Goal: Task Accomplishment & Management: Manage account settings

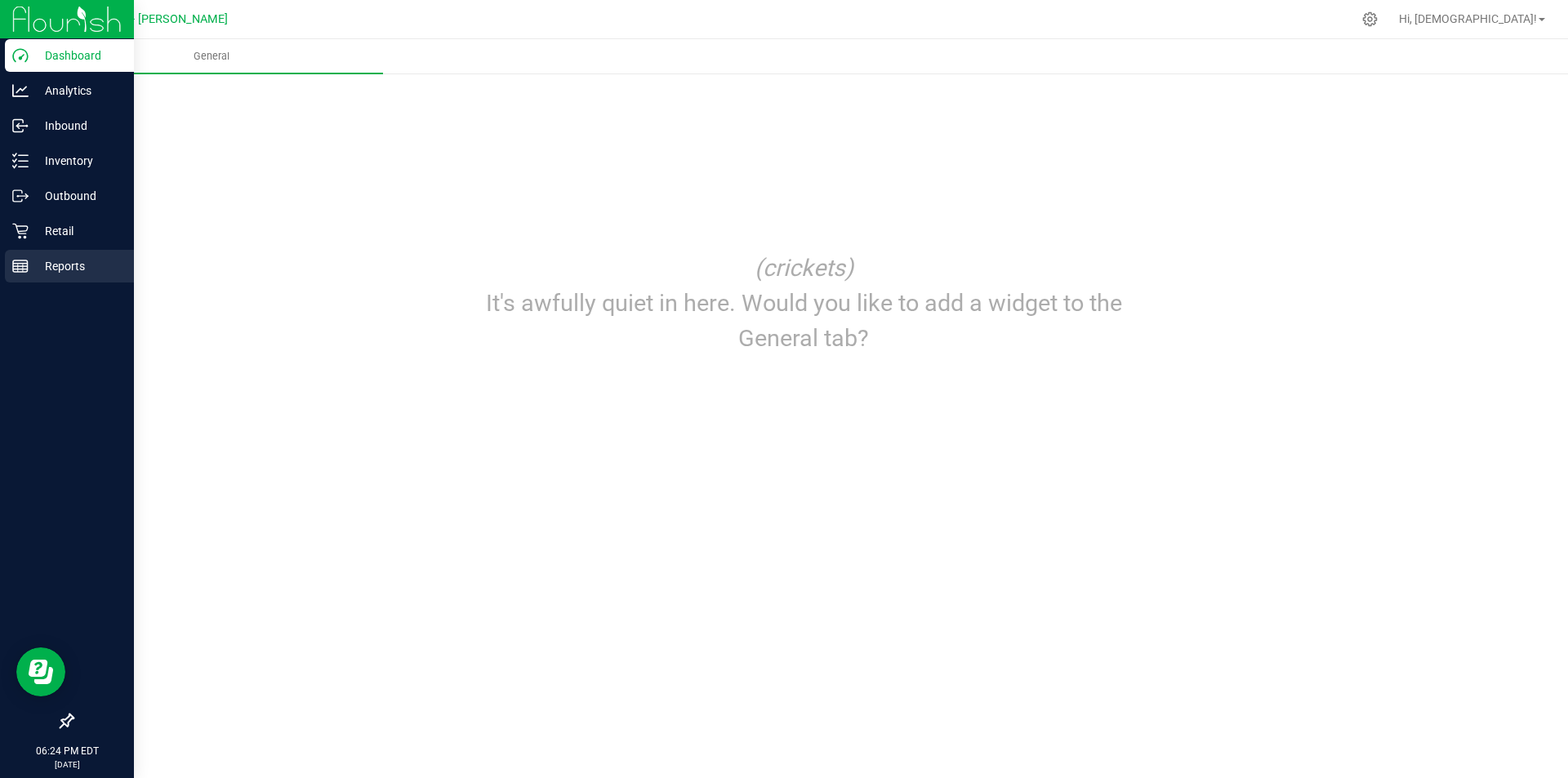
click at [43, 274] on p "Reports" at bounding box center [77, 266] width 98 height 20
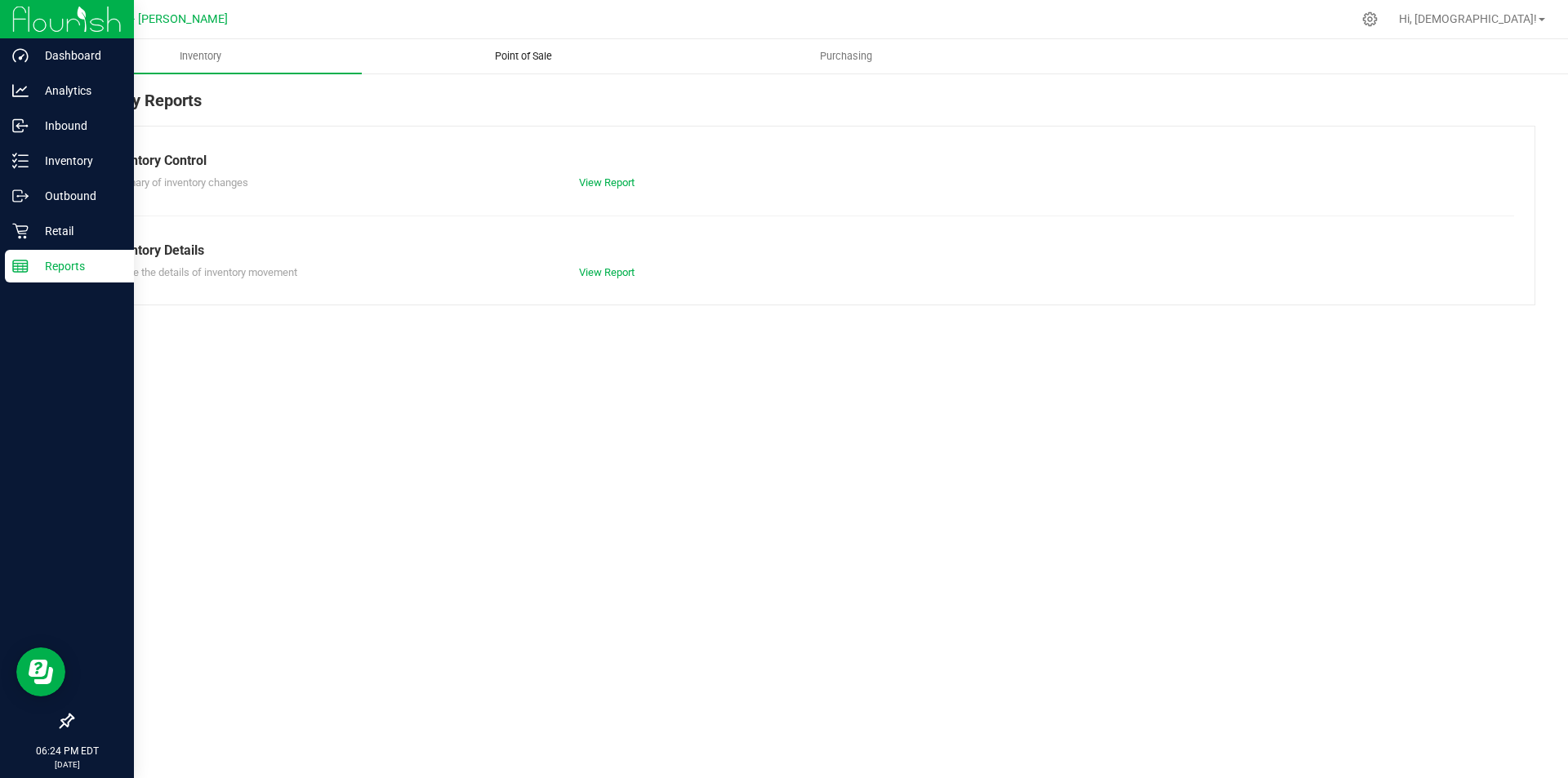
click at [517, 56] on span "Point of Sale" at bounding box center [524, 56] width 102 height 15
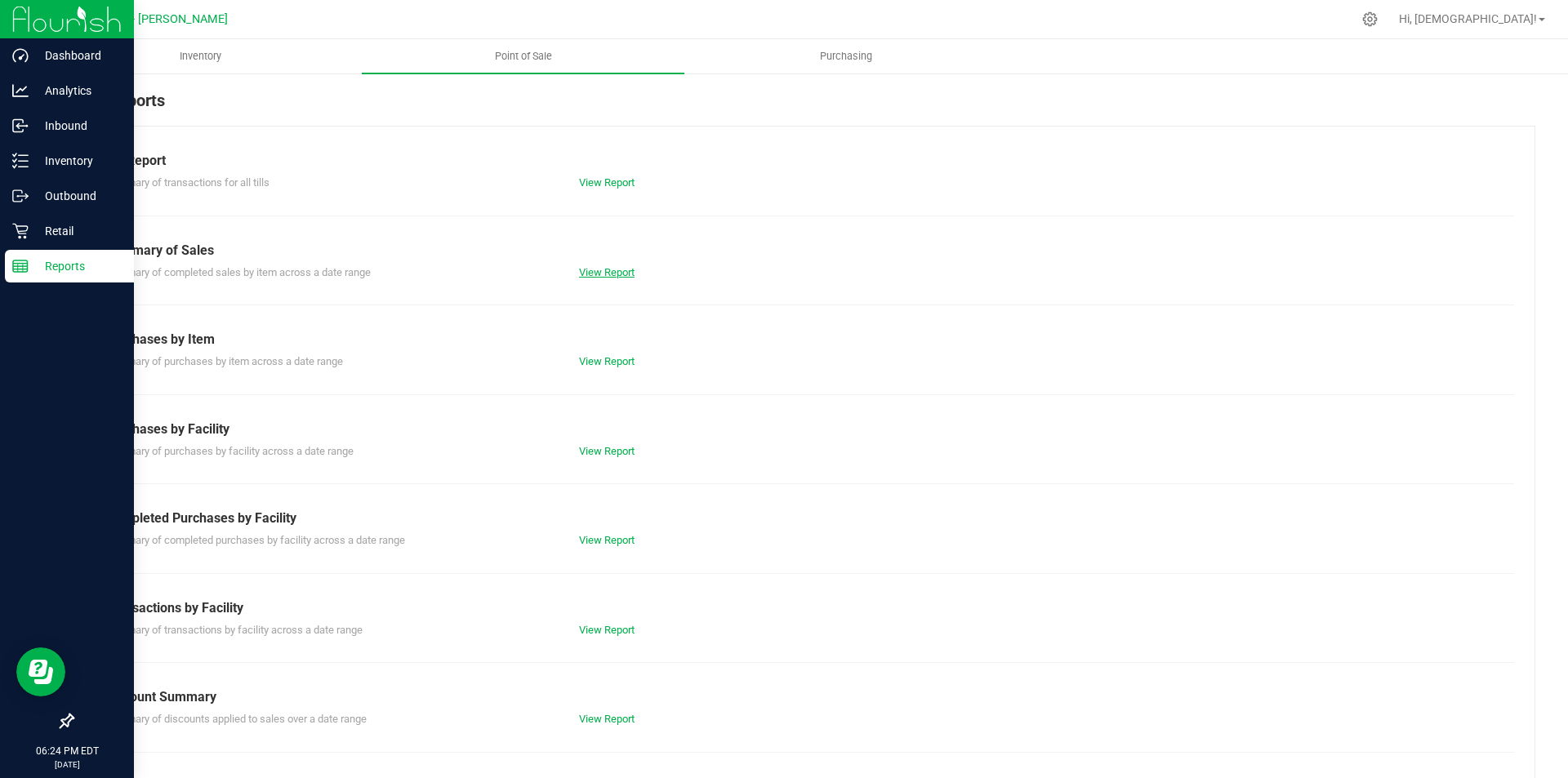
click at [595, 271] on link "View Report" at bounding box center [607, 273] width 56 height 12
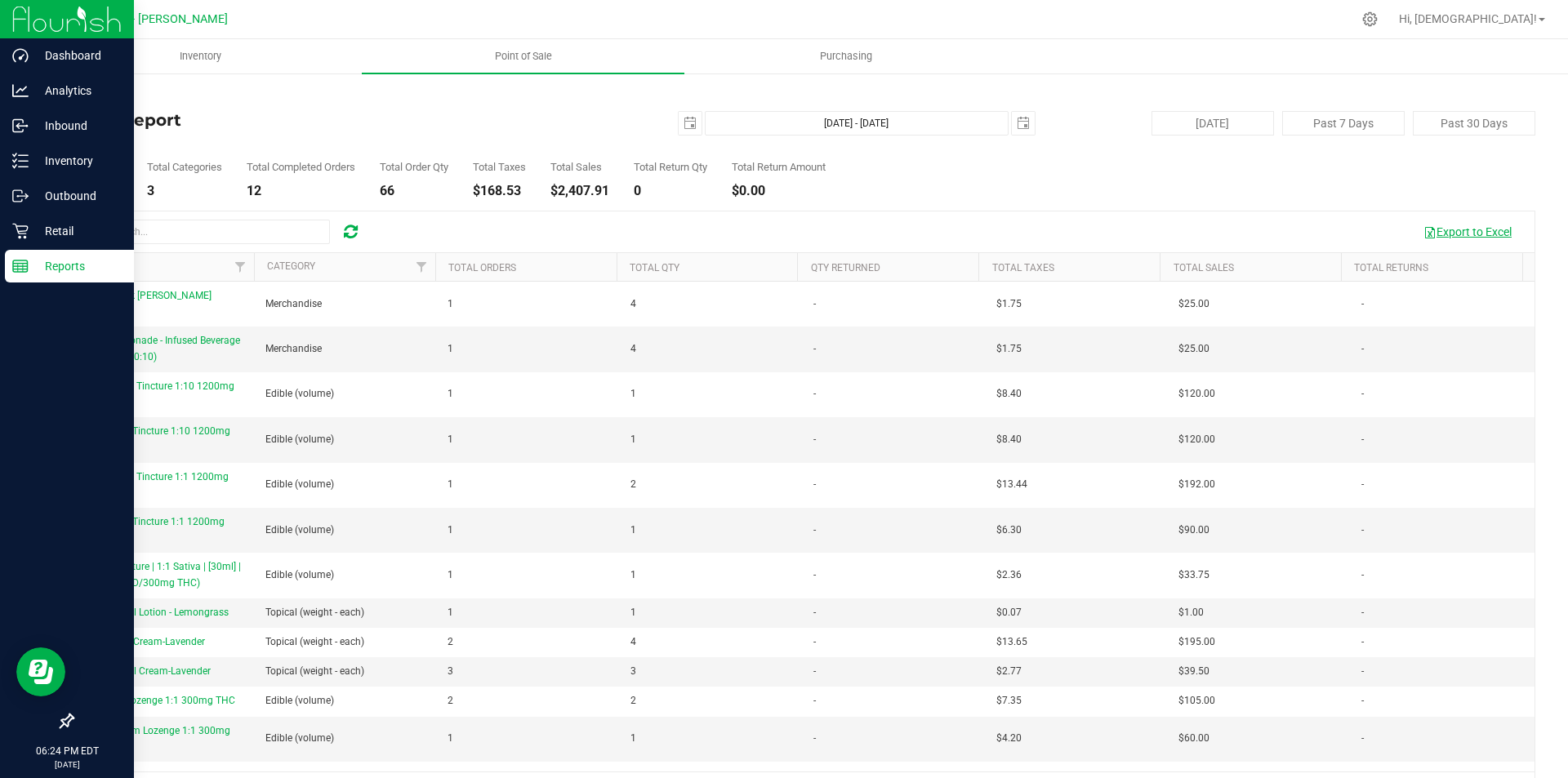
click at [1477, 232] on button "Export to Excel" at bounding box center [1467, 232] width 109 height 28
click at [56, 225] on p "Retail" at bounding box center [77, 231] width 98 height 20
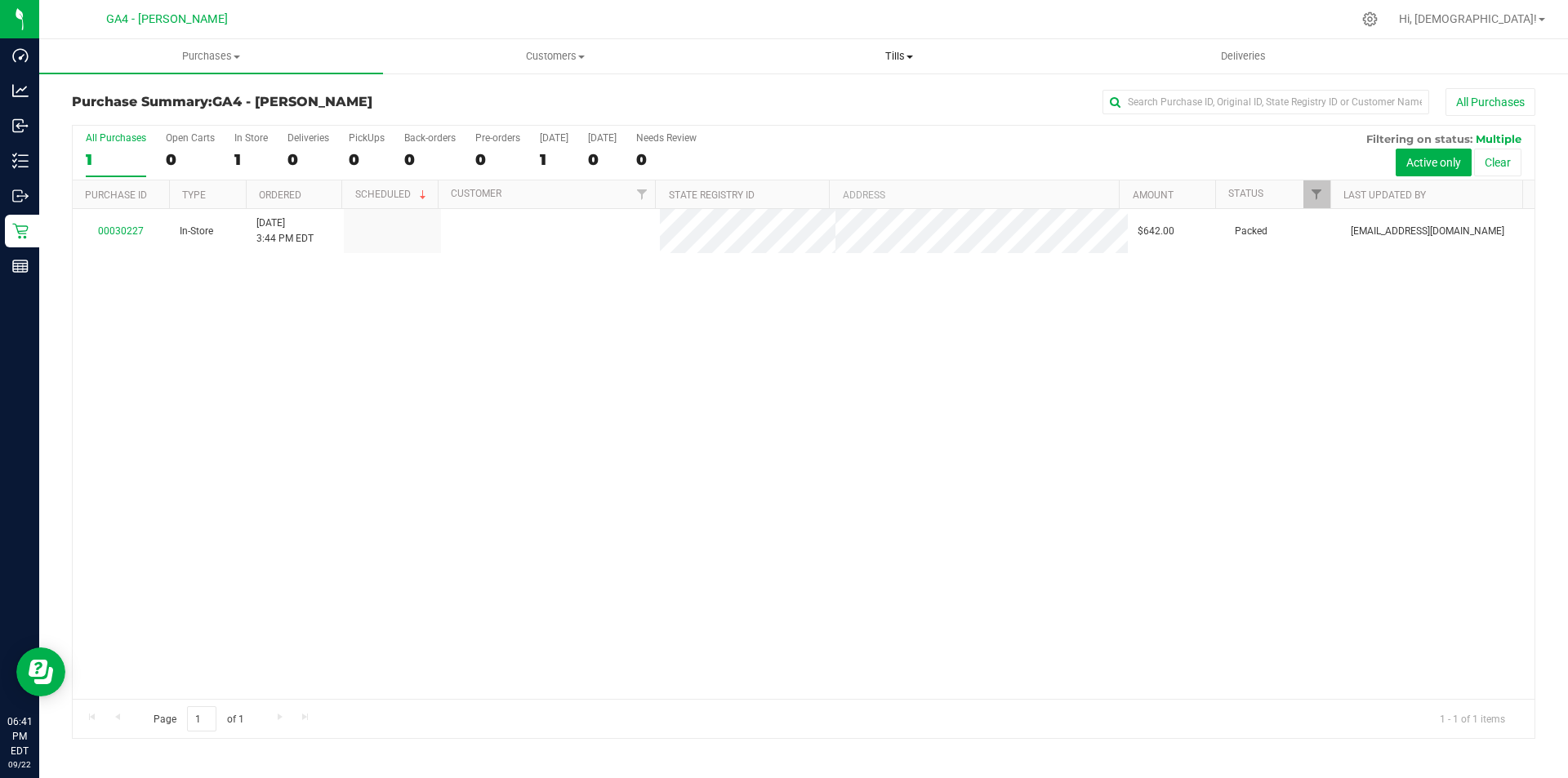
click at [890, 51] on span "Tills" at bounding box center [899, 56] width 342 height 15
click at [783, 102] on span "Manage tills" at bounding box center [781, 98] width 110 height 14
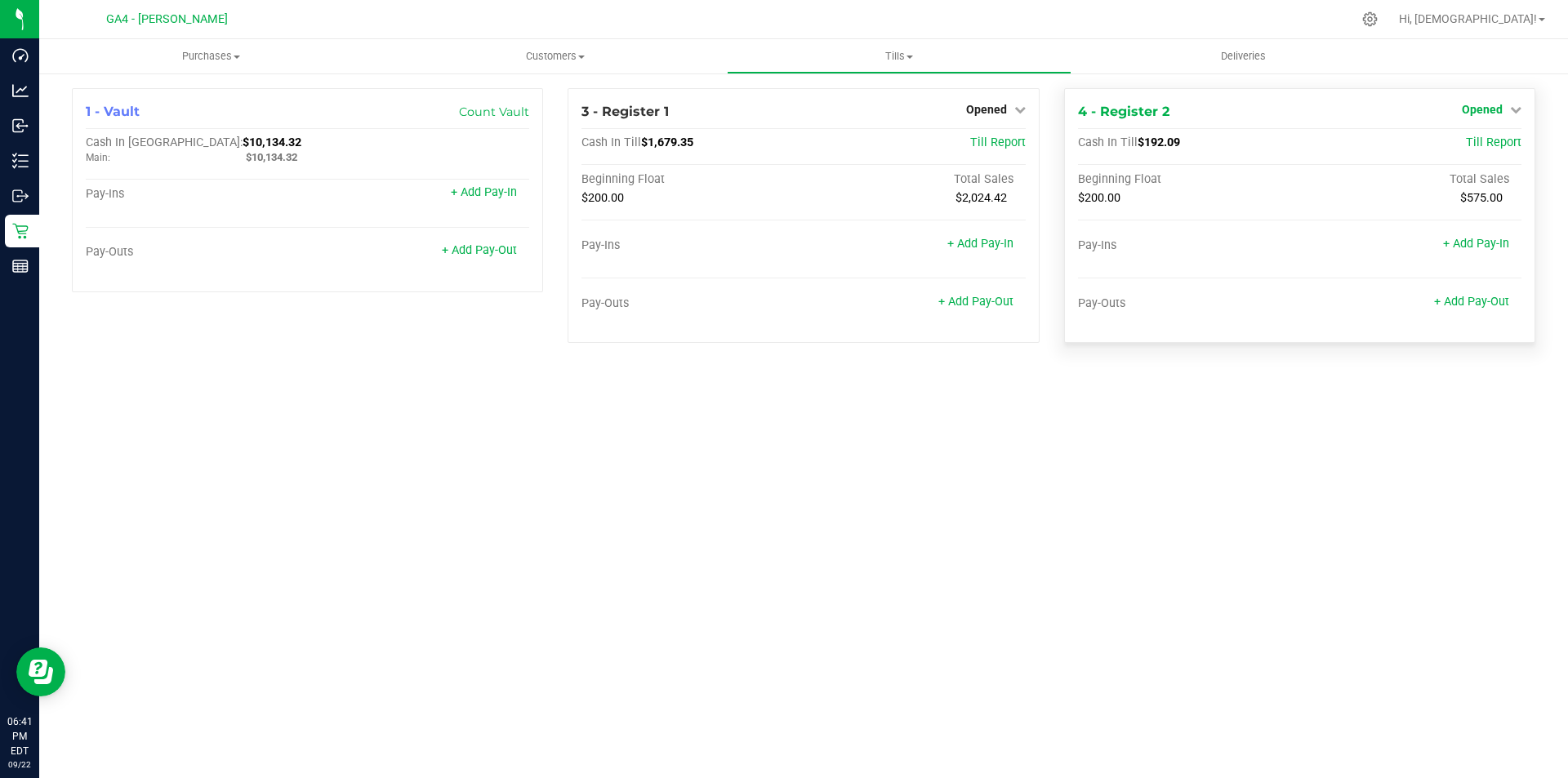
click at [1487, 108] on span "Opened" at bounding box center [1481, 109] width 41 height 13
click at [1487, 146] on link "Close Till" at bounding box center [1483, 143] width 44 height 13
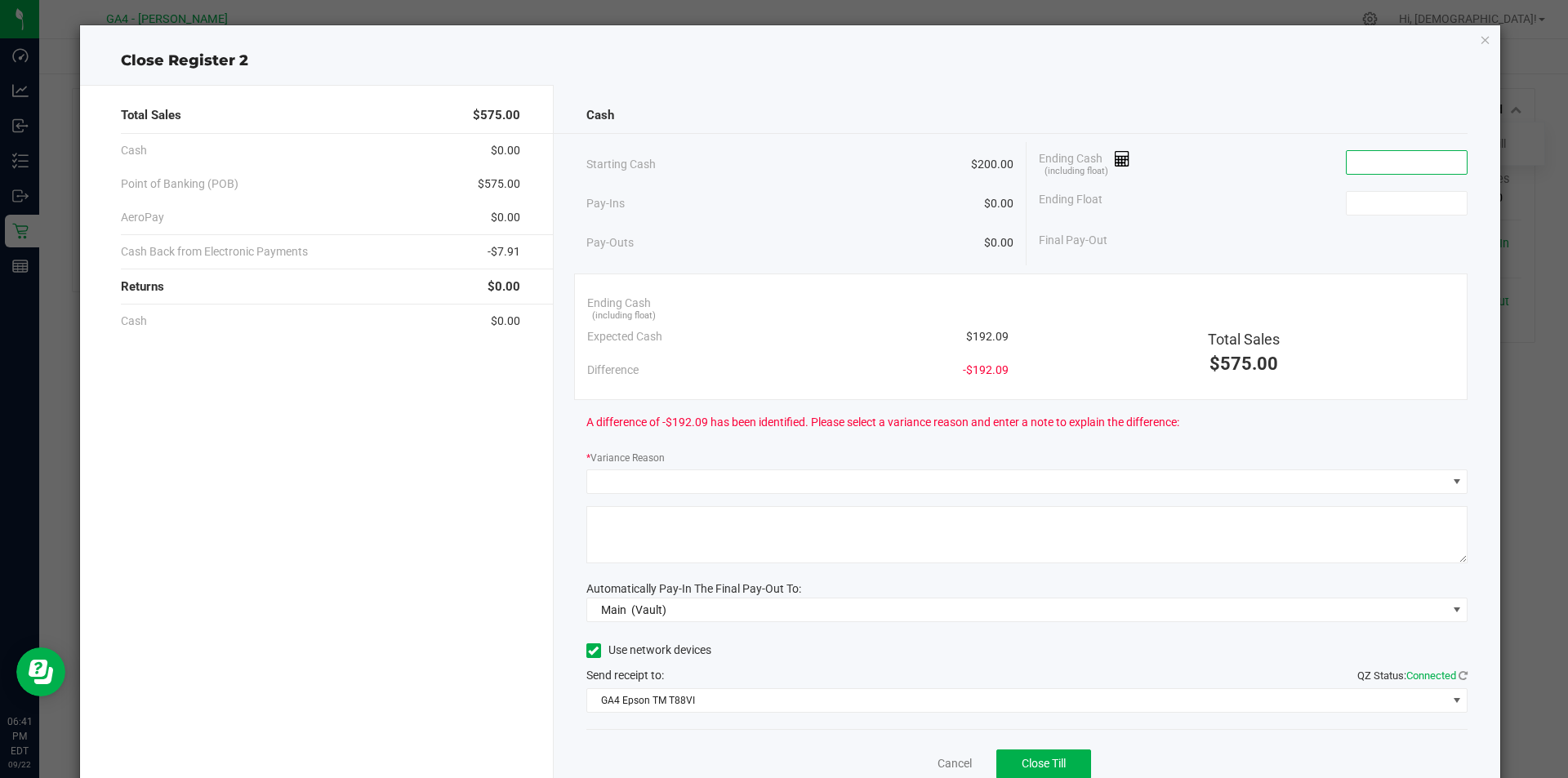
click at [1359, 152] on input at bounding box center [1407, 162] width 120 height 23
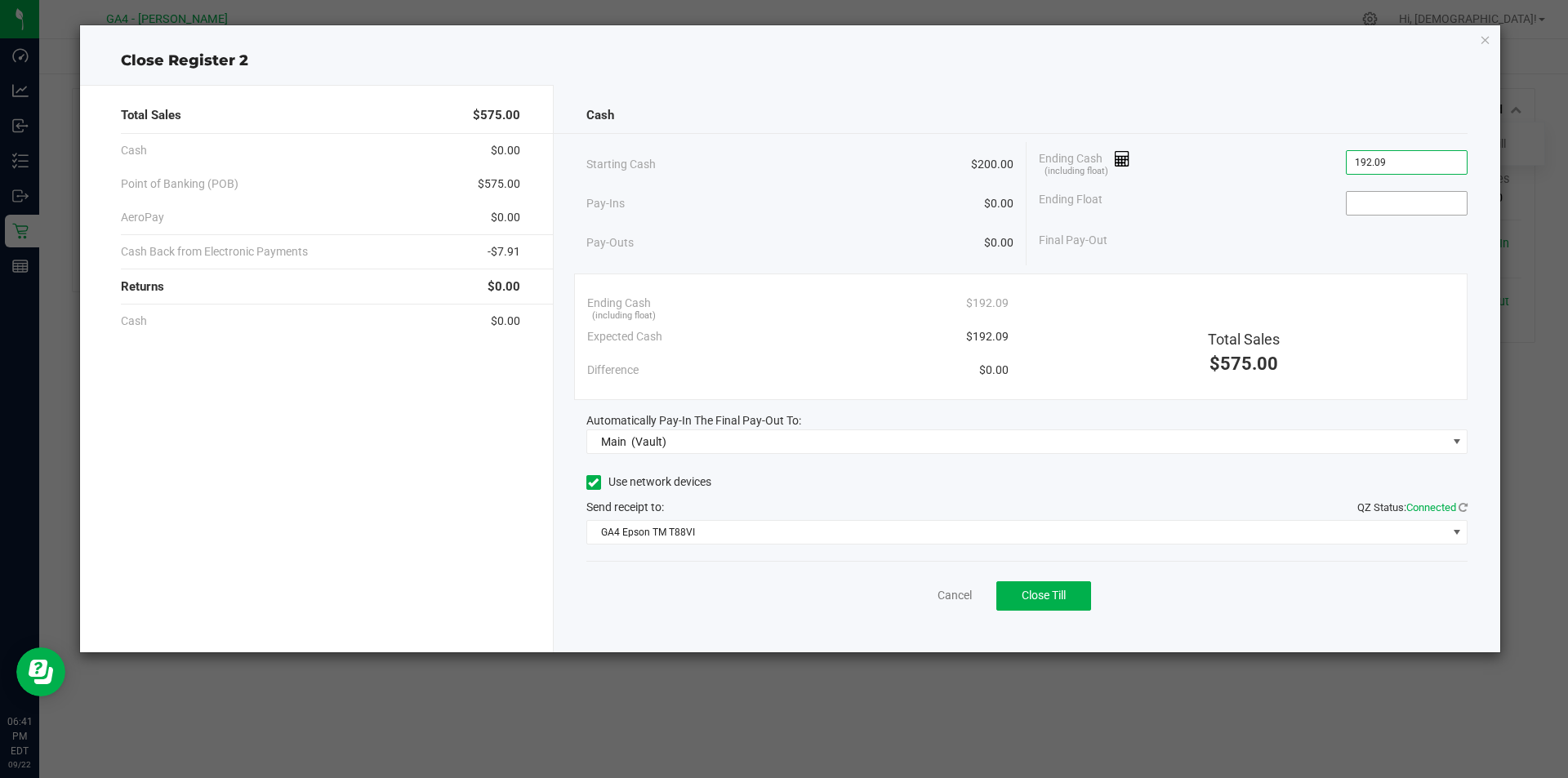
type input "$192.09"
click at [1387, 213] on input at bounding box center [1407, 203] width 120 height 23
type input "$200.00"
click at [1406, 255] on div "Final Pay-Out -$7.91" at bounding box center [1253, 241] width 429 height 34
click at [967, 594] on link "Cancel" at bounding box center [954, 596] width 34 height 17
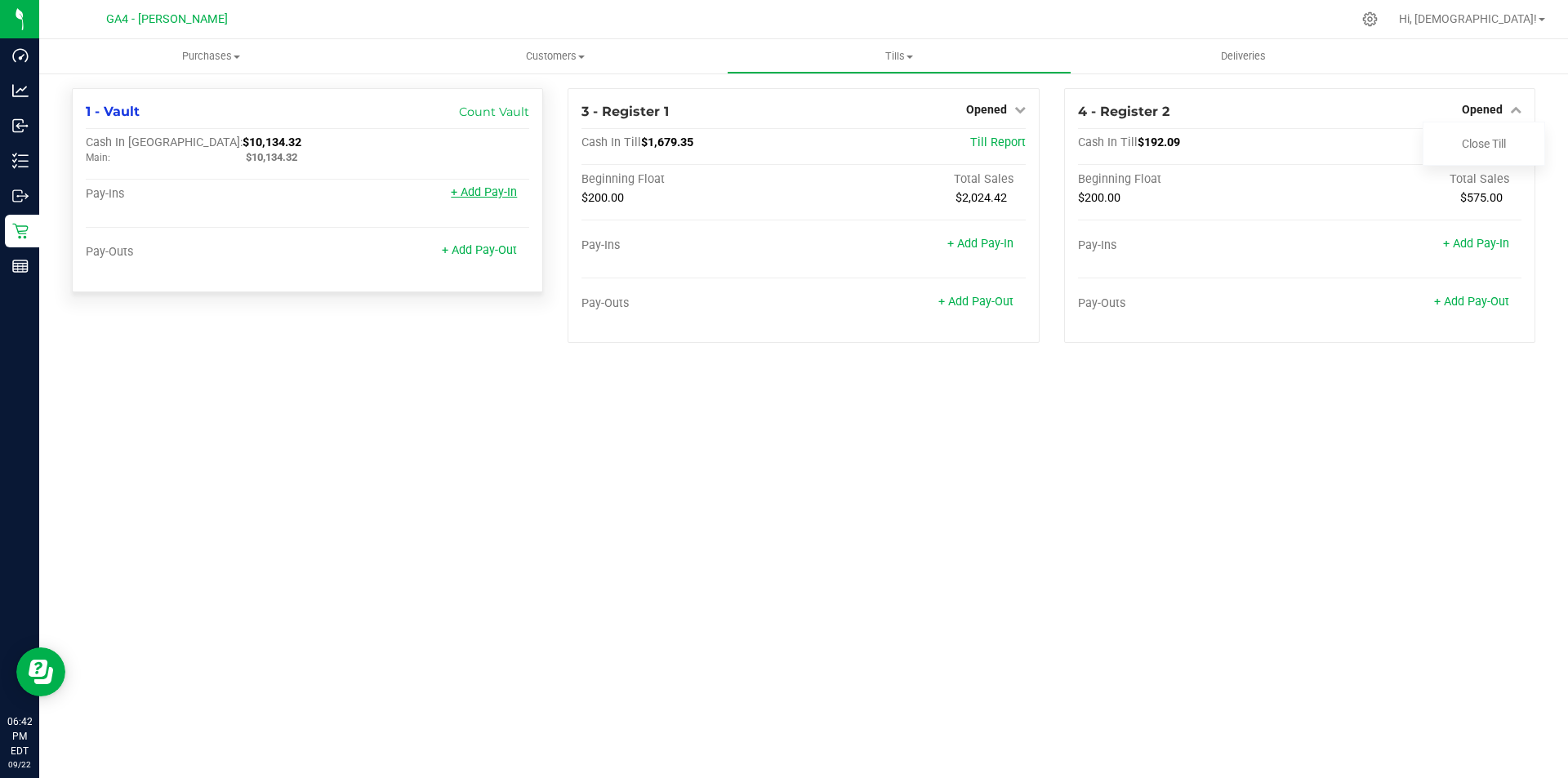
click at [502, 194] on link "+ Add Pay-In" at bounding box center [484, 192] width 66 height 14
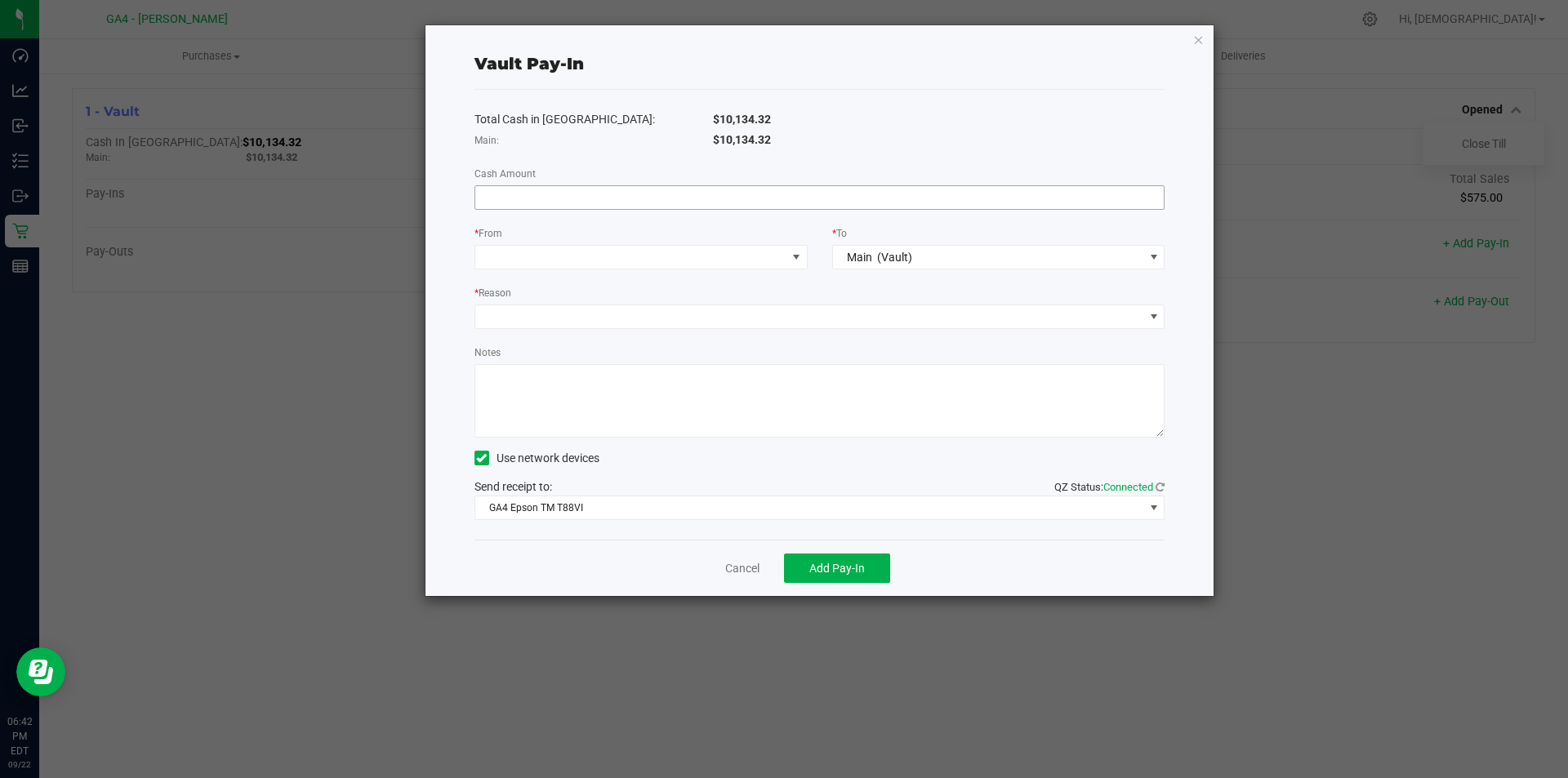
click at [616, 199] on input at bounding box center [820, 197] width 689 height 23
type input "$7.91"
click at [675, 258] on span at bounding box center [630, 257] width 311 height 23
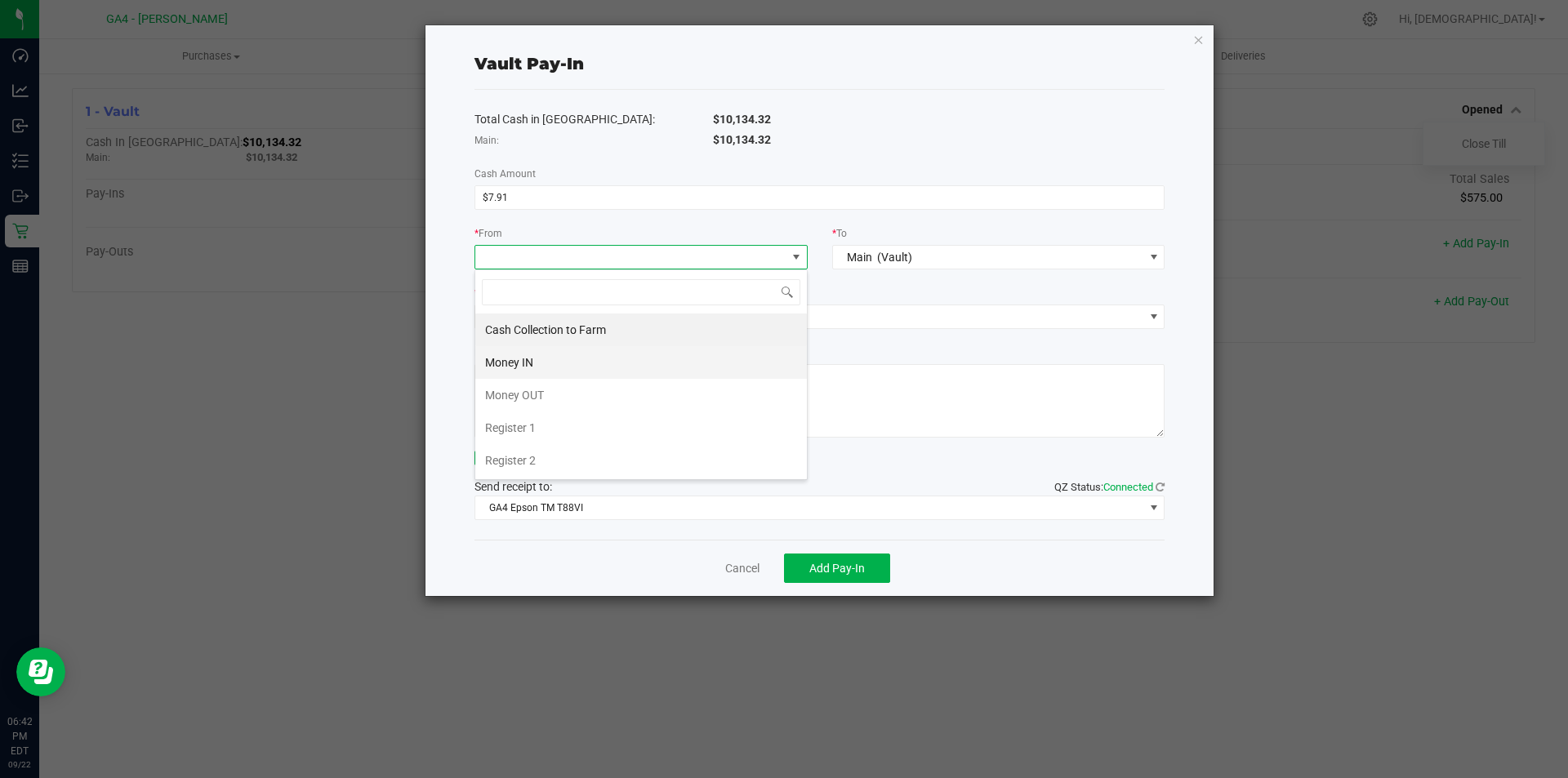
scroll to position [24, 333]
click at [584, 433] on li "Register 1" at bounding box center [641, 428] width 332 height 33
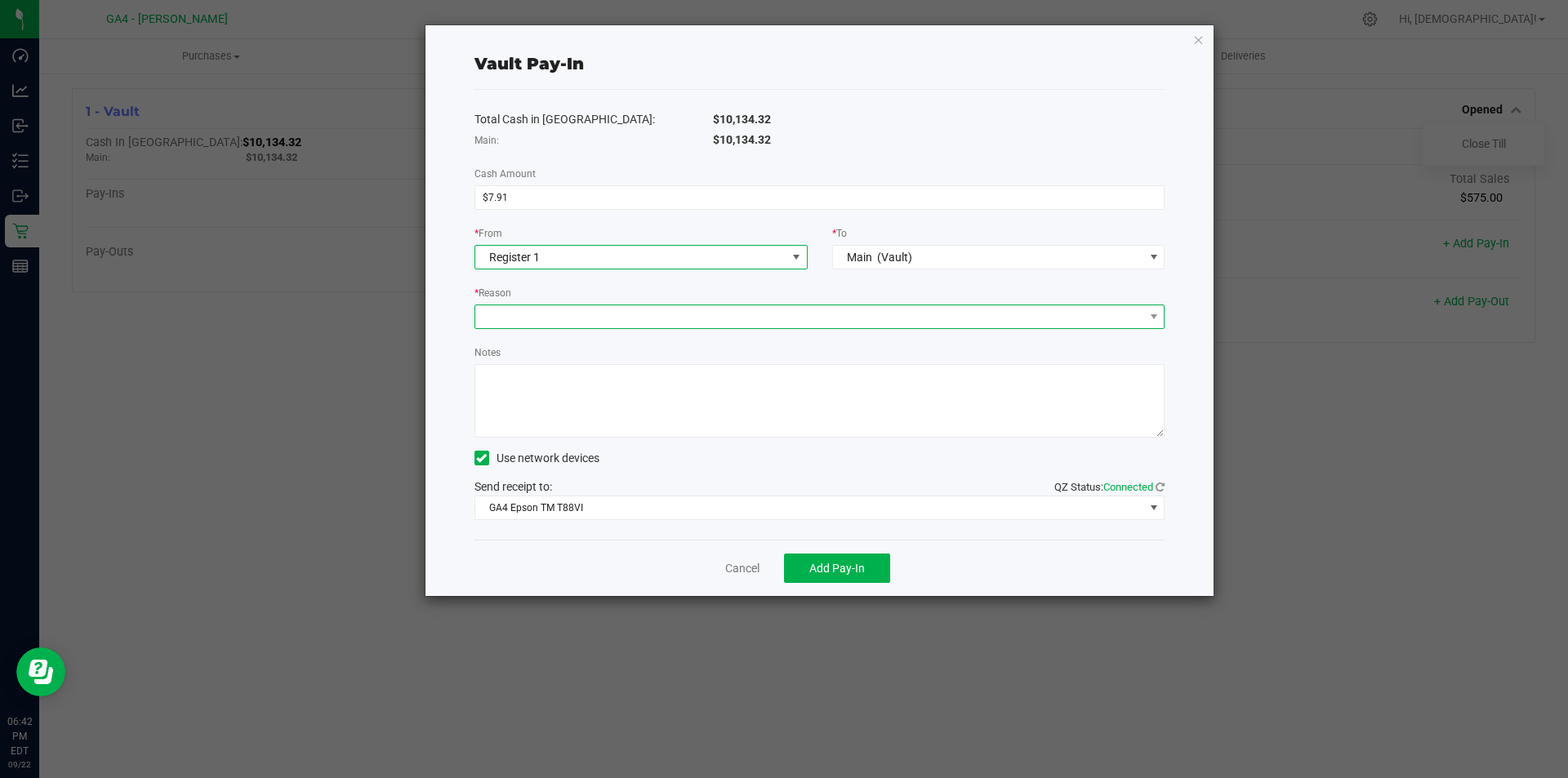
click at [525, 306] on span at bounding box center [809, 317] width 669 height 23
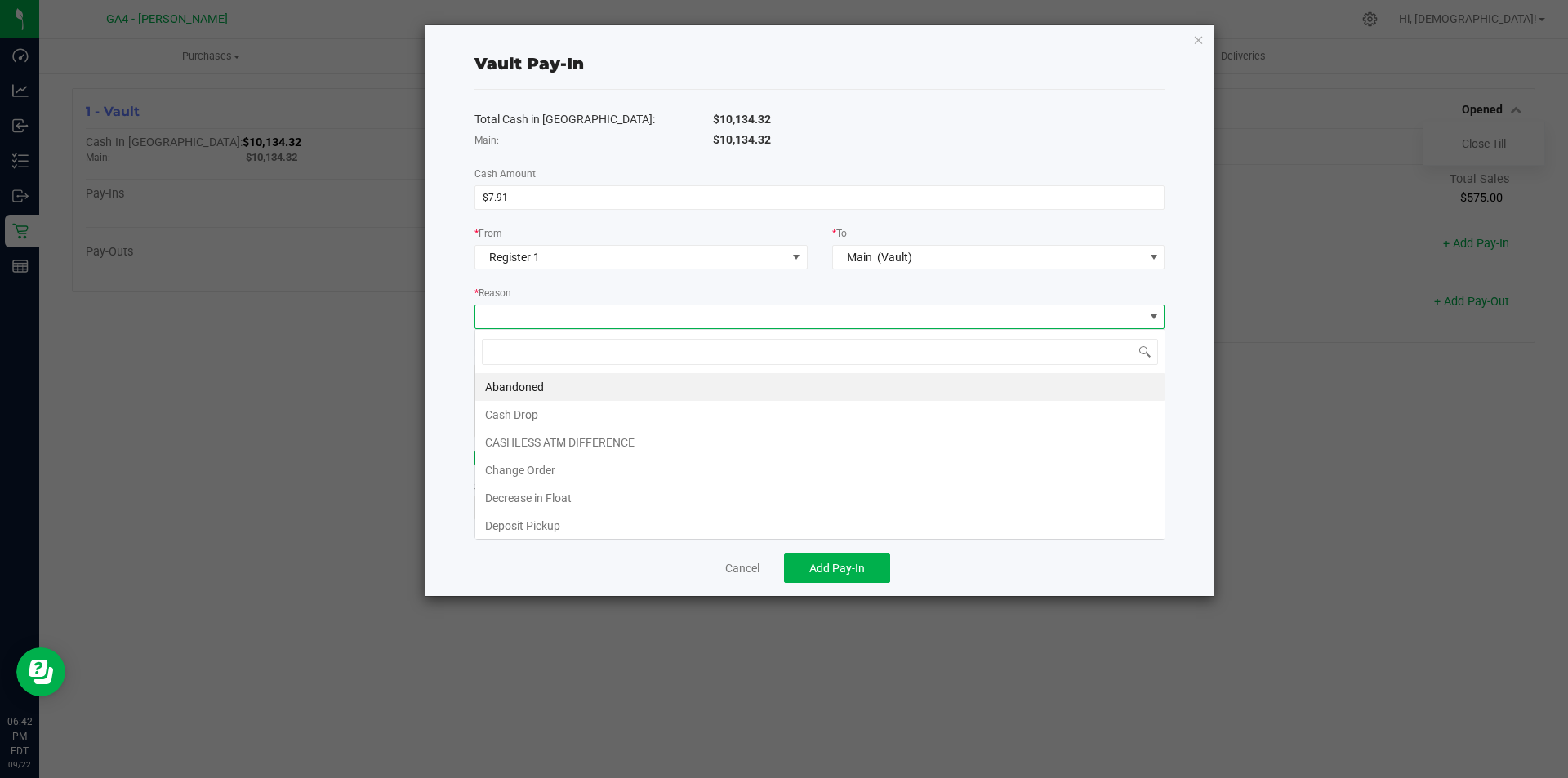
scroll to position [24, 690]
click at [531, 439] on li "CASHLESS ATM DIFFERENCE" at bounding box center [820, 443] width 689 height 28
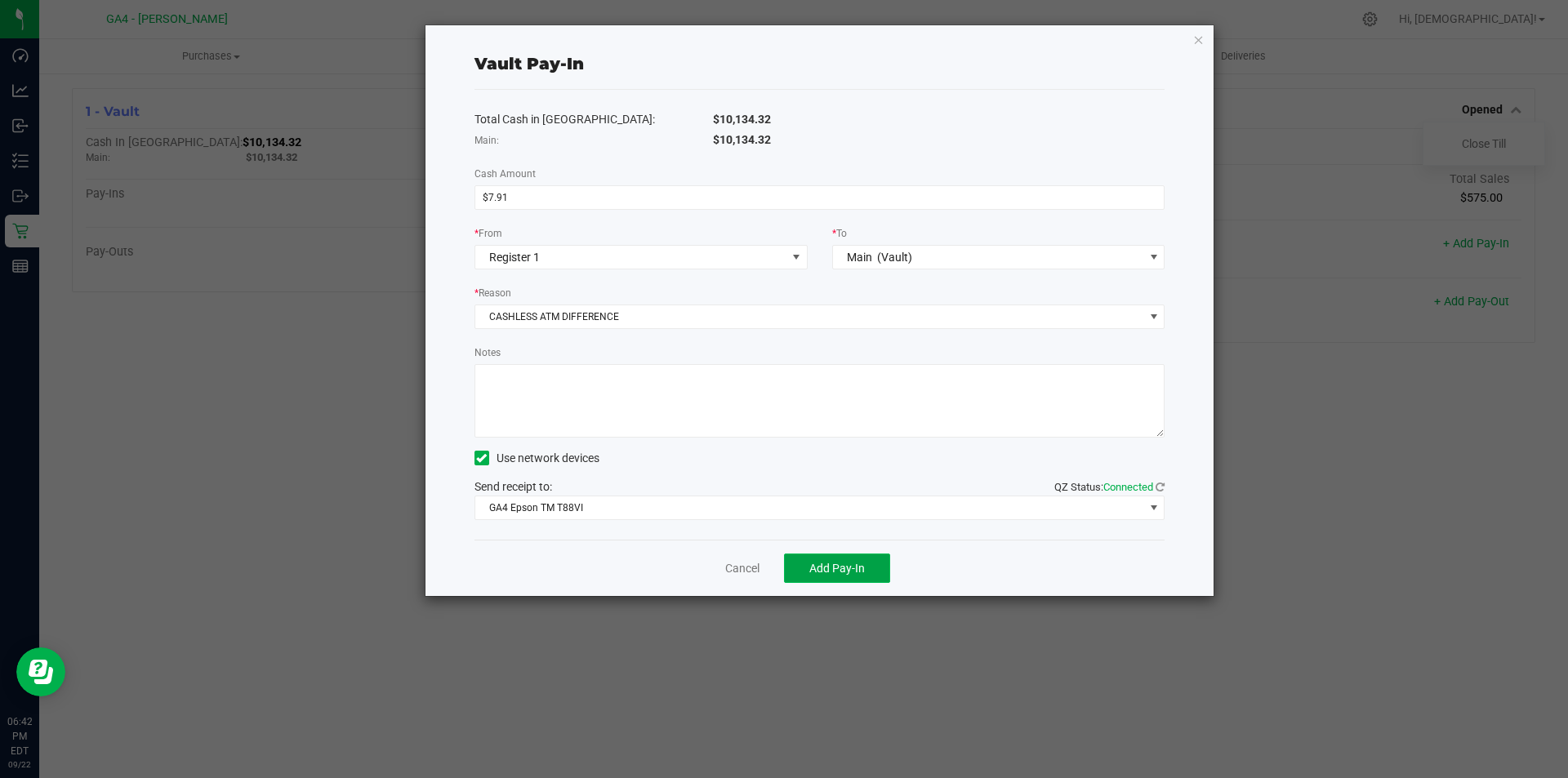
click at [832, 570] on span "Add Pay-In" at bounding box center [837, 568] width 56 height 13
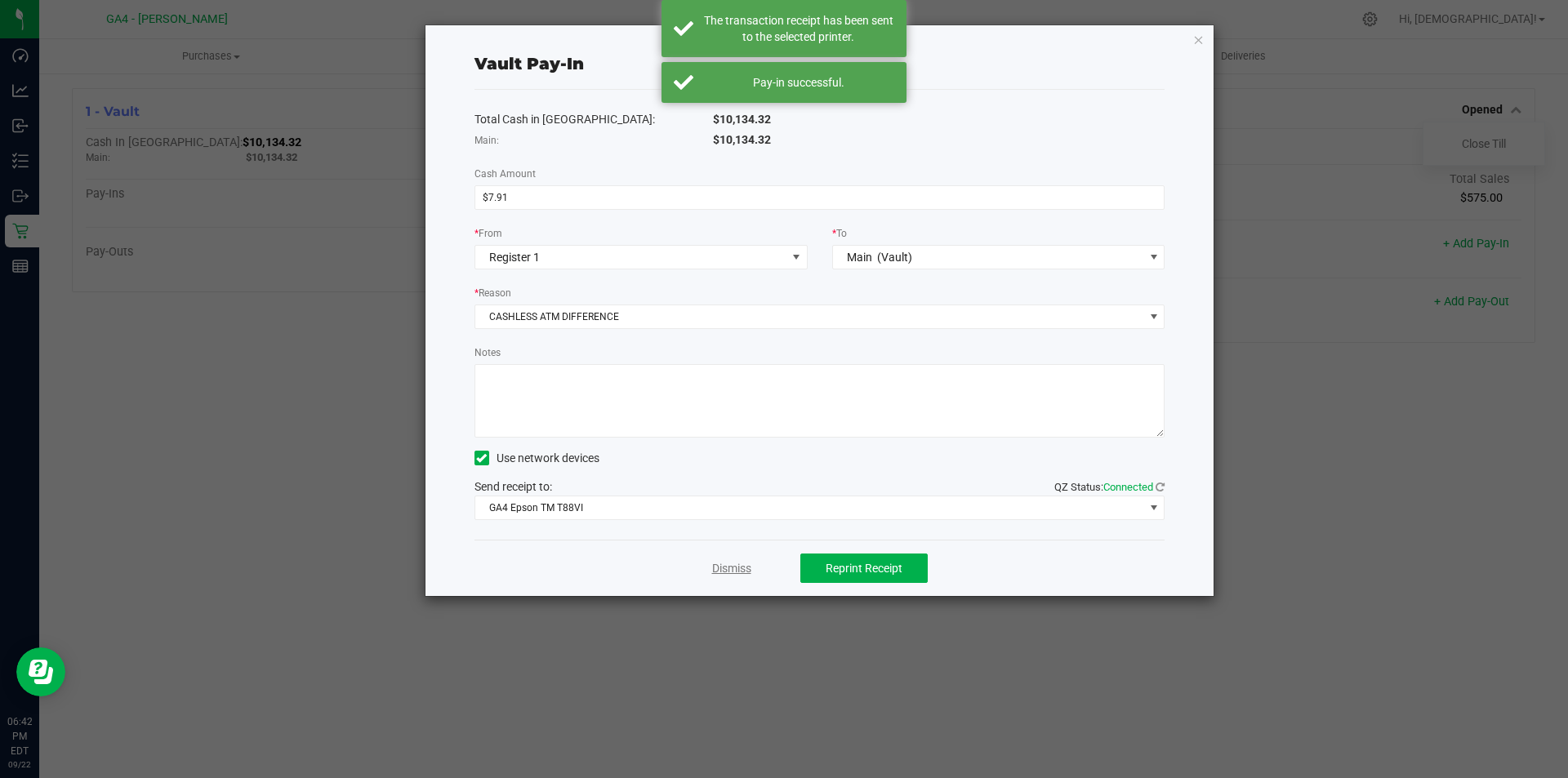
click at [739, 570] on link "Dismiss" at bounding box center [731, 569] width 39 height 17
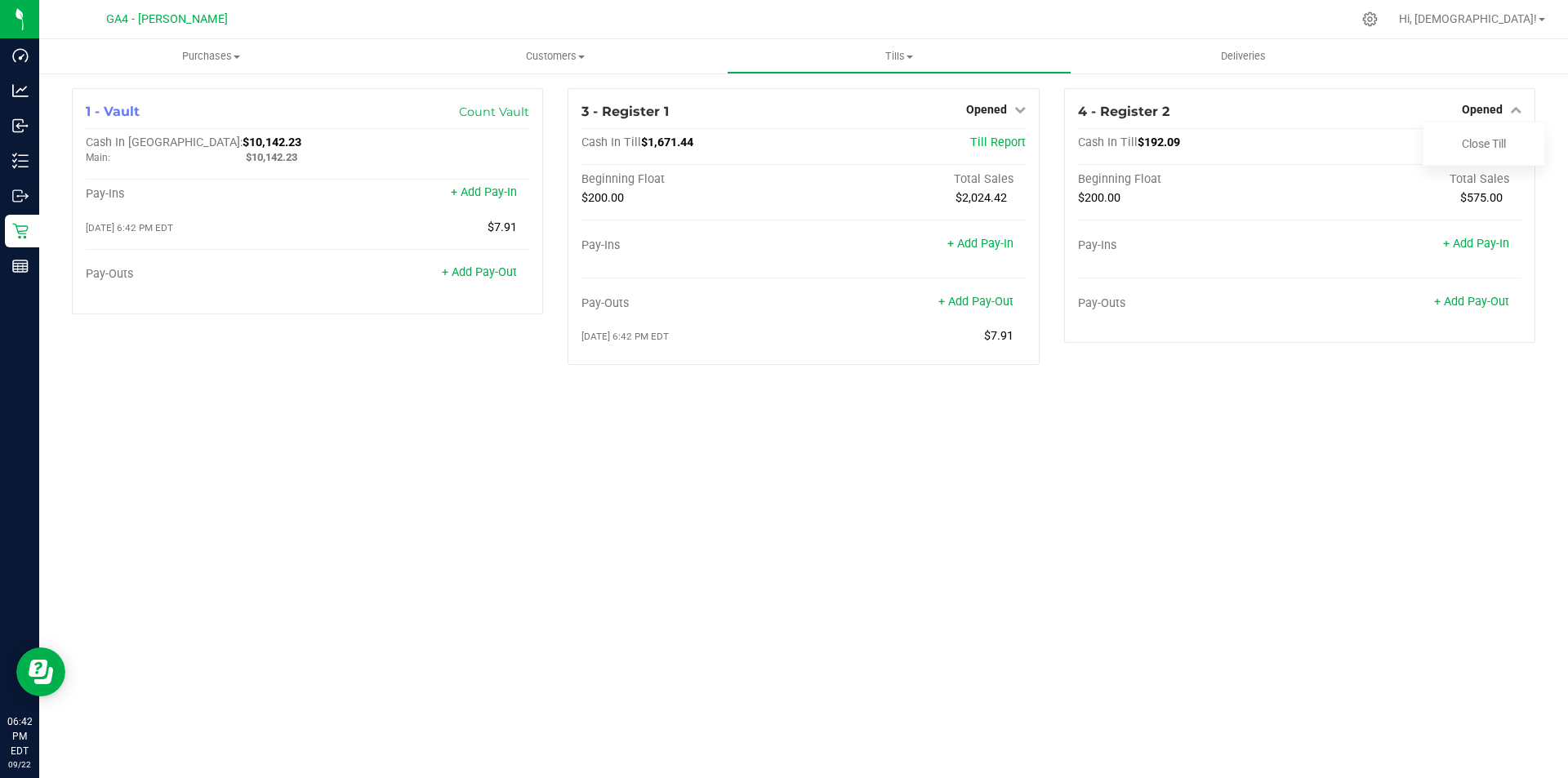
click at [1380, 83] on div "1 - Vault Count Vault Cash In Vault: $10,142.23 Main: $10,142.23 Pay-Ins + Add …" at bounding box center [803, 233] width 1529 height 322
click at [1380, 112] on div "4 - Register 2 Opened Close Till" at bounding box center [1299, 112] width 444 height 20
click at [1470, 245] on link "+ Add Pay-In" at bounding box center [1476, 244] width 66 height 14
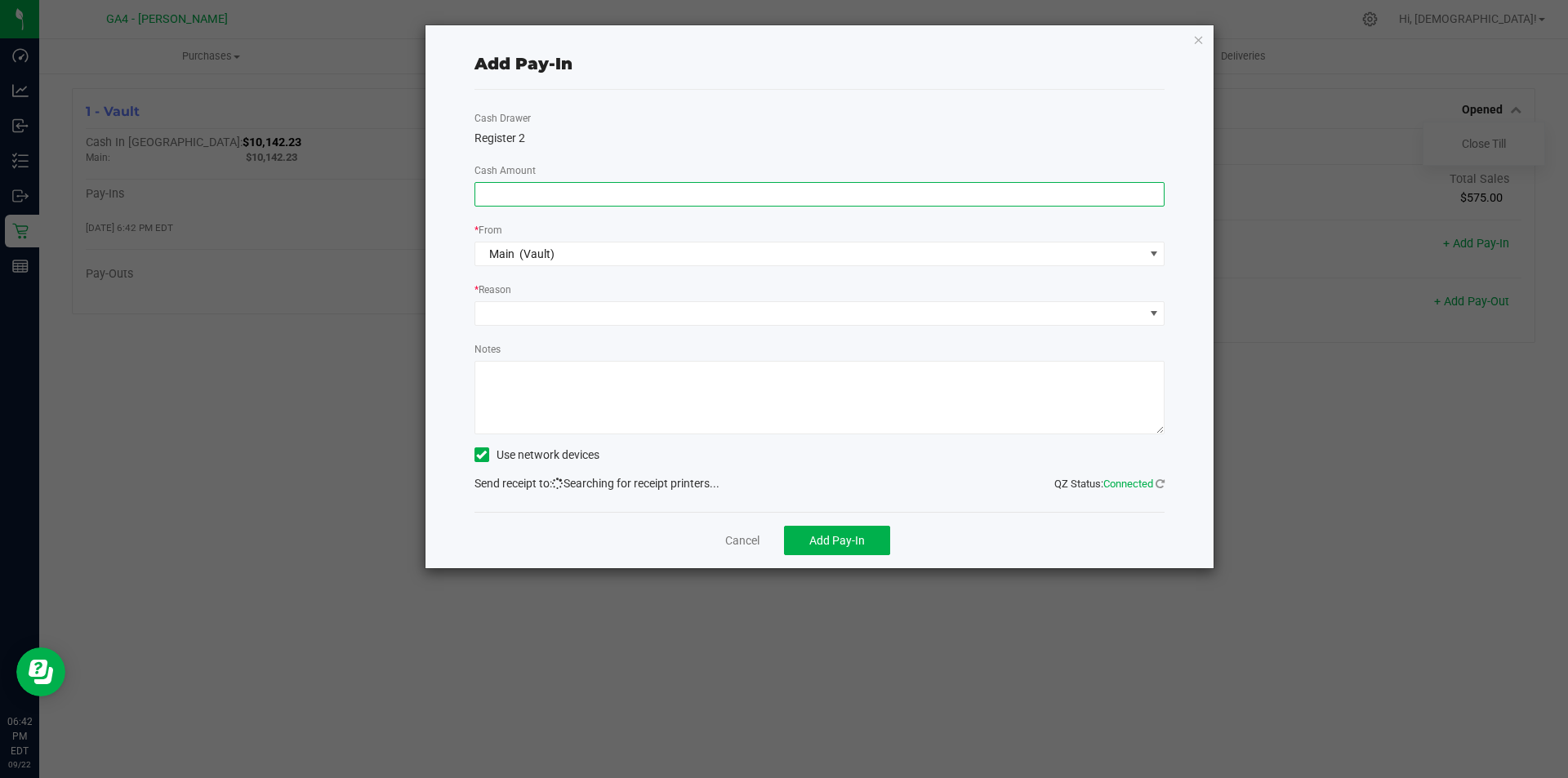
click at [525, 195] on input at bounding box center [820, 194] width 689 height 23
type input "$7.91"
click at [537, 317] on span at bounding box center [809, 313] width 669 height 23
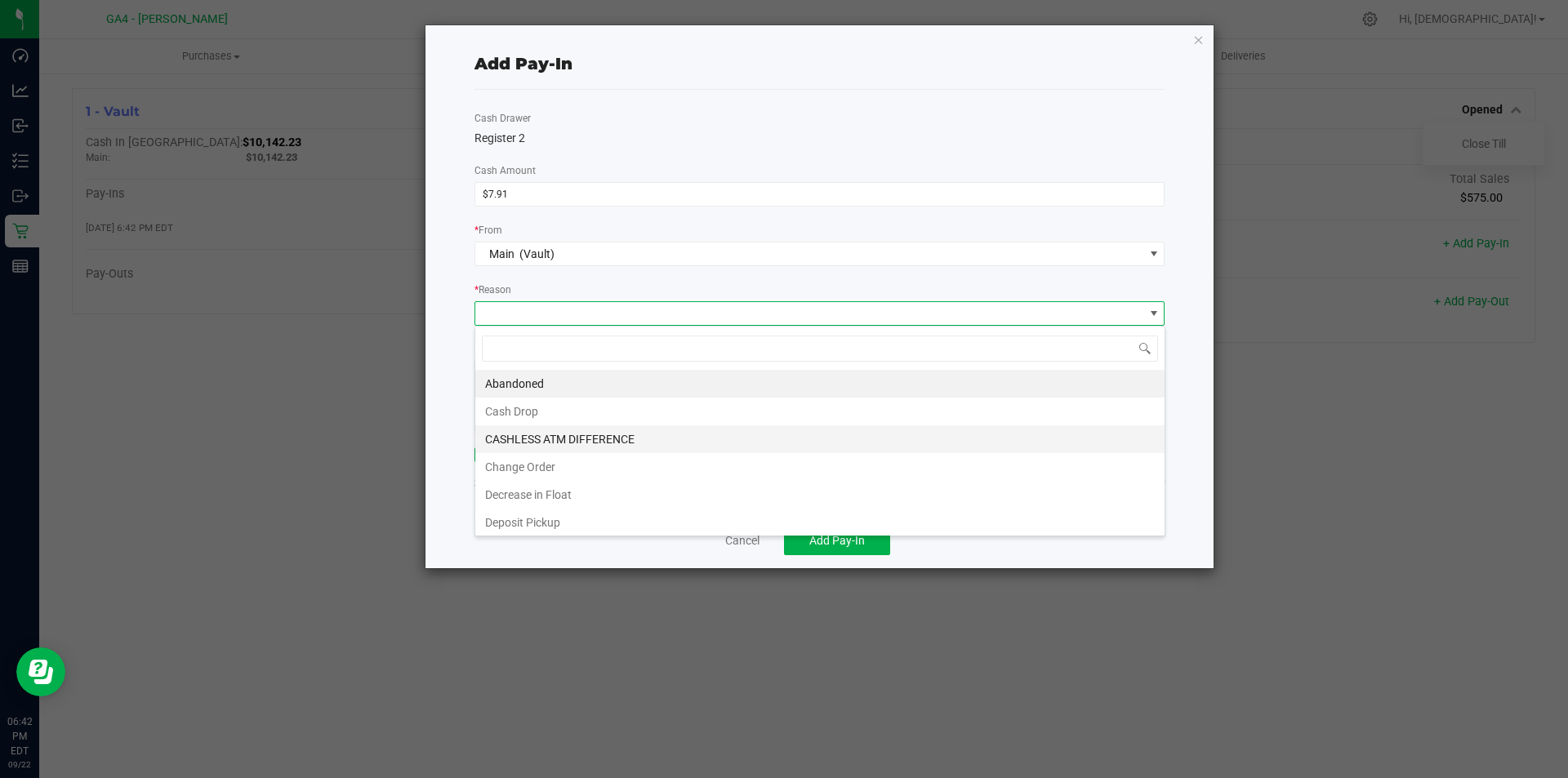
click at [537, 437] on li "CASHLESS ATM DIFFERENCE" at bounding box center [820, 439] width 689 height 28
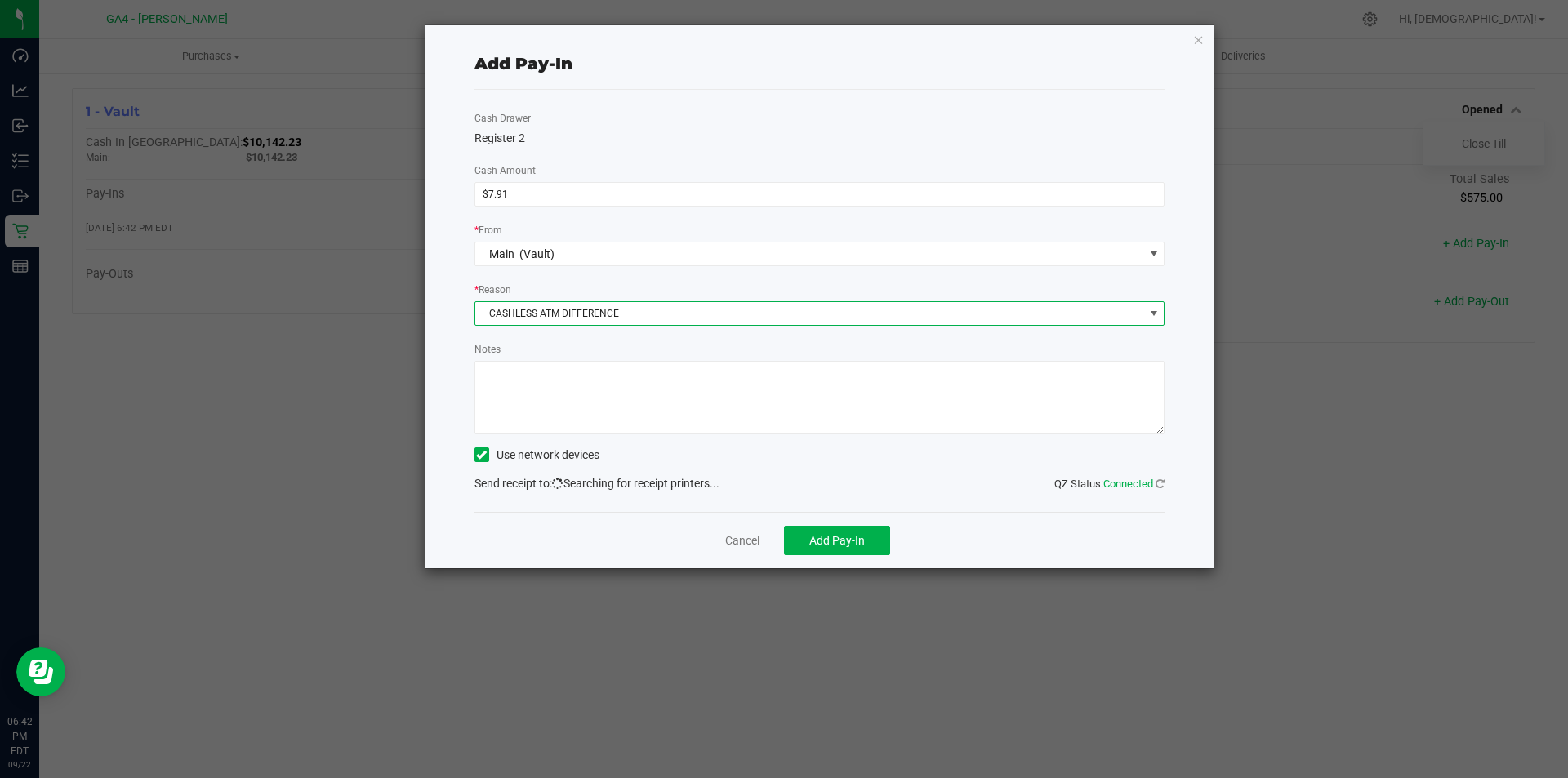
click at [800, 464] on div "Use network devices" at bounding box center [820, 455] width 691 height 24
click at [822, 540] on span "Add Pay-In" at bounding box center [837, 540] width 56 height 13
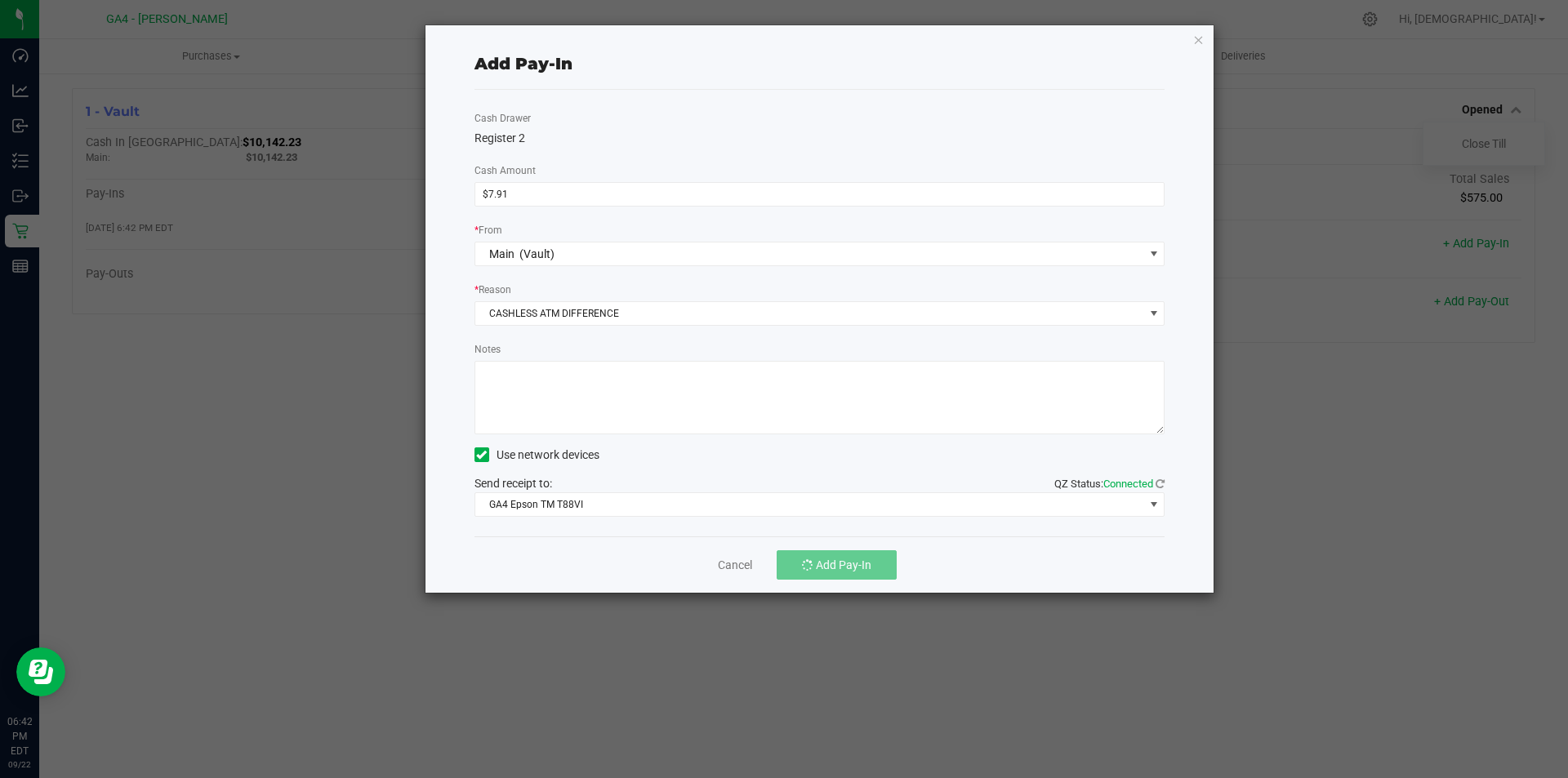
click at [486, 447] on span at bounding box center [481, 454] width 15 height 15
click at [0, 0] on input "Use network devices" at bounding box center [0, 0] width 0 height 0
click at [636, 473] on div "Cash Drawer Register 2 Cash Amount $7.91 * From Main (Vault) * Reason CASHLESS …" at bounding box center [820, 313] width 691 height 446
click at [1198, 41] on icon "button" at bounding box center [1198, 39] width 11 height 20
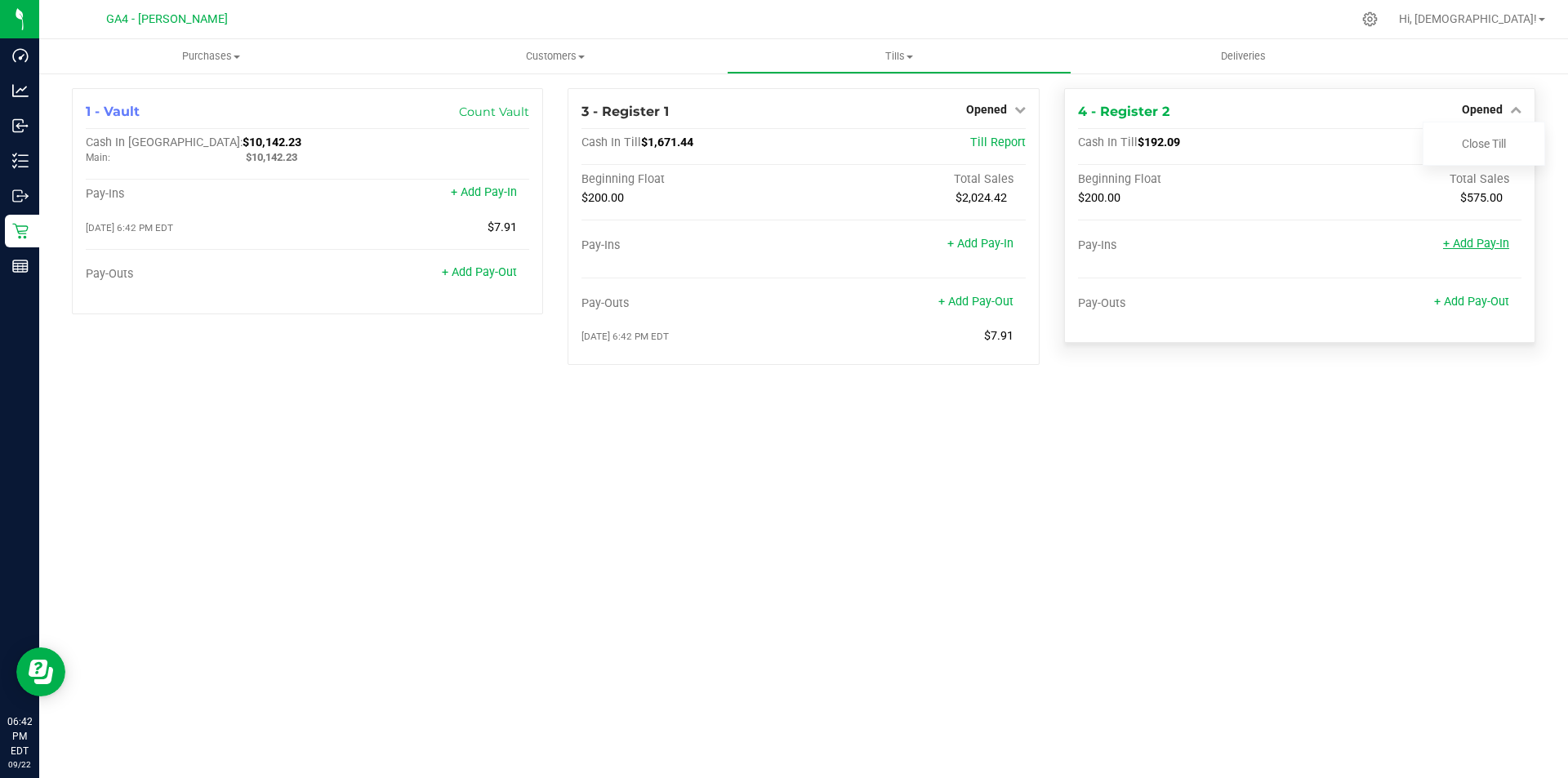
click at [1467, 246] on link "+ Add Pay-In" at bounding box center [1476, 244] width 66 height 14
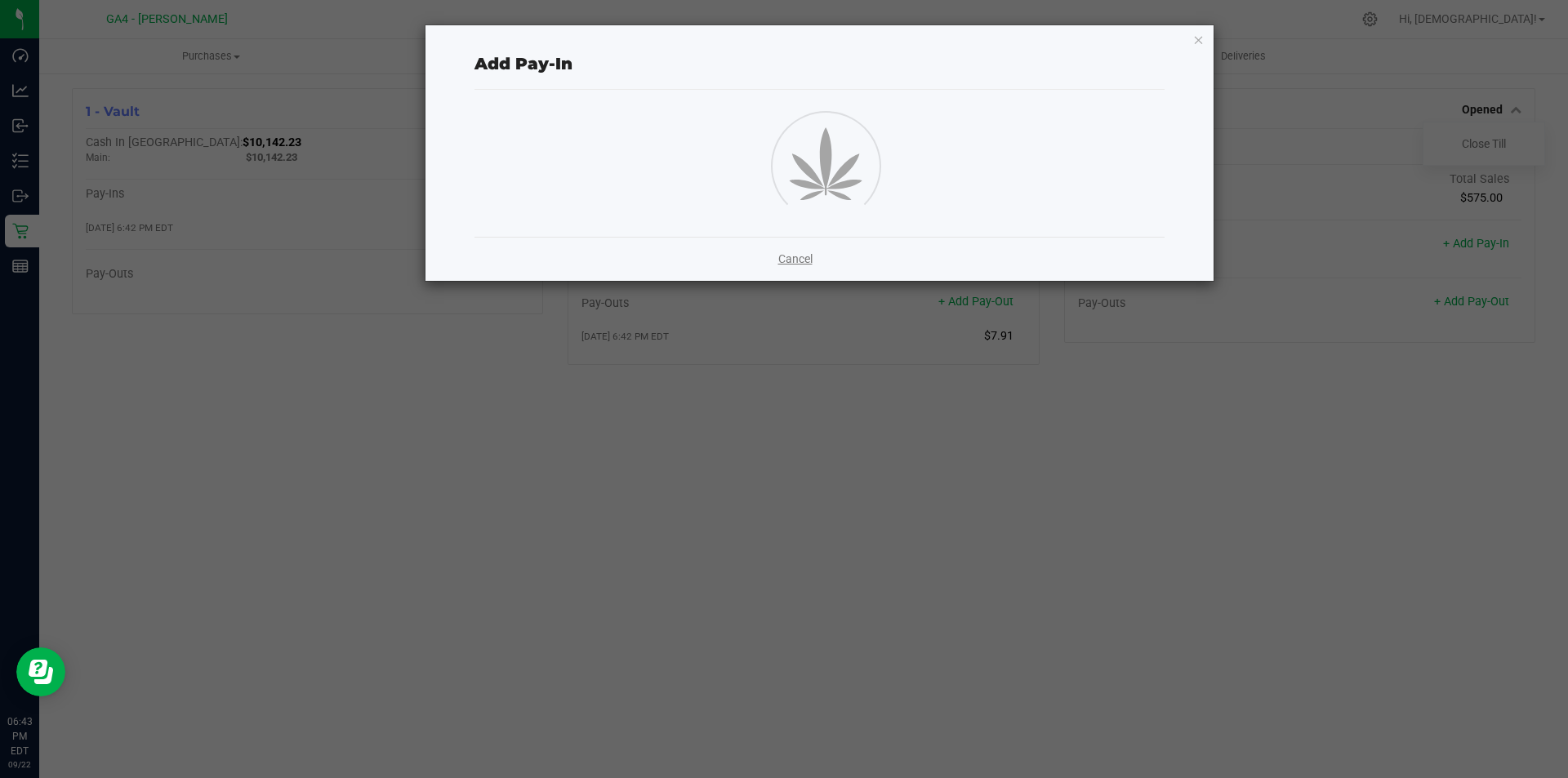
click at [788, 260] on link "Cancel" at bounding box center [794, 260] width 34 height 17
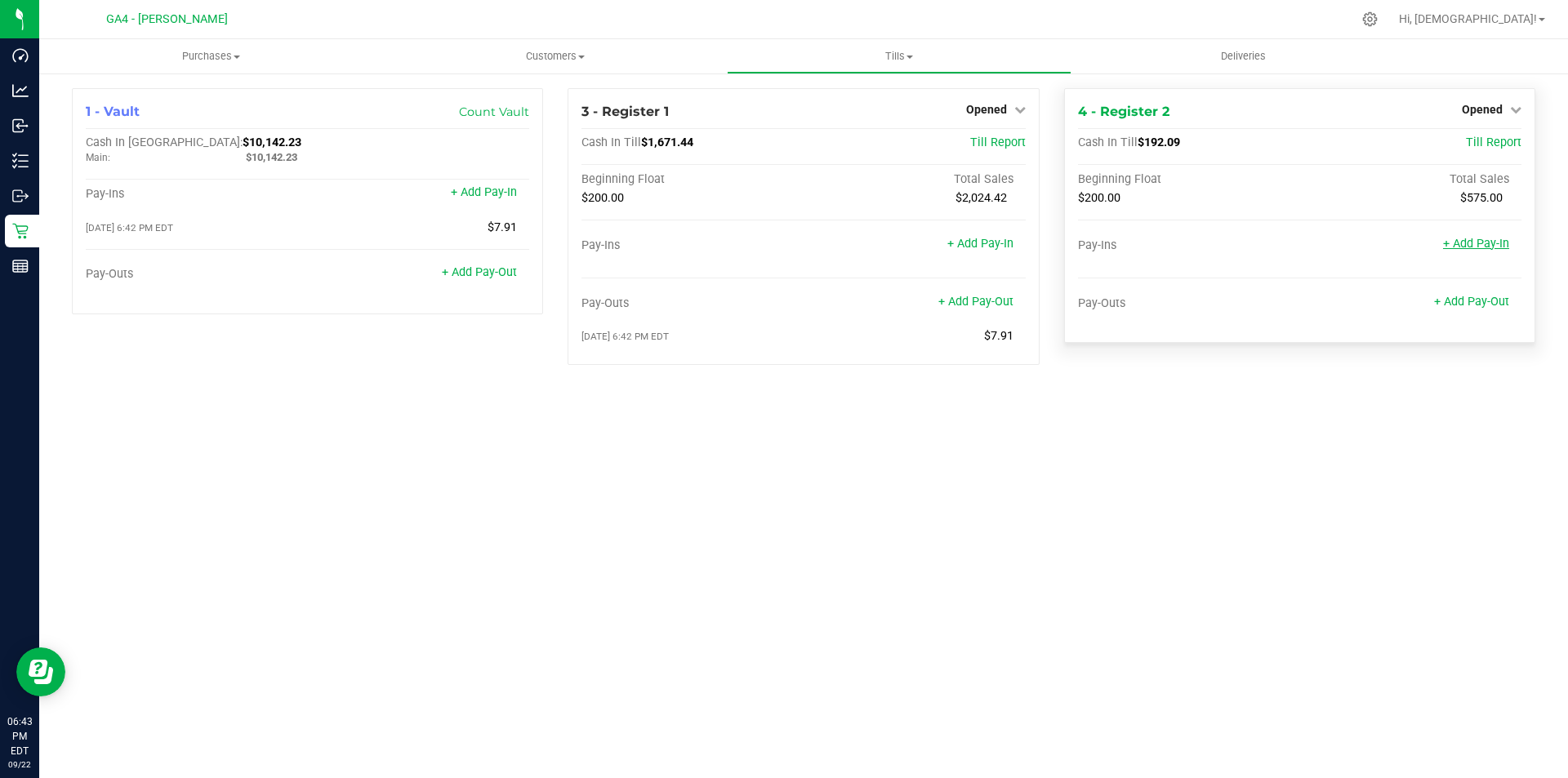
click at [1474, 247] on link "+ Add Pay-In" at bounding box center [1476, 244] width 66 height 14
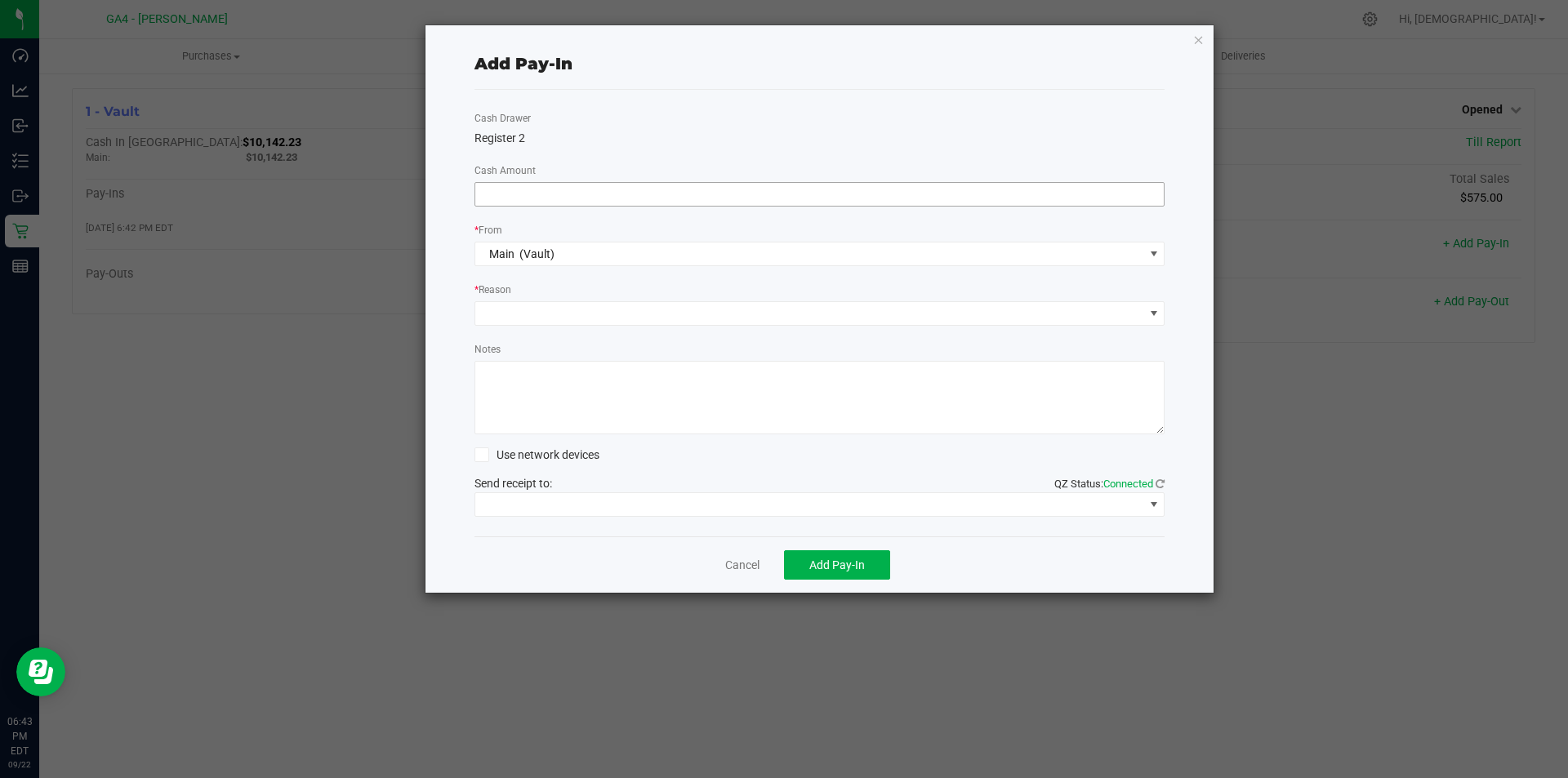
click at [514, 198] on input at bounding box center [820, 194] width 689 height 23
type input "$7.91"
click at [553, 320] on span at bounding box center [809, 313] width 669 height 23
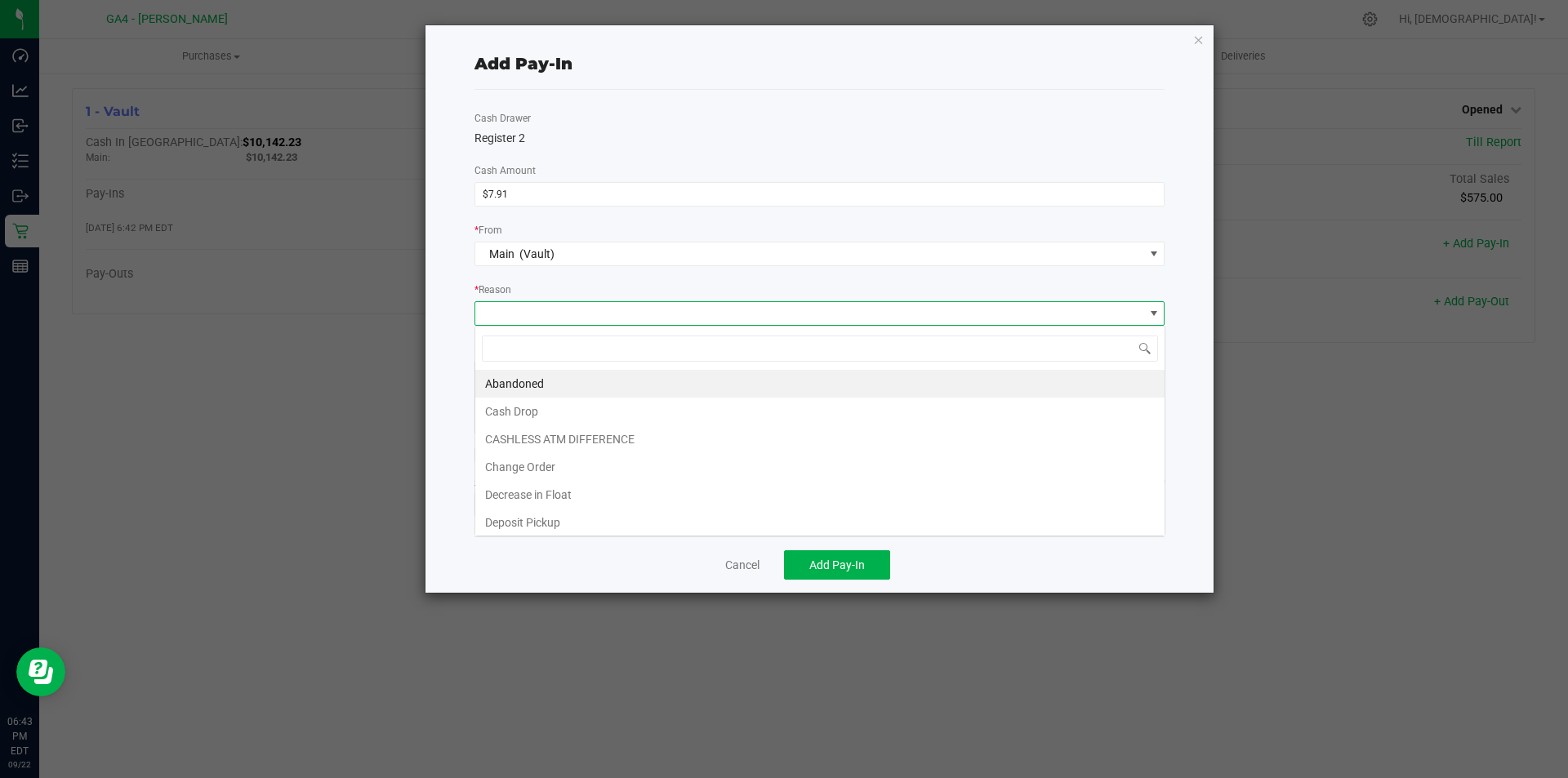
scroll to position [24, 690]
click at [546, 441] on li "CASHLESS ATM DIFFERENCE" at bounding box center [820, 439] width 689 height 28
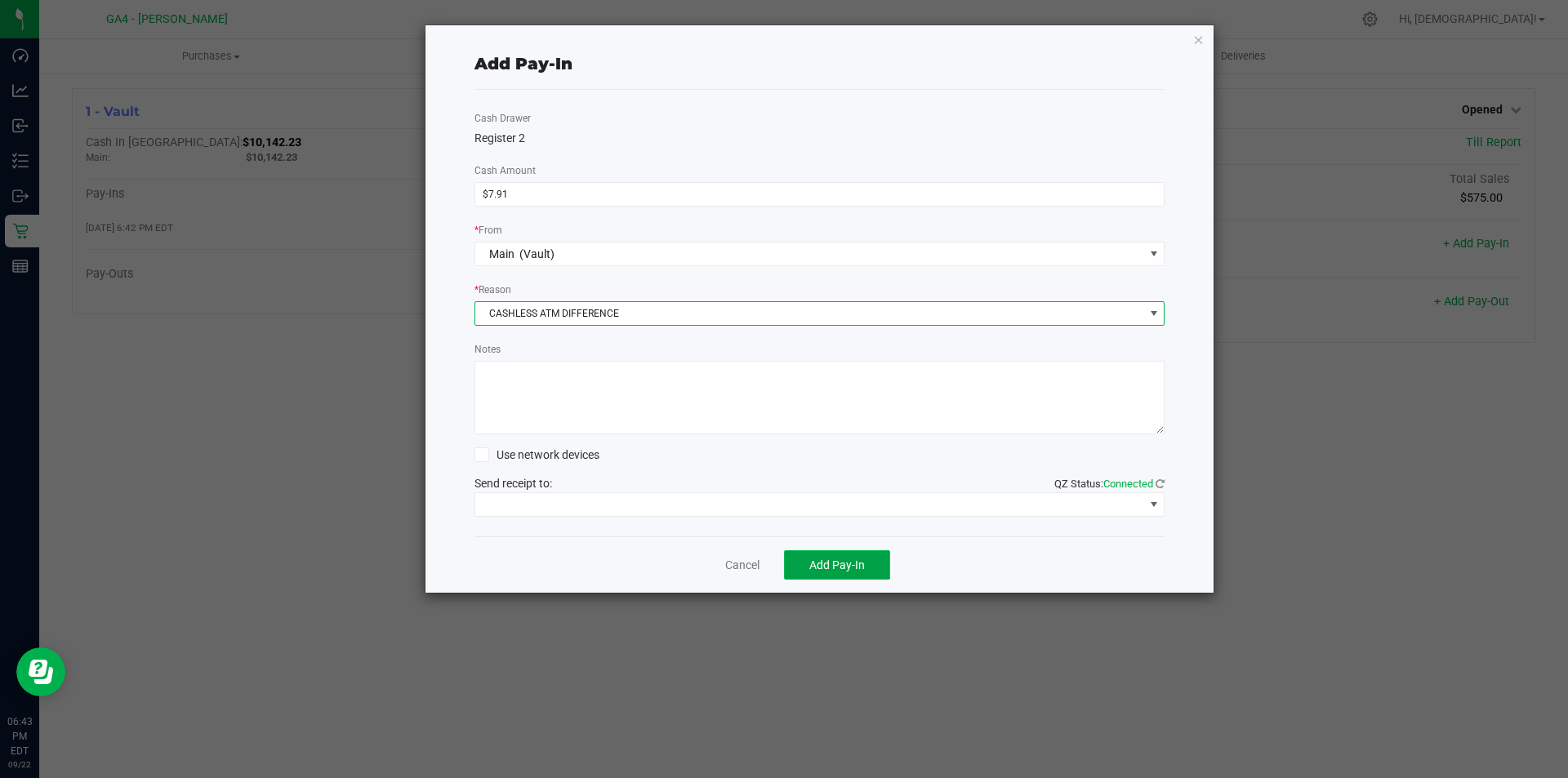
click at [842, 575] on button "Add Pay-In" at bounding box center [837, 565] width 106 height 30
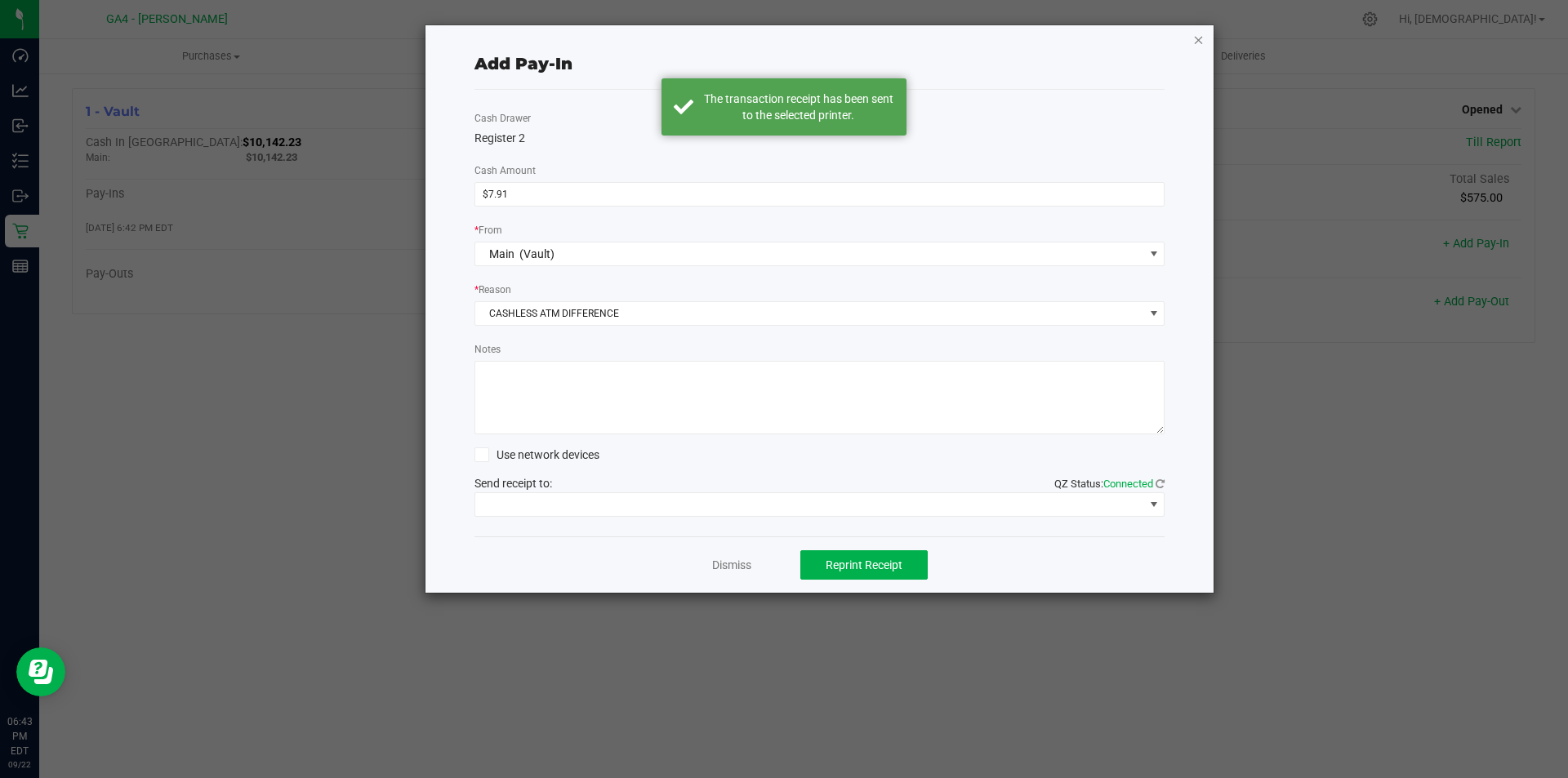
click at [1201, 43] on icon "button" at bounding box center [1198, 39] width 11 height 20
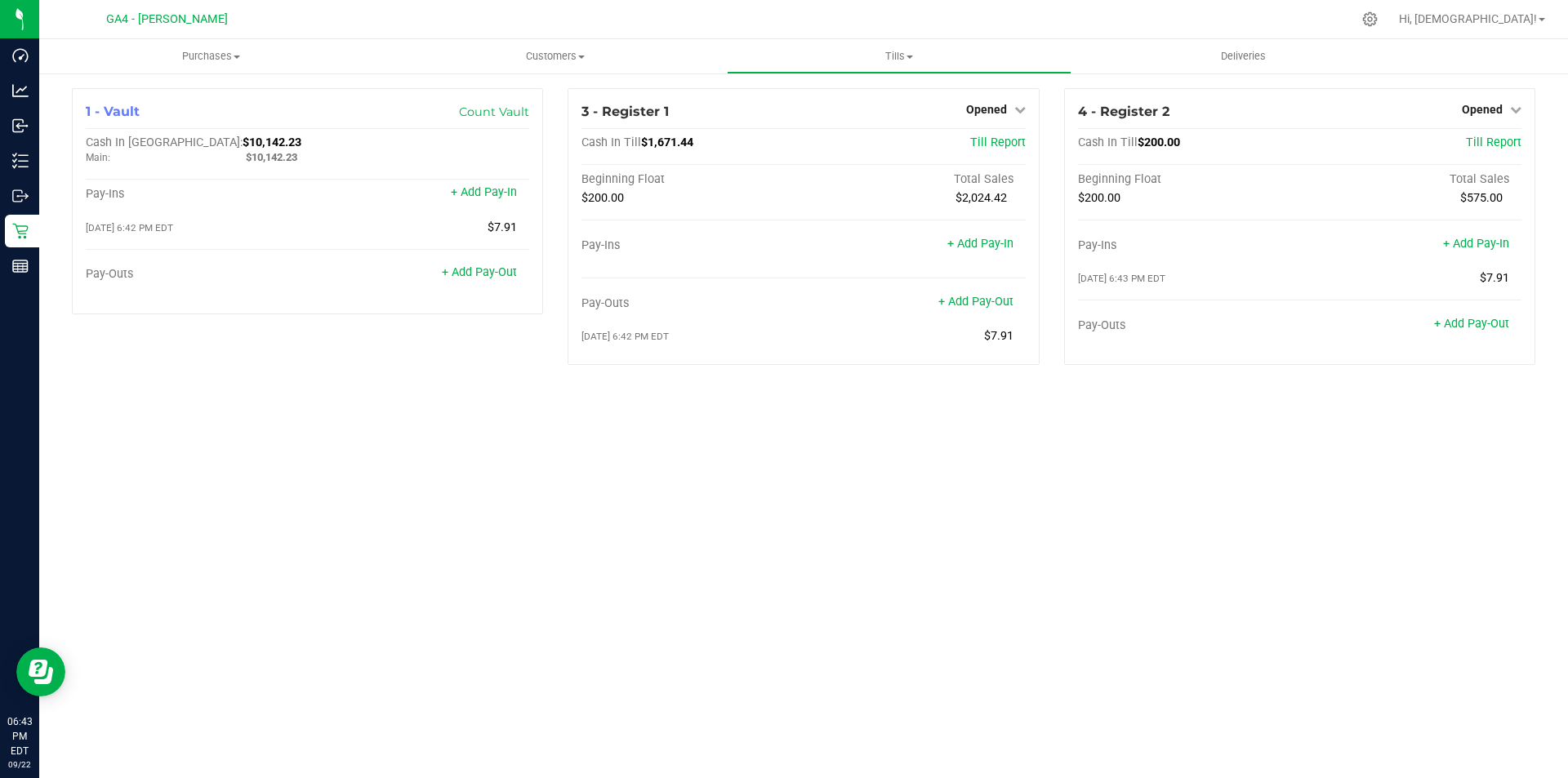
click at [1308, 351] on div "4 - Register 2 Opened Close Till Cash In Till $200.00 Till Report Beginning Flo…" at bounding box center [1299, 234] width 496 height 290
click at [1495, 109] on span "Opened" at bounding box center [1481, 109] width 41 height 13
click at [1486, 139] on link "Close Till" at bounding box center [1483, 143] width 44 height 13
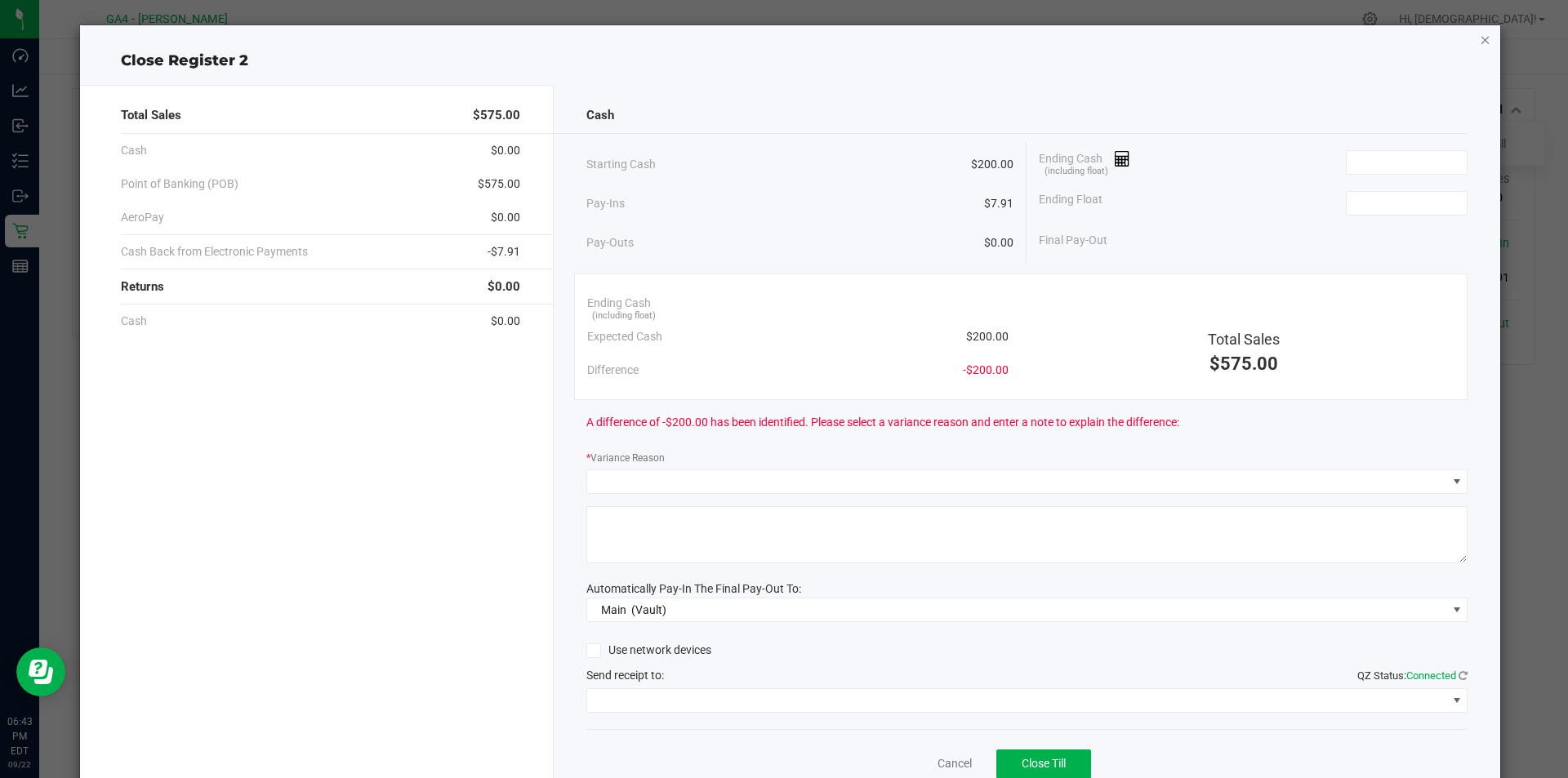
click at [1479, 36] on icon "button" at bounding box center [1485, 39] width 11 height 20
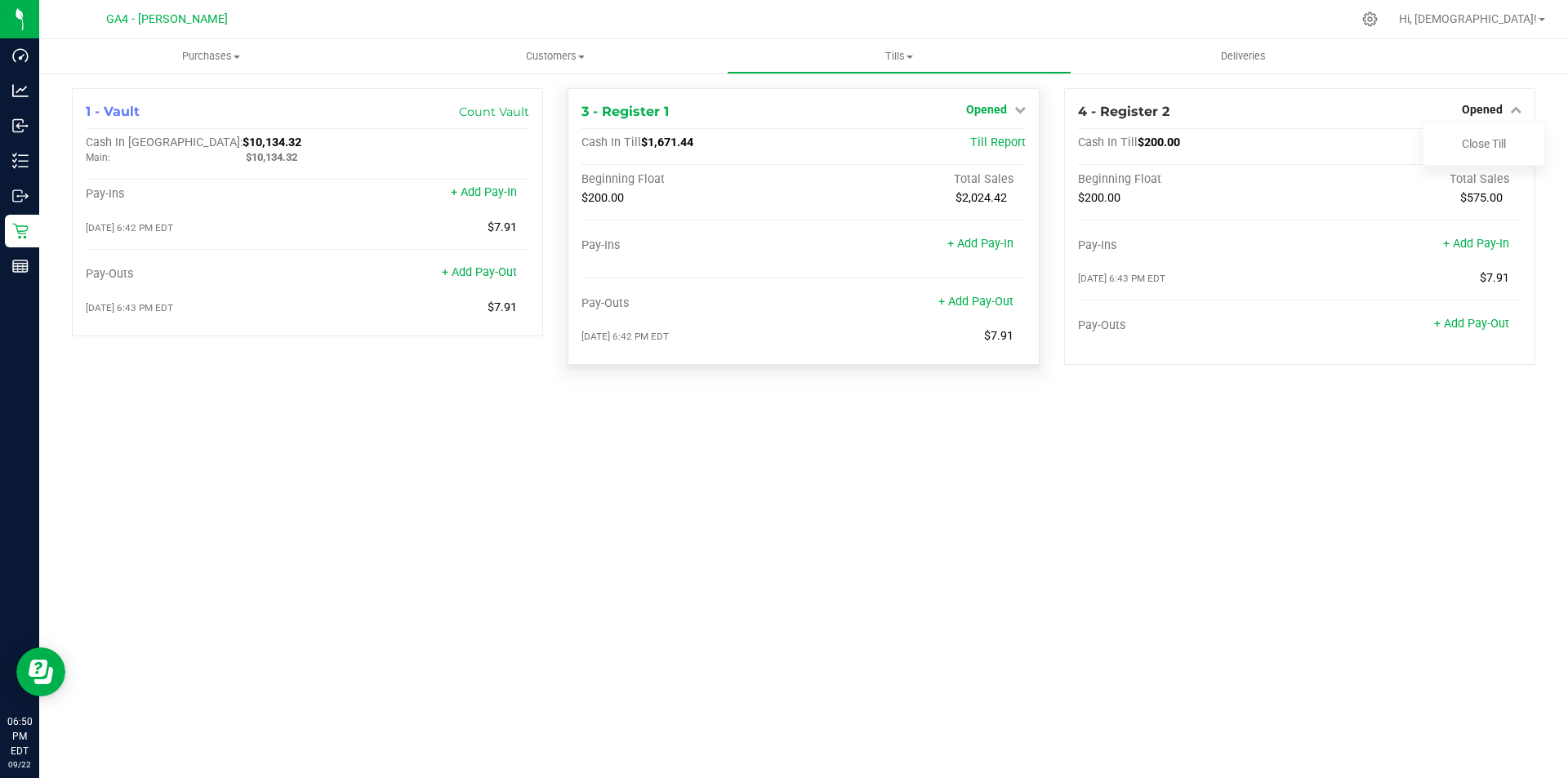
click at [988, 116] on span "Opened" at bounding box center [986, 109] width 41 height 13
click at [963, 144] on div "Close Till" at bounding box center [987, 144] width 121 height 21
click at [985, 144] on link "Close Till" at bounding box center [988, 143] width 44 height 13
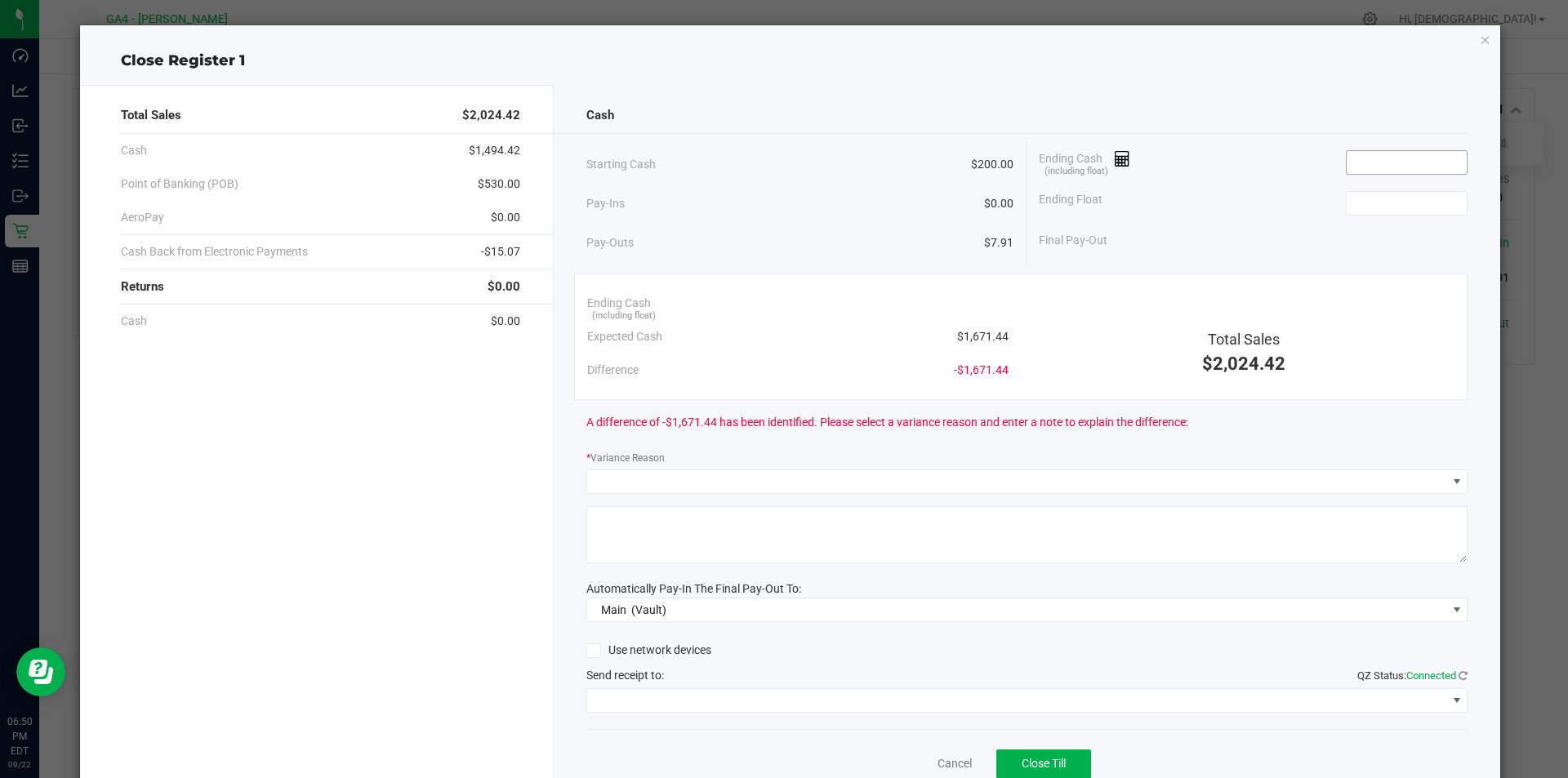
click at [1347, 161] on input at bounding box center [1407, 162] width 120 height 23
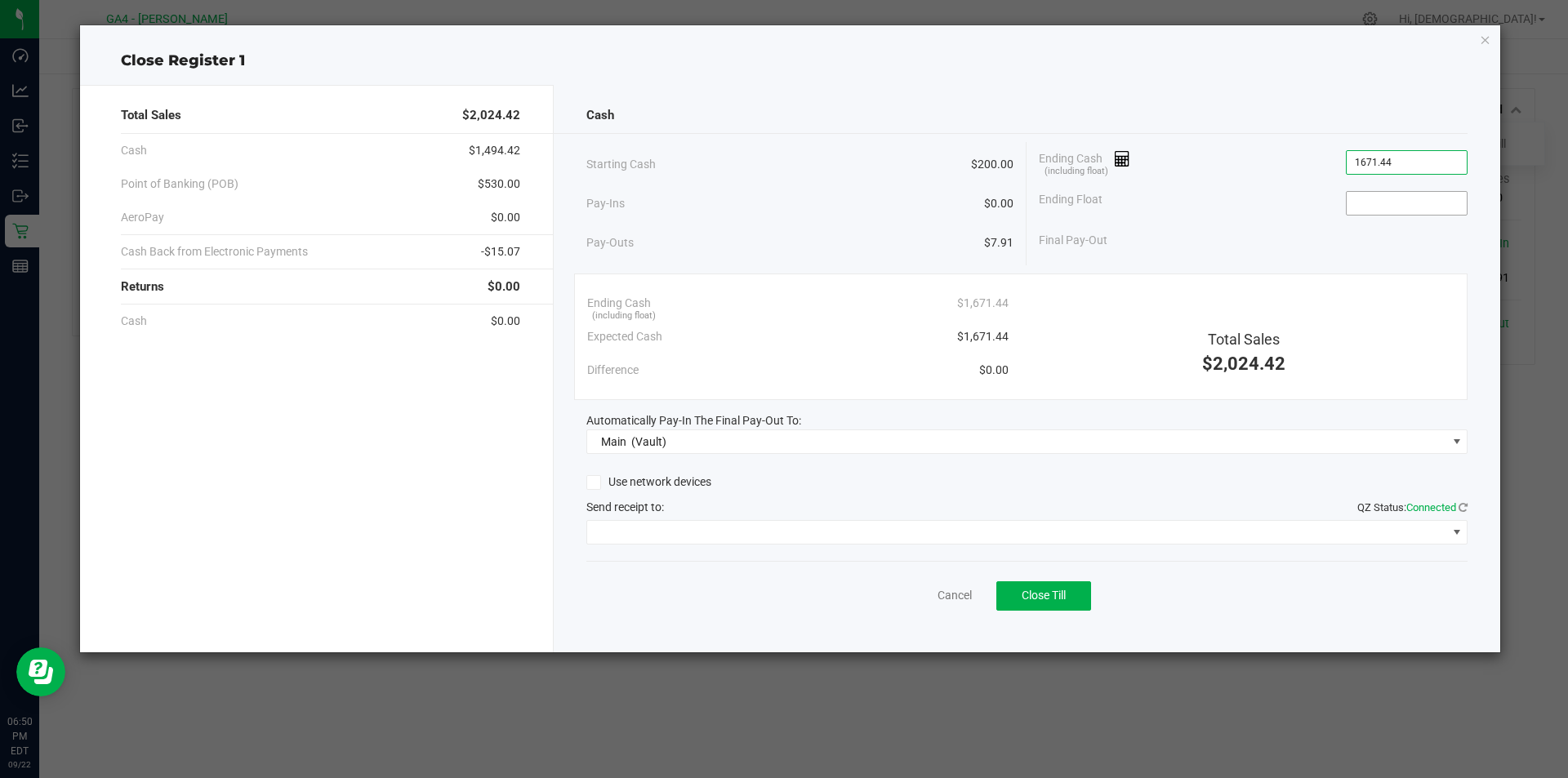
type input "$1,671.44"
click at [1361, 201] on input at bounding box center [1407, 203] width 120 height 23
type input "$200.00"
click at [966, 601] on link "Cancel" at bounding box center [954, 596] width 34 height 17
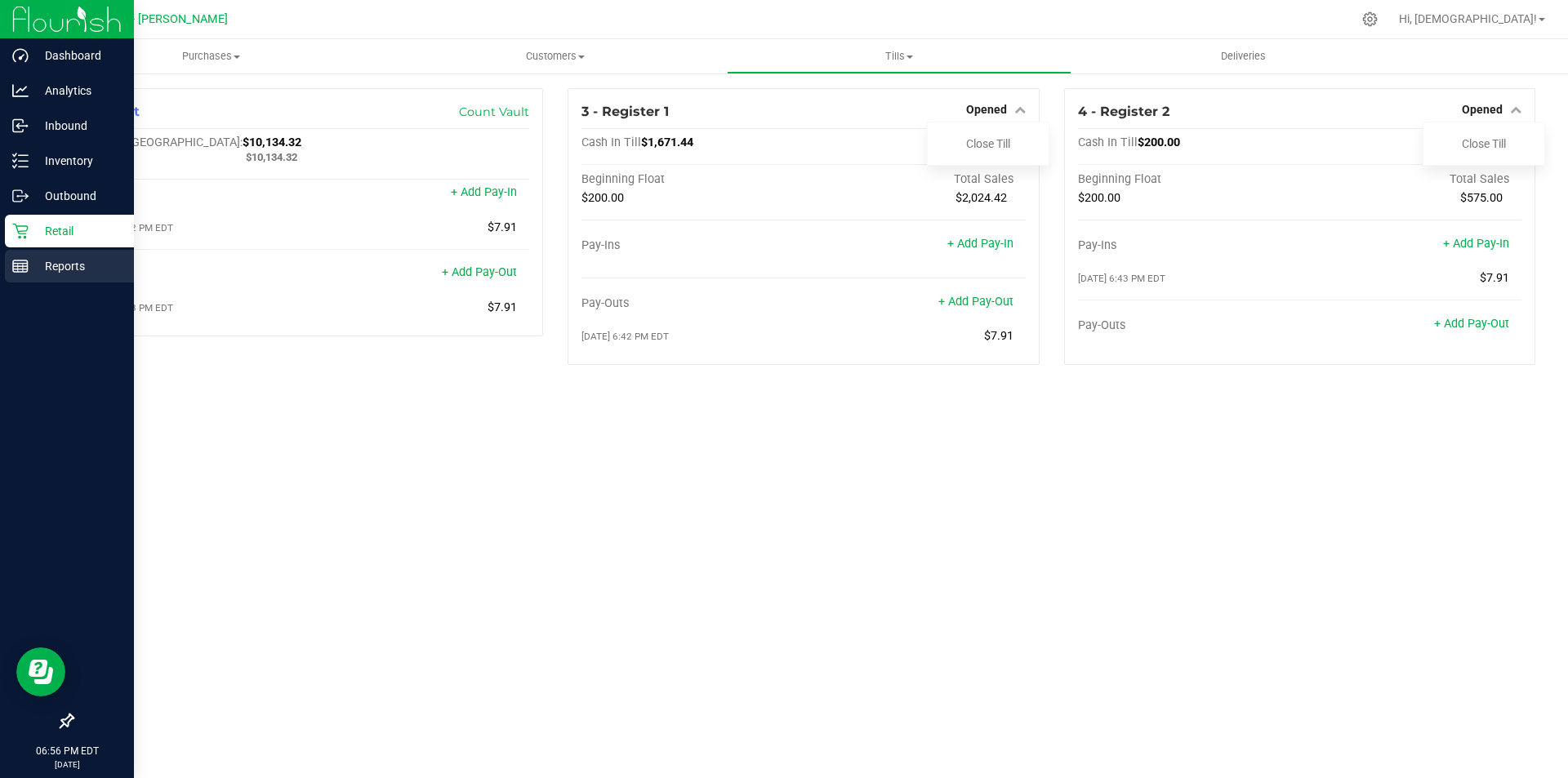
click at [59, 266] on p "Reports" at bounding box center [77, 266] width 98 height 20
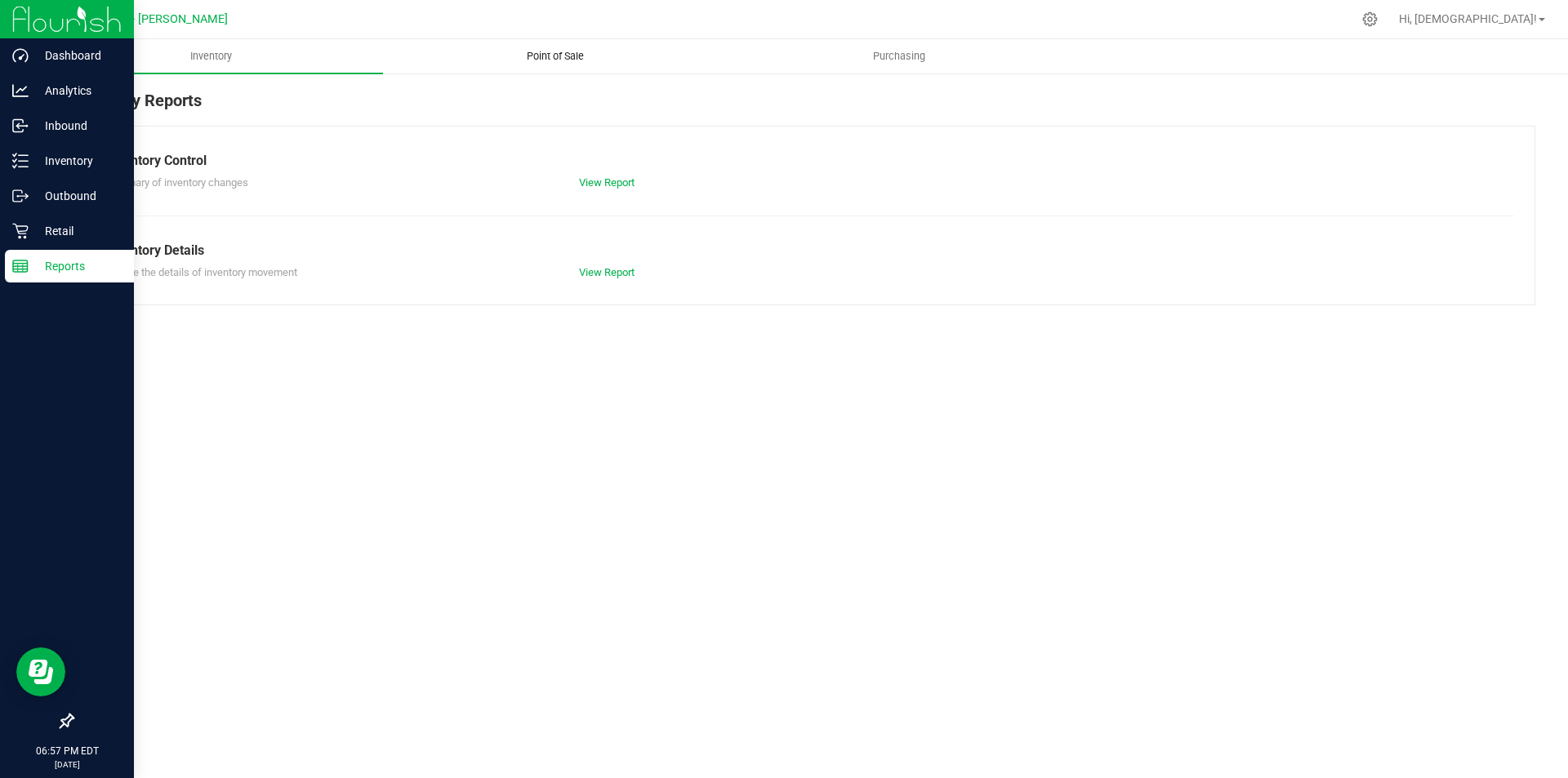
click at [550, 59] on span "Point of Sale" at bounding box center [555, 56] width 102 height 15
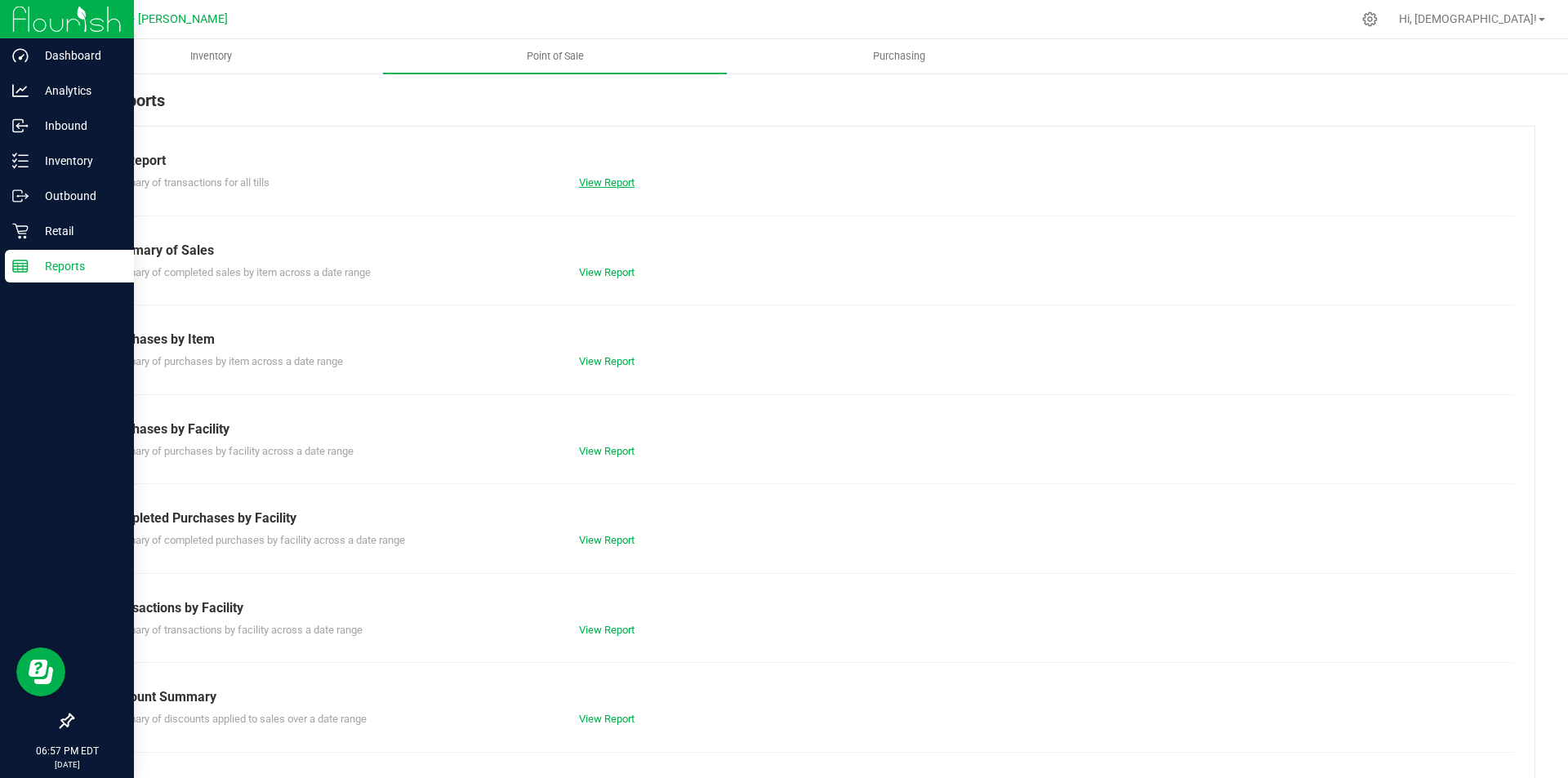
click at [601, 185] on link "View Report" at bounding box center [607, 182] width 56 height 12
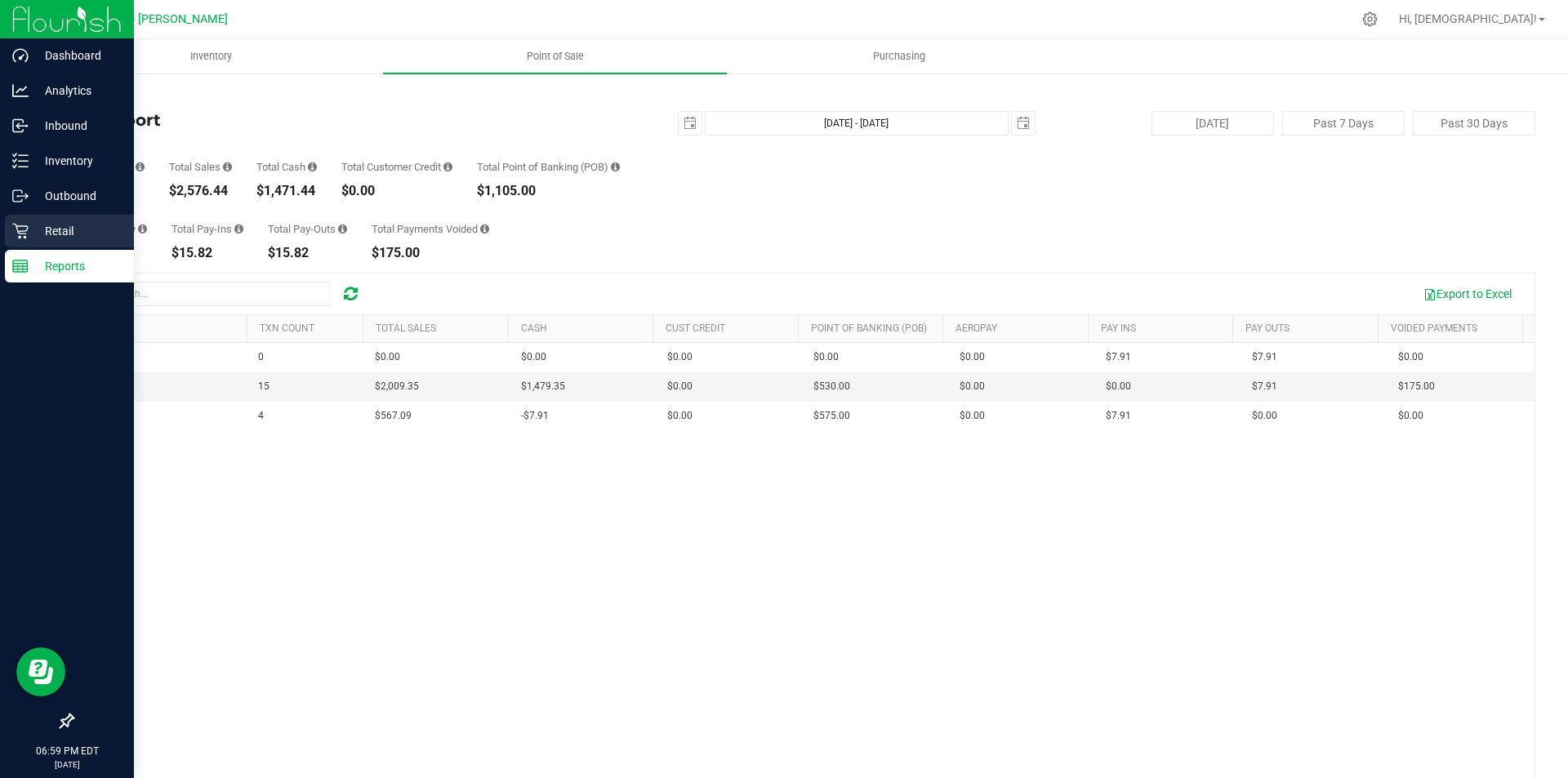
click at [74, 230] on p "Retail" at bounding box center [77, 231] width 98 height 20
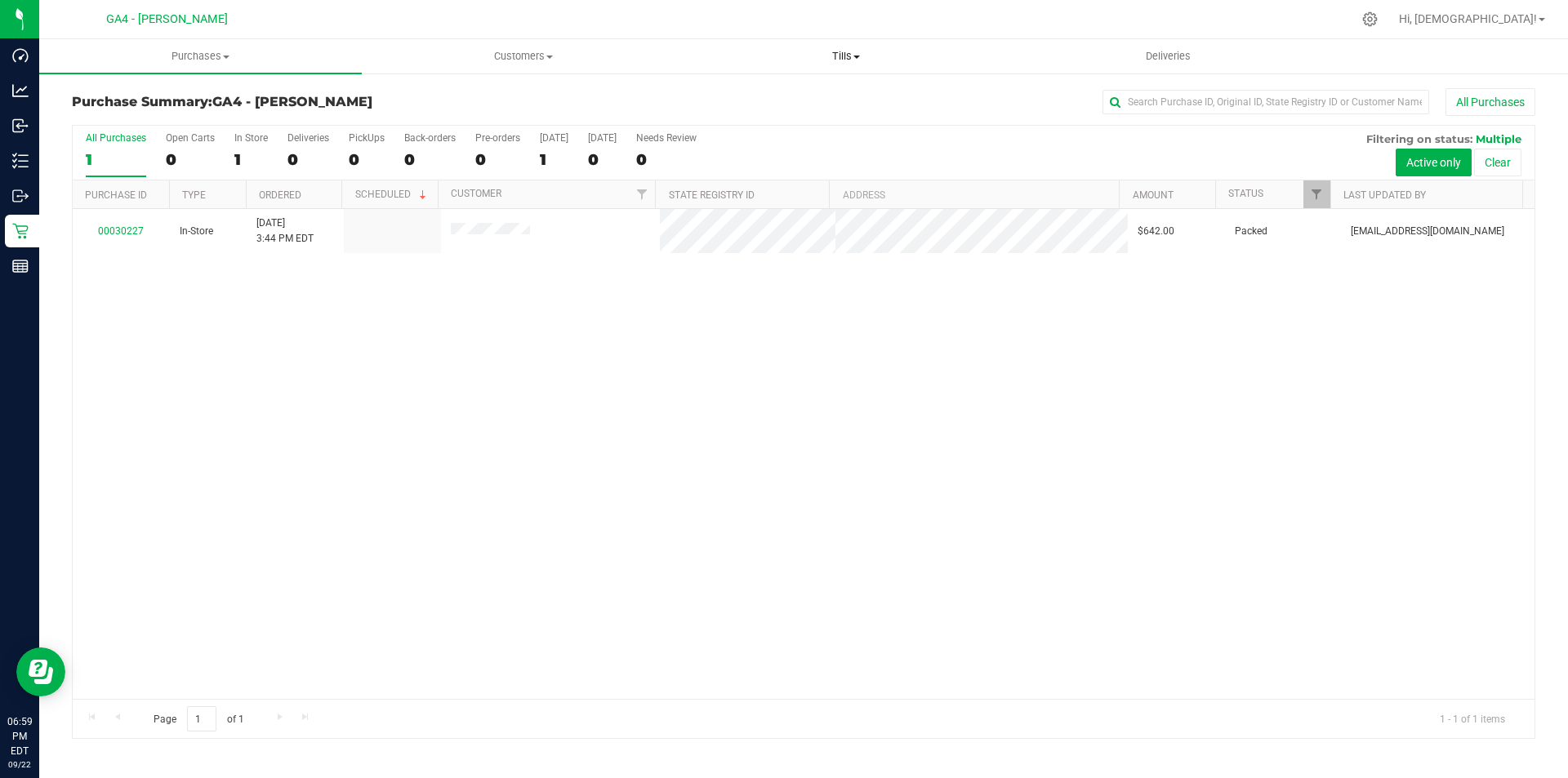
click at [854, 56] on span at bounding box center [857, 57] width 7 height 3
click at [734, 98] on span "Manage tills" at bounding box center [739, 98] width 110 height 14
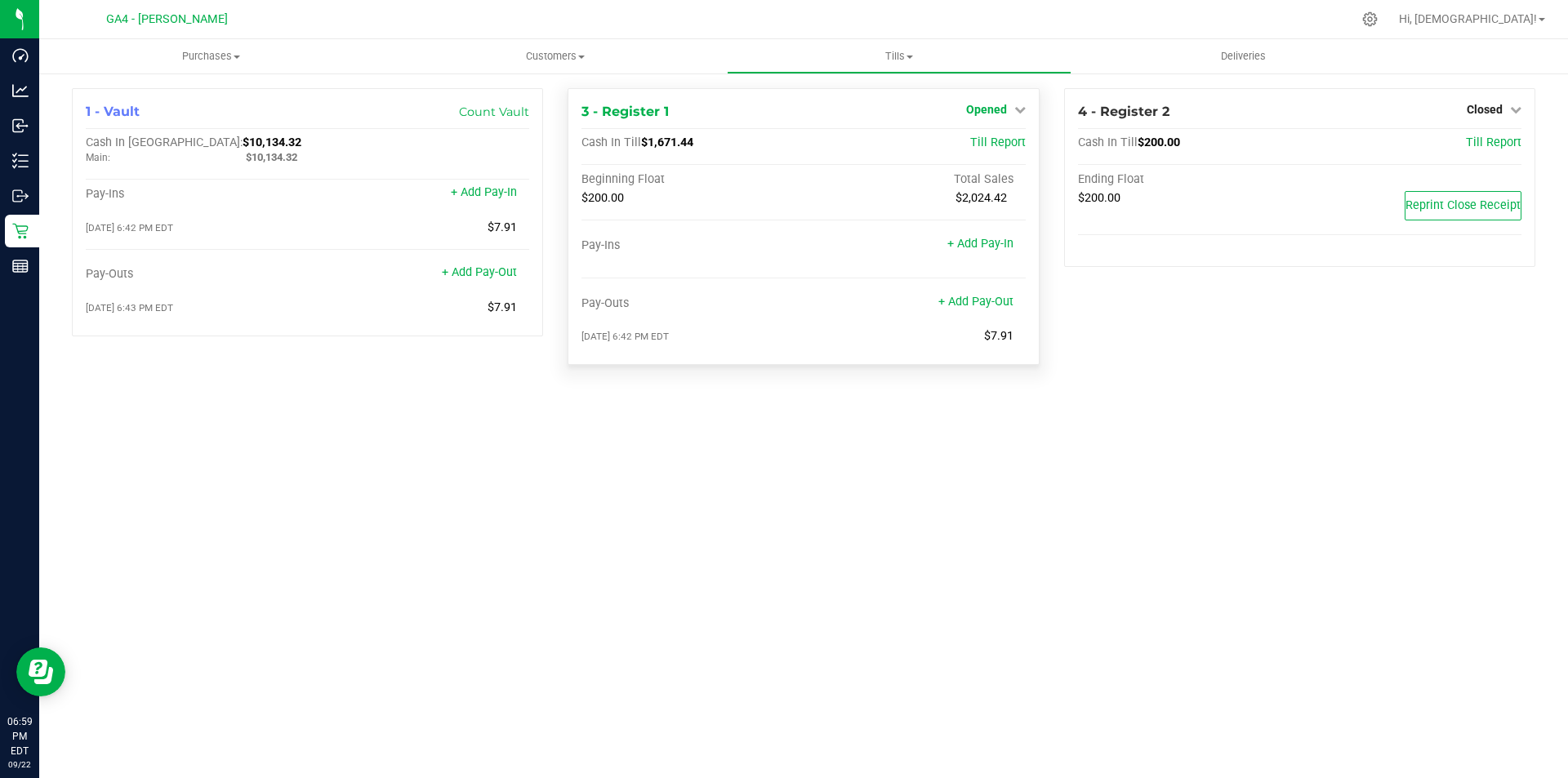
click at [1000, 103] on span "Opened" at bounding box center [986, 109] width 41 height 13
click at [985, 145] on link "Close Till" at bounding box center [988, 143] width 44 height 13
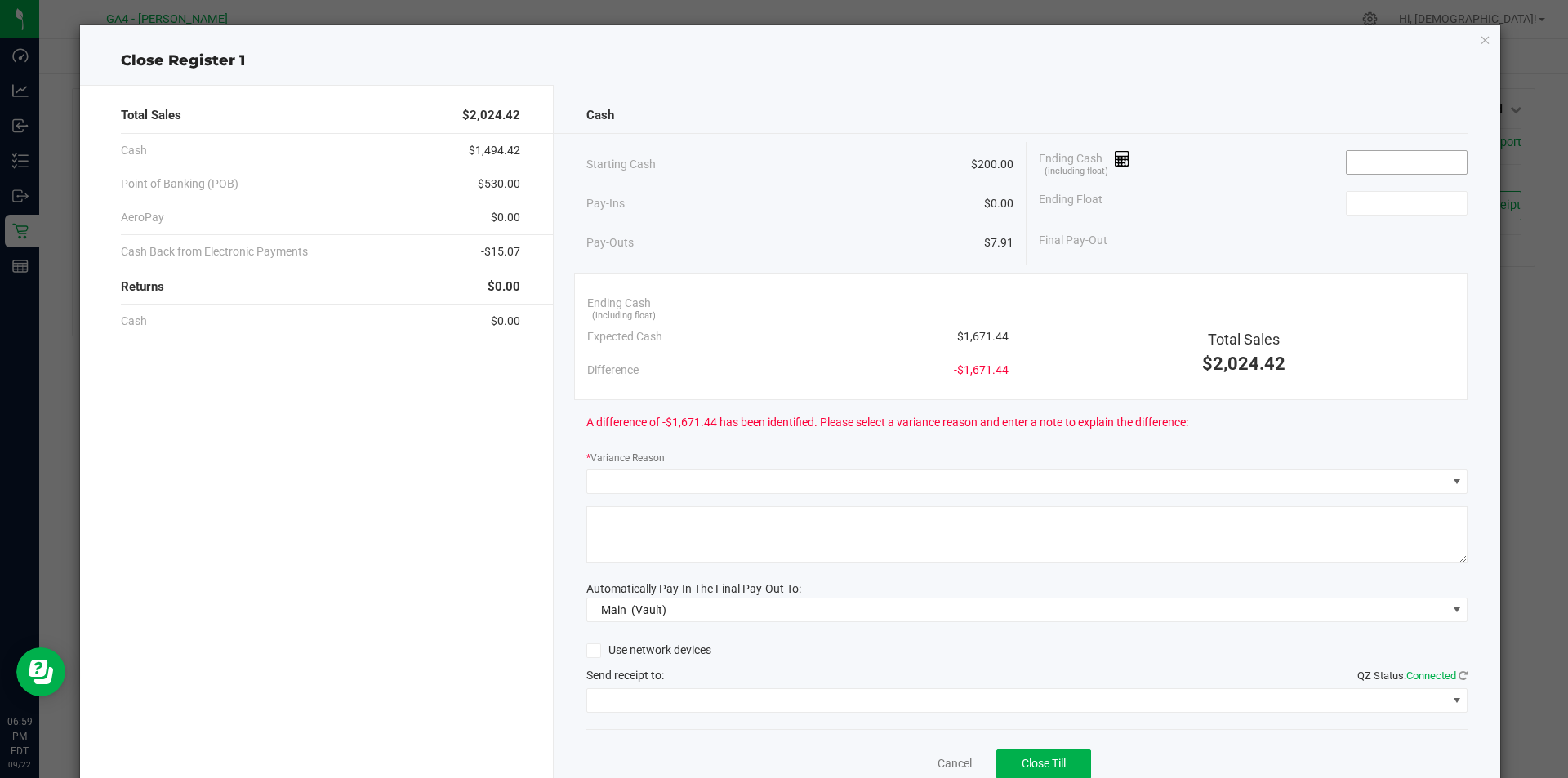
click at [1354, 163] on input at bounding box center [1407, 162] width 120 height 23
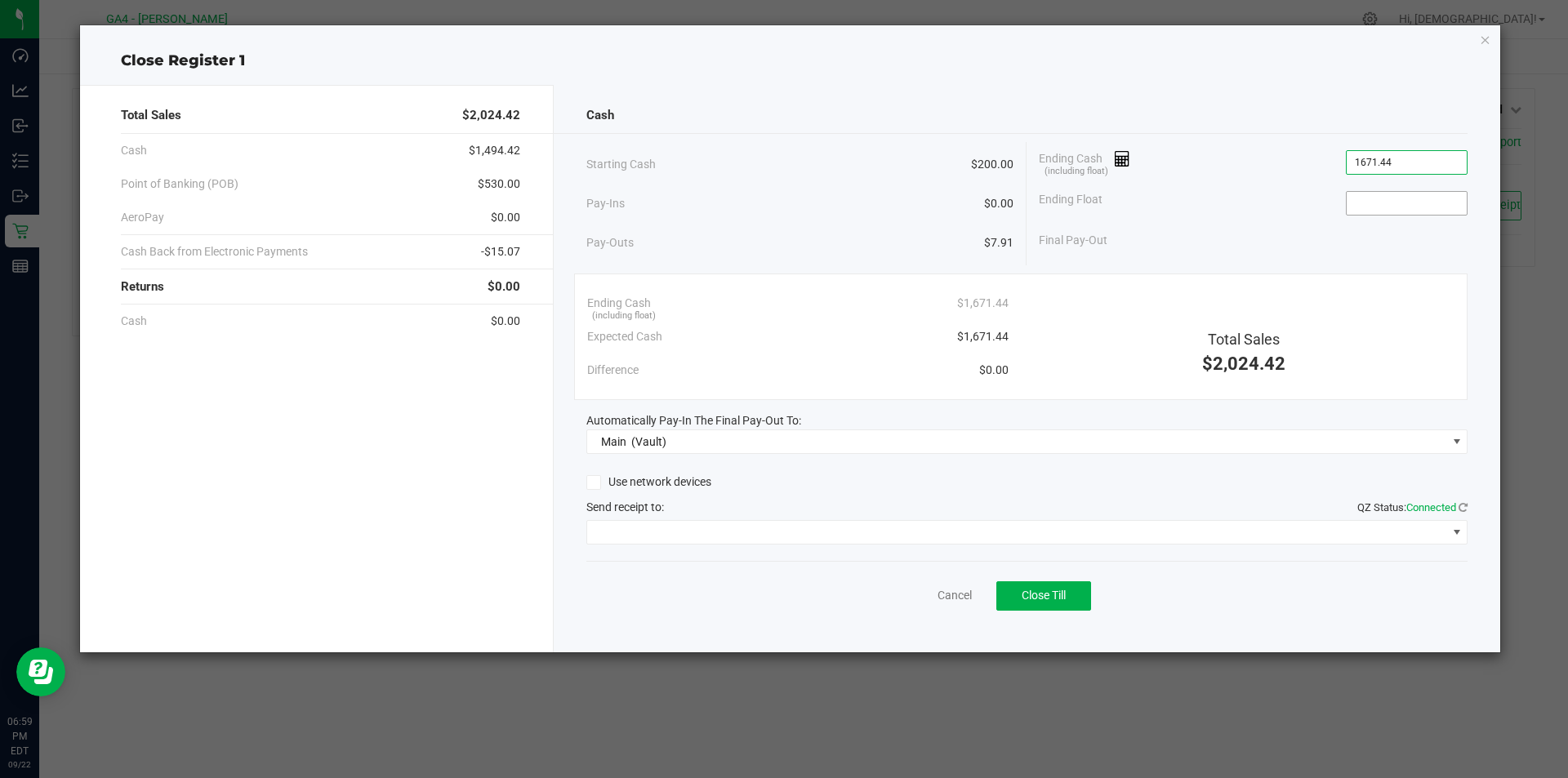
type input "$1,671.44"
click at [1381, 196] on input at bounding box center [1407, 203] width 120 height 23
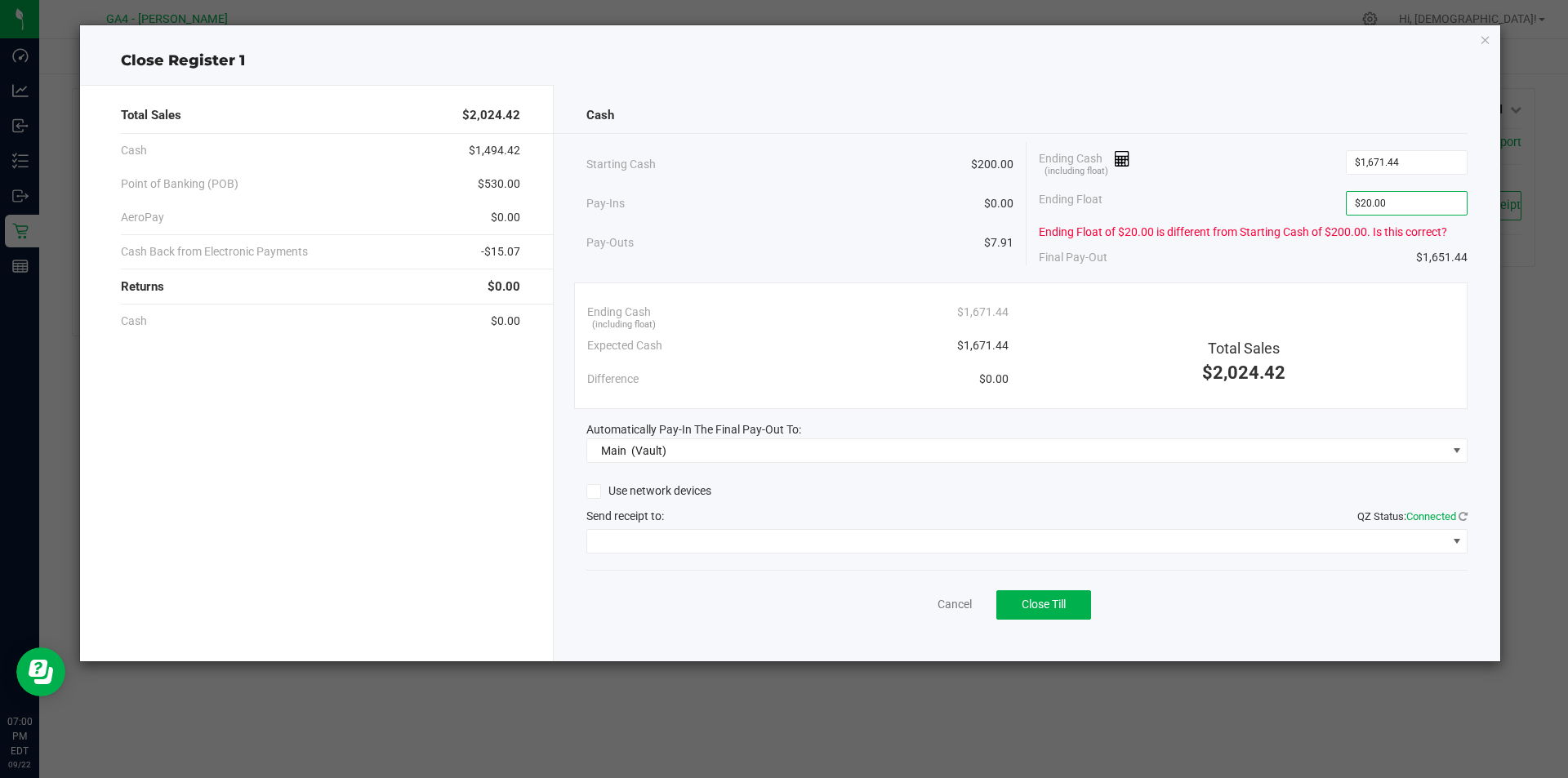
click at [1275, 156] on div "Ending Cash (including float) $1,671.44" at bounding box center [1253, 162] width 429 height 41
click at [1367, 199] on input "20" at bounding box center [1407, 203] width 120 height 23
type input "0"
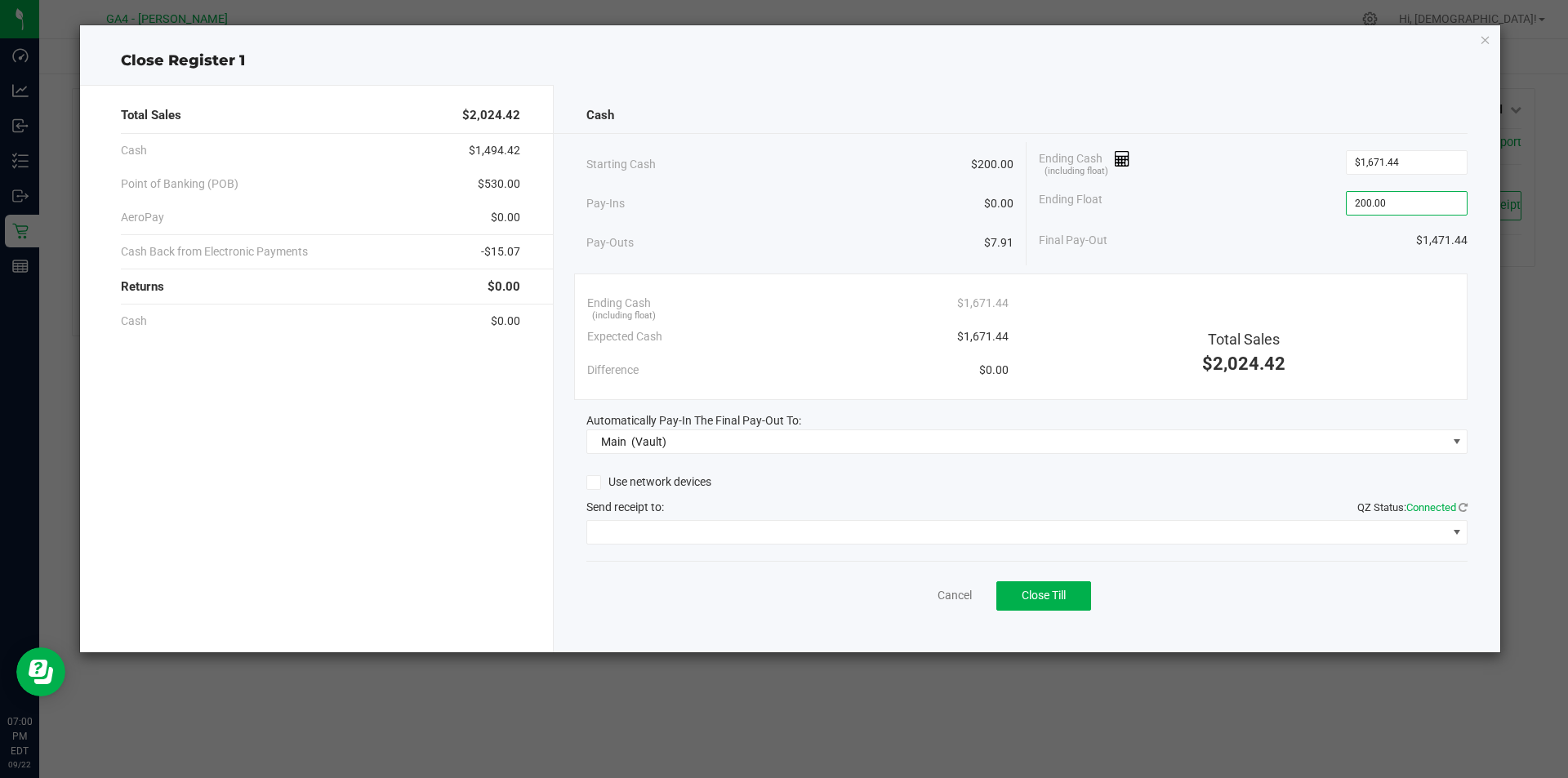
type input "$200.00"
click at [1295, 238] on div "Final Pay-Out $1,471.44" at bounding box center [1253, 241] width 429 height 34
click at [1075, 593] on button "Close Till" at bounding box center [1043, 597] width 95 height 30
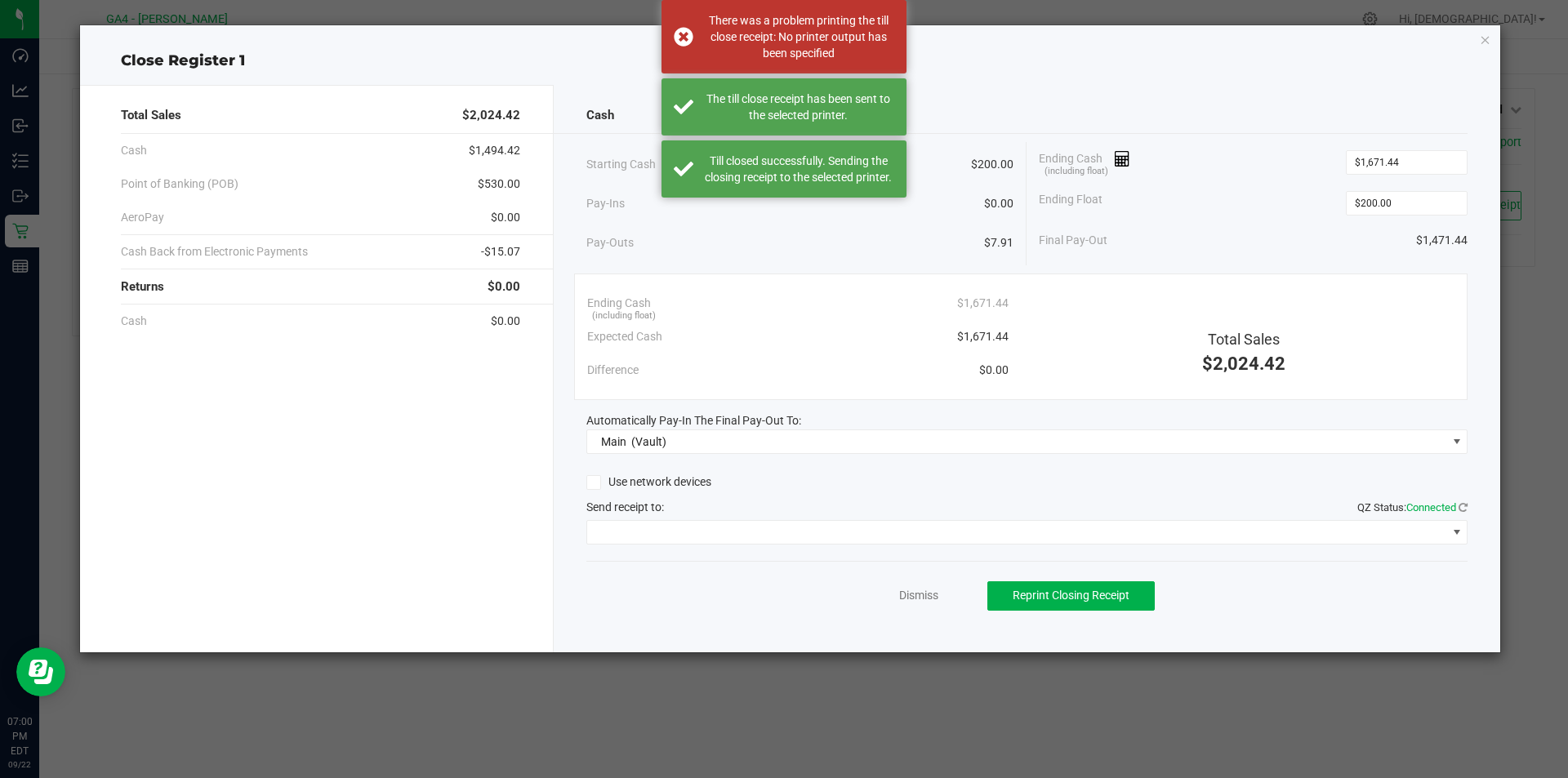
click at [908, 584] on div "Dismiss Reprint Closing Receipt" at bounding box center [1027, 592] width 882 height 63
click at [912, 595] on link "Dismiss" at bounding box center [918, 596] width 39 height 17
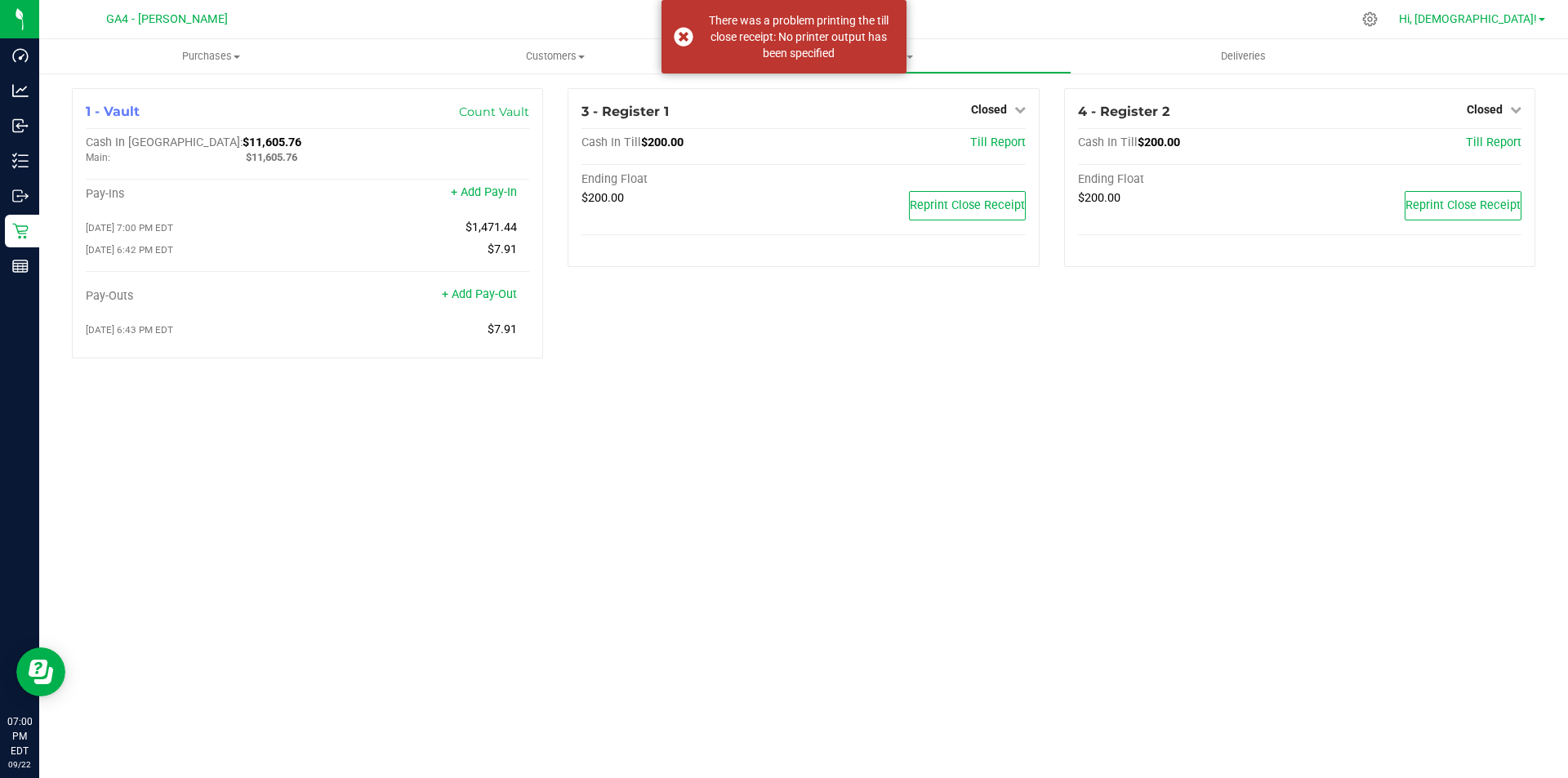
click at [1517, 26] on link "Hi, [DEMOGRAPHIC_DATA]!" at bounding box center [1472, 19] width 159 height 17
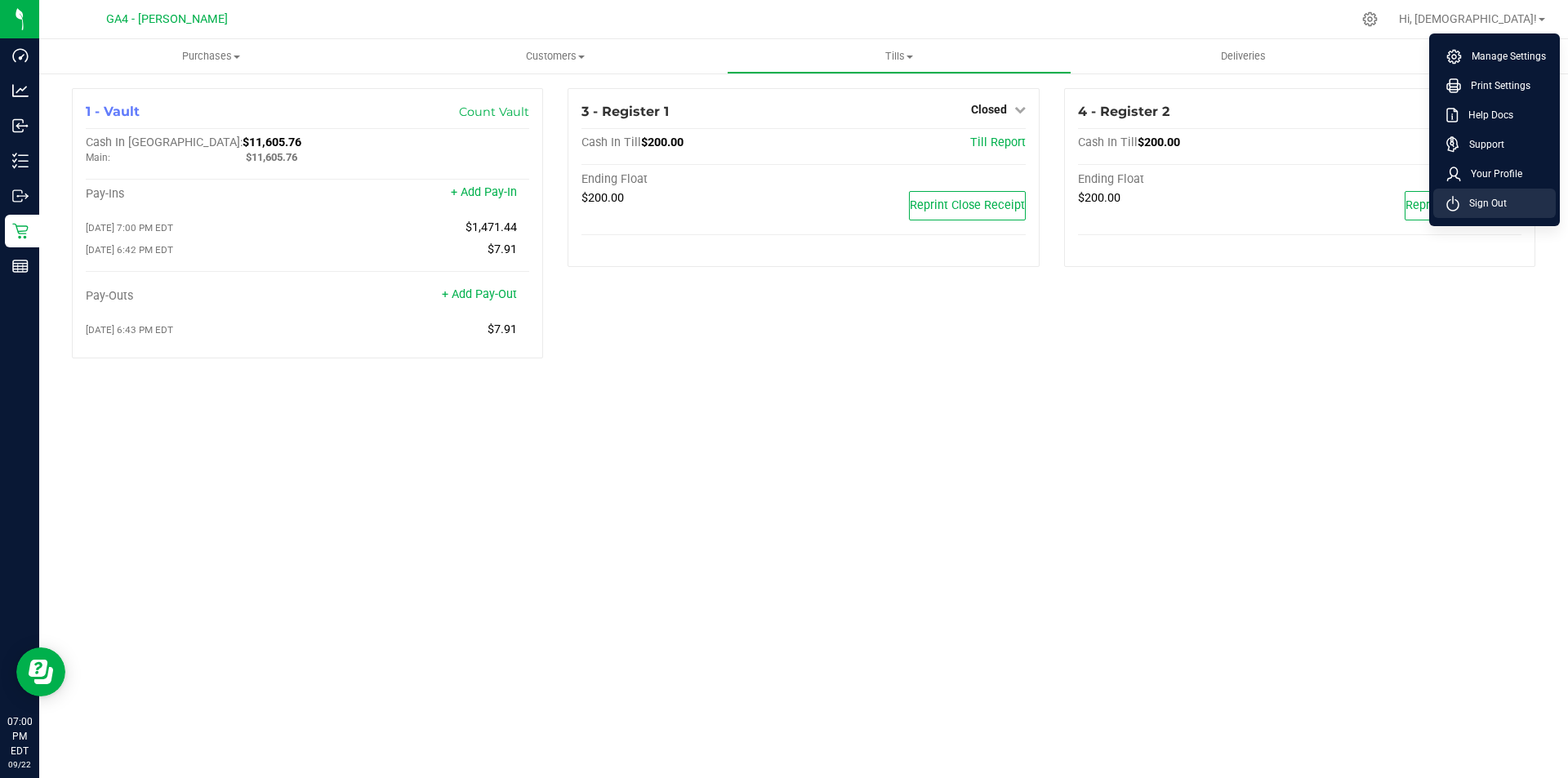
click at [1483, 196] on span "Sign Out" at bounding box center [1483, 203] width 48 height 16
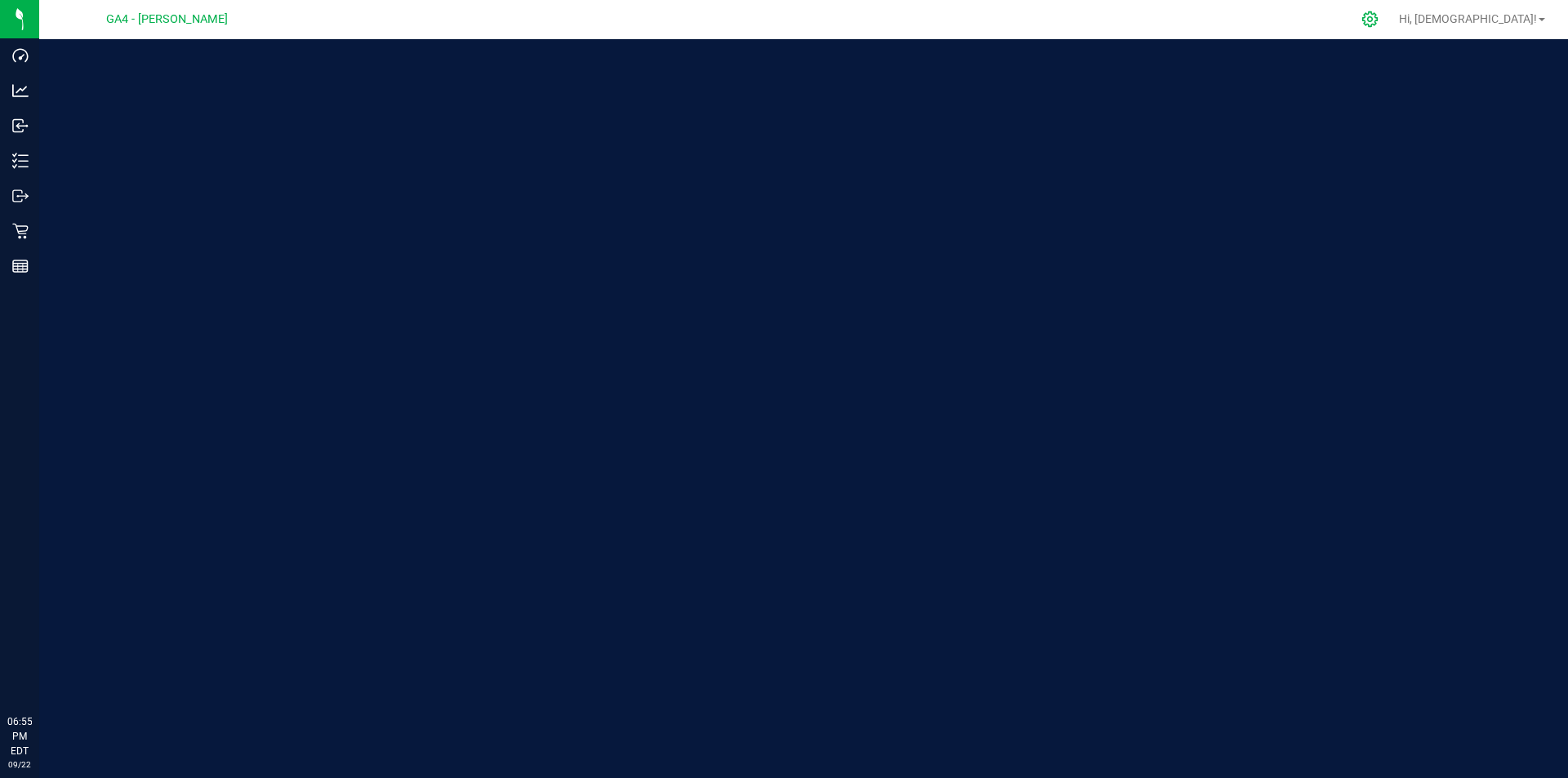
click at [1379, 23] on icon at bounding box center [1370, 19] width 17 height 17
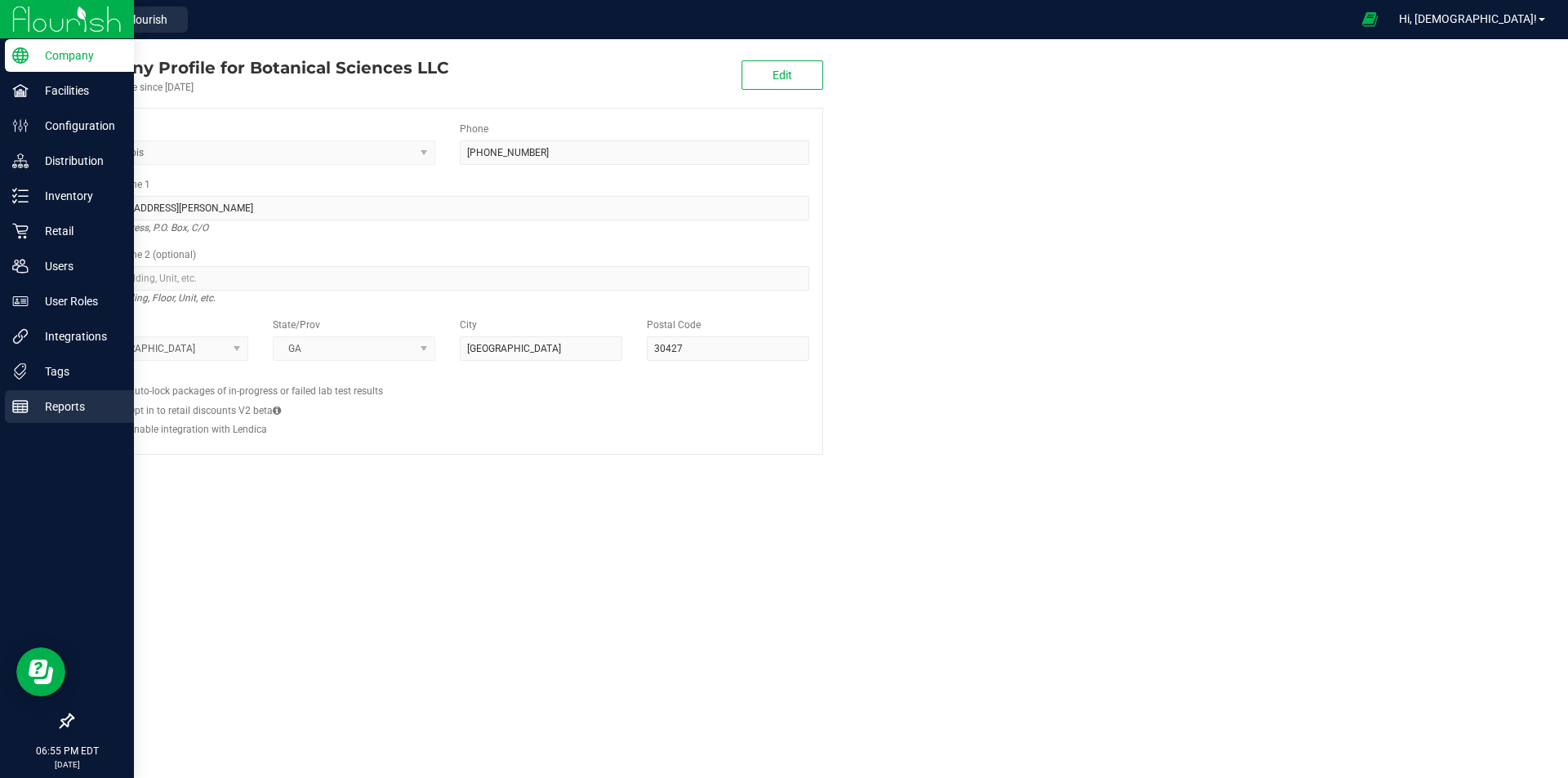
click at [32, 406] on p "Reports" at bounding box center [77, 406] width 98 height 20
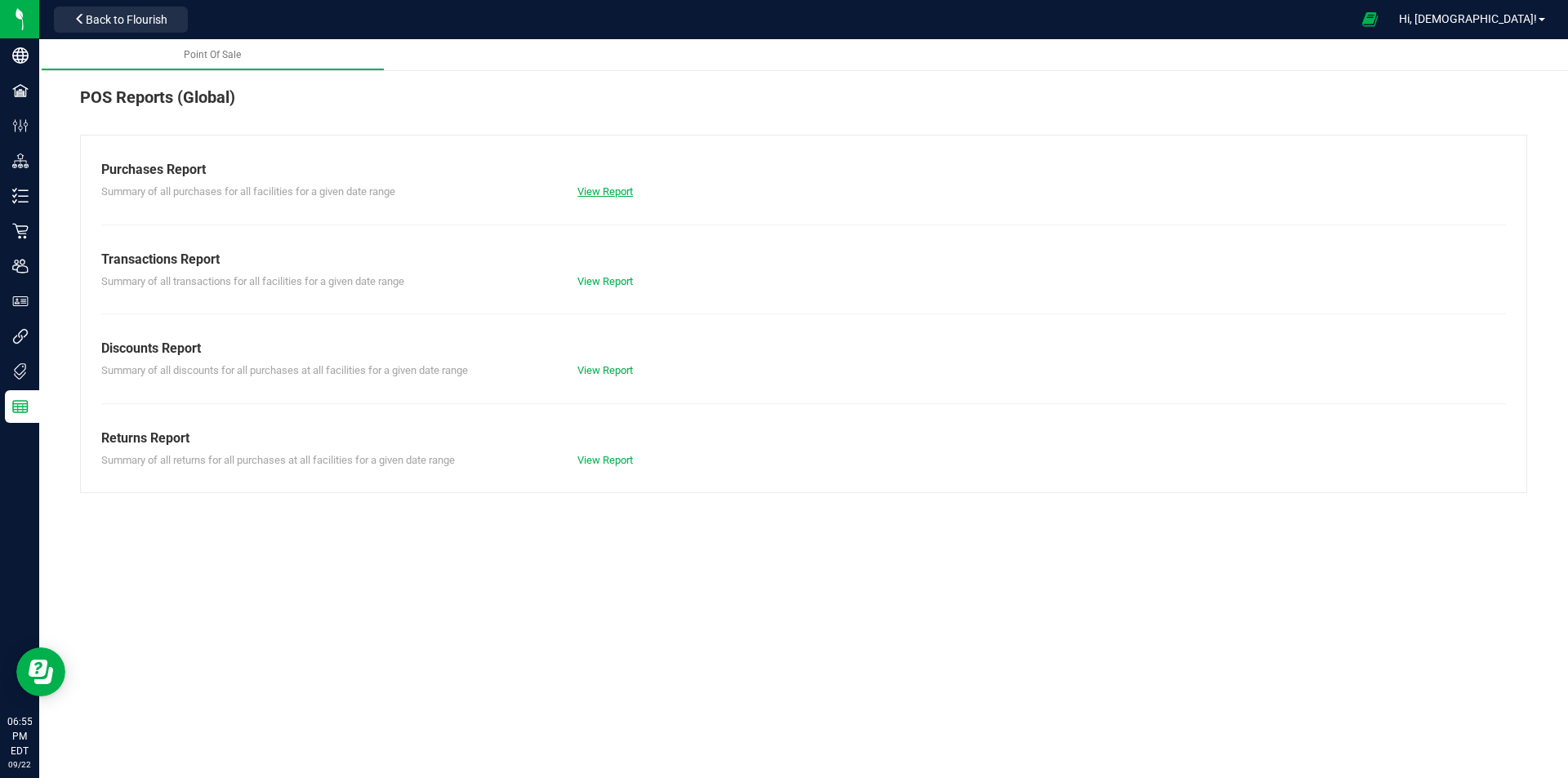
click at [610, 198] on link "View Report" at bounding box center [605, 191] width 56 height 12
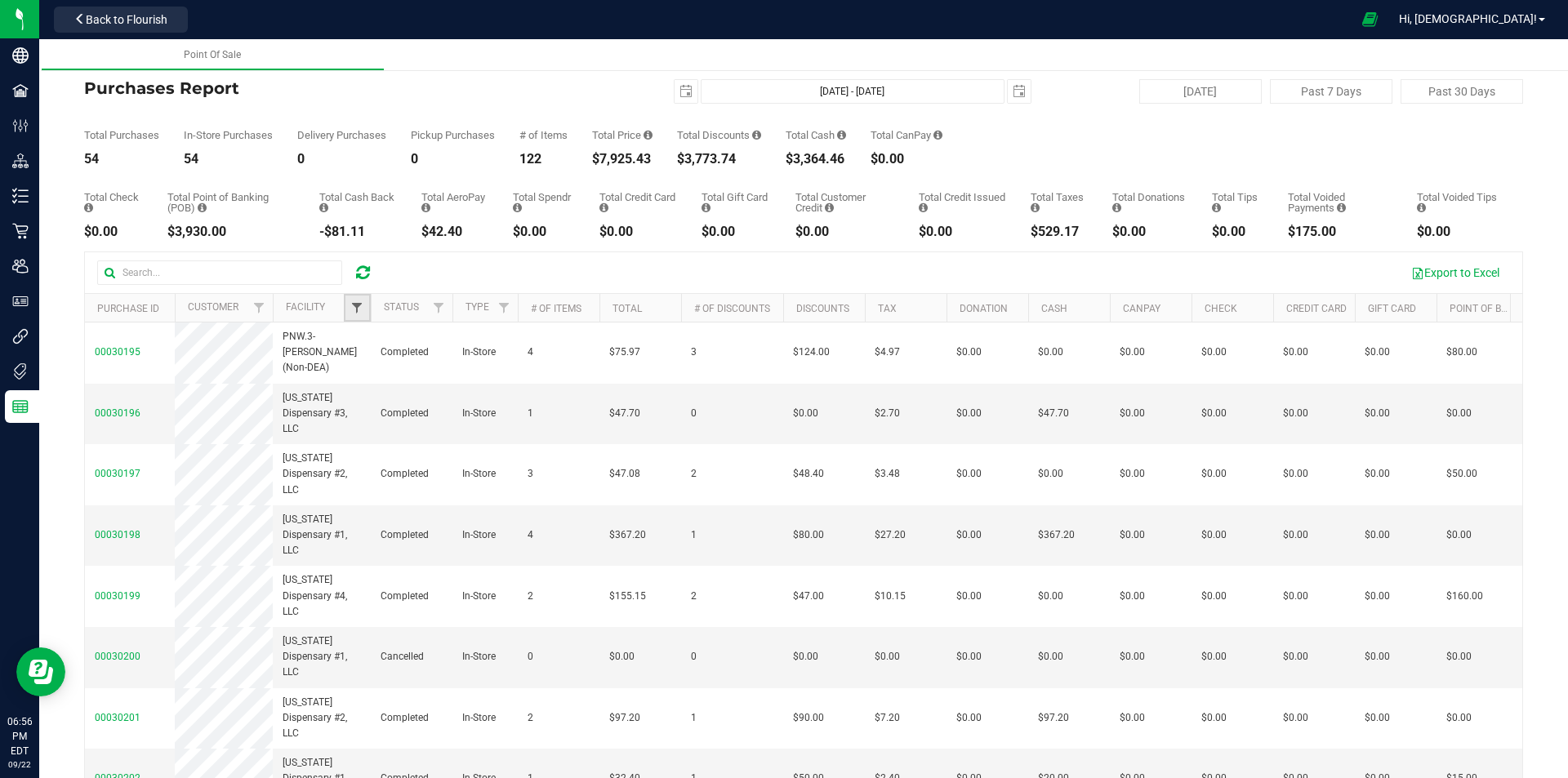
click at [360, 307] on span "Filter" at bounding box center [356, 307] width 13 height 13
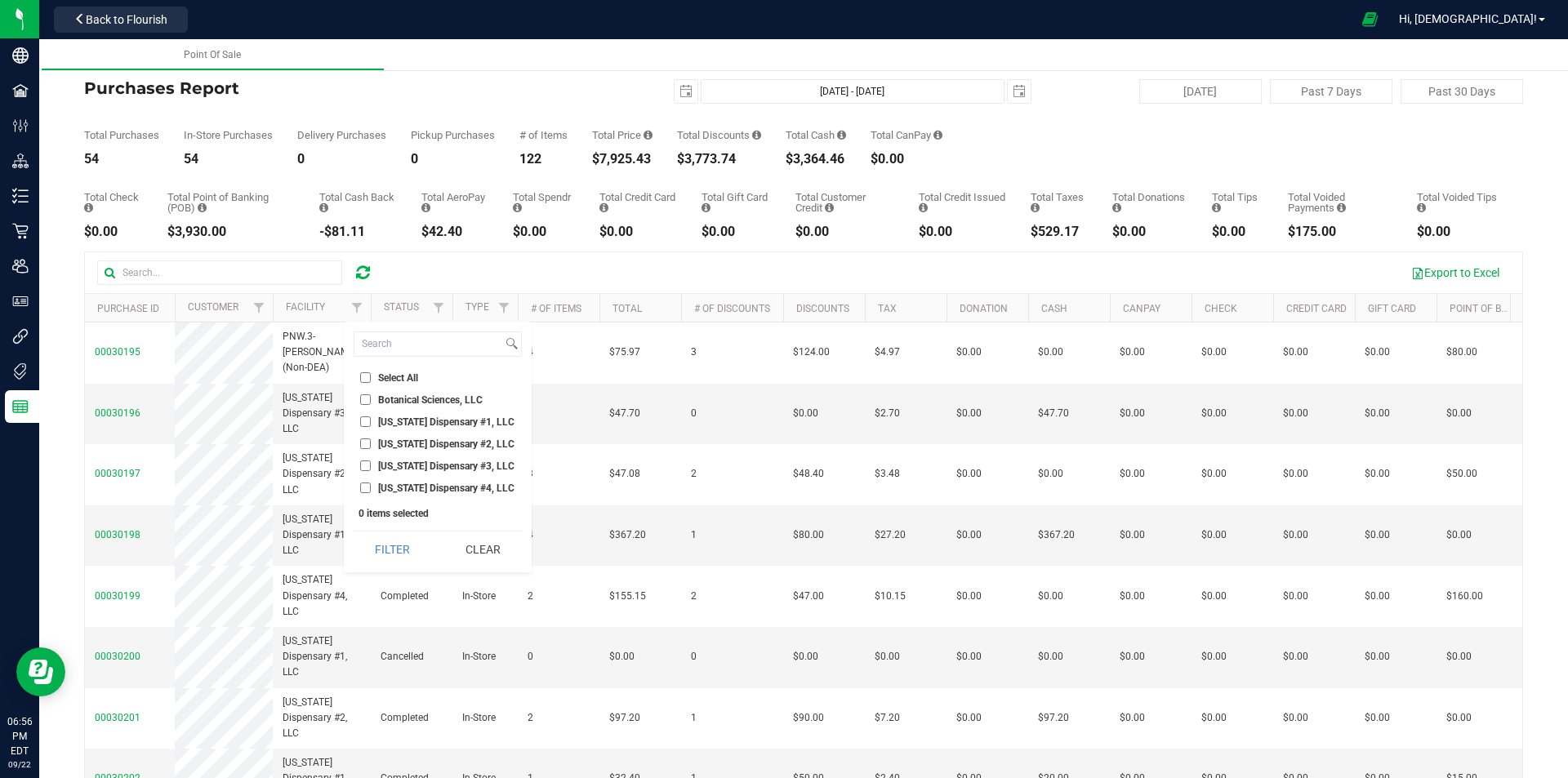
click at [366, 422] on input "Georgia Dispensary #1, LLC" at bounding box center [366, 422] width 10 height 10
checkbox input "true"
click at [380, 541] on button "Filter" at bounding box center [392, 549] width 78 height 36
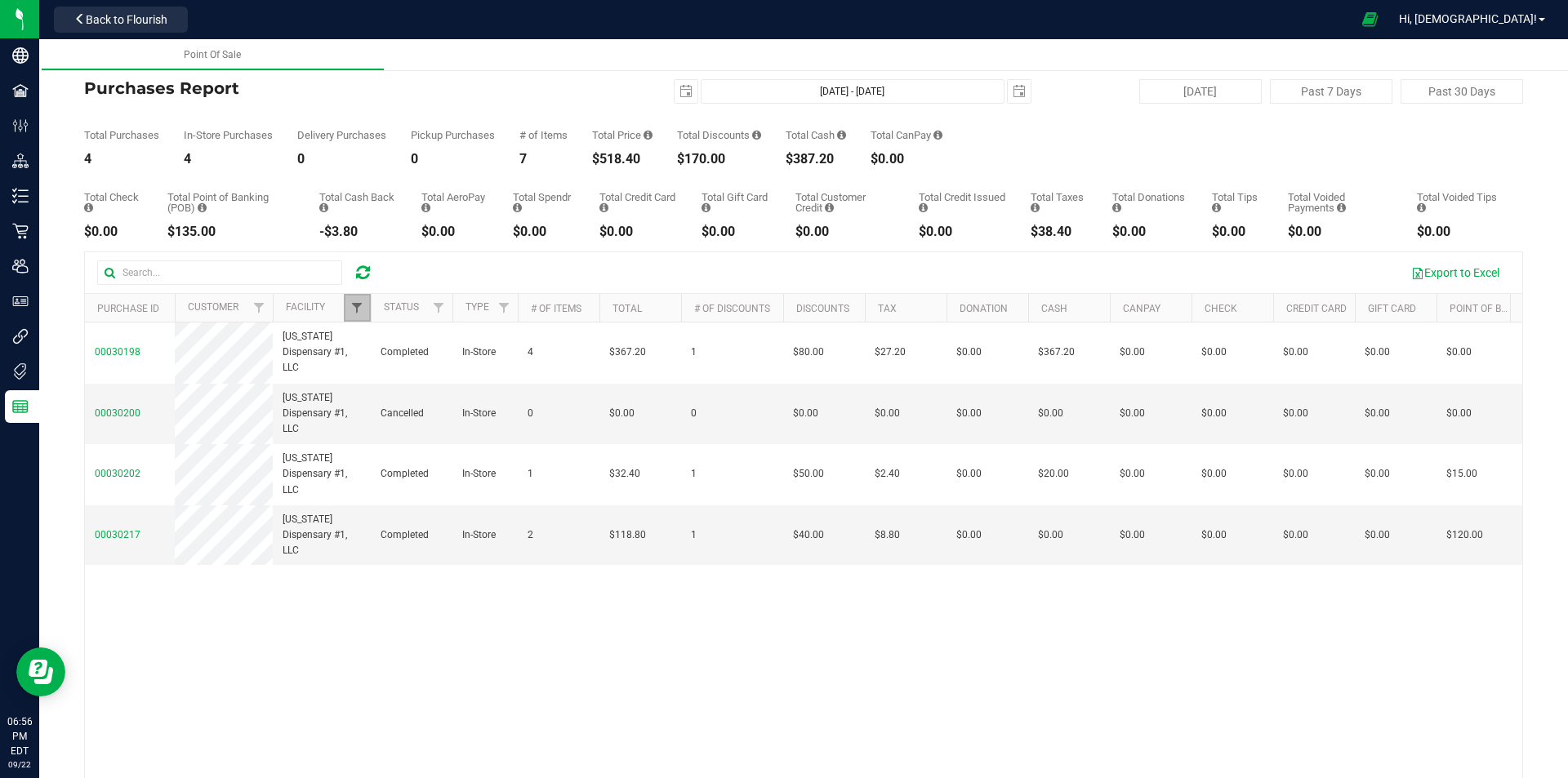
click at [356, 305] on span "Filter" at bounding box center [356, 307] width 13 height 13
click at [456, 263] on div "Export to Excel" at bounding box center [949, 273] width 1122 height 28
click at [436, 307] on span "Filter" at bounding box center [438, 307] width 13 height 13
click at [445, 421] on input "Completed" at bounding box center [447, 422] width 10 height 10
checkbox input "true"
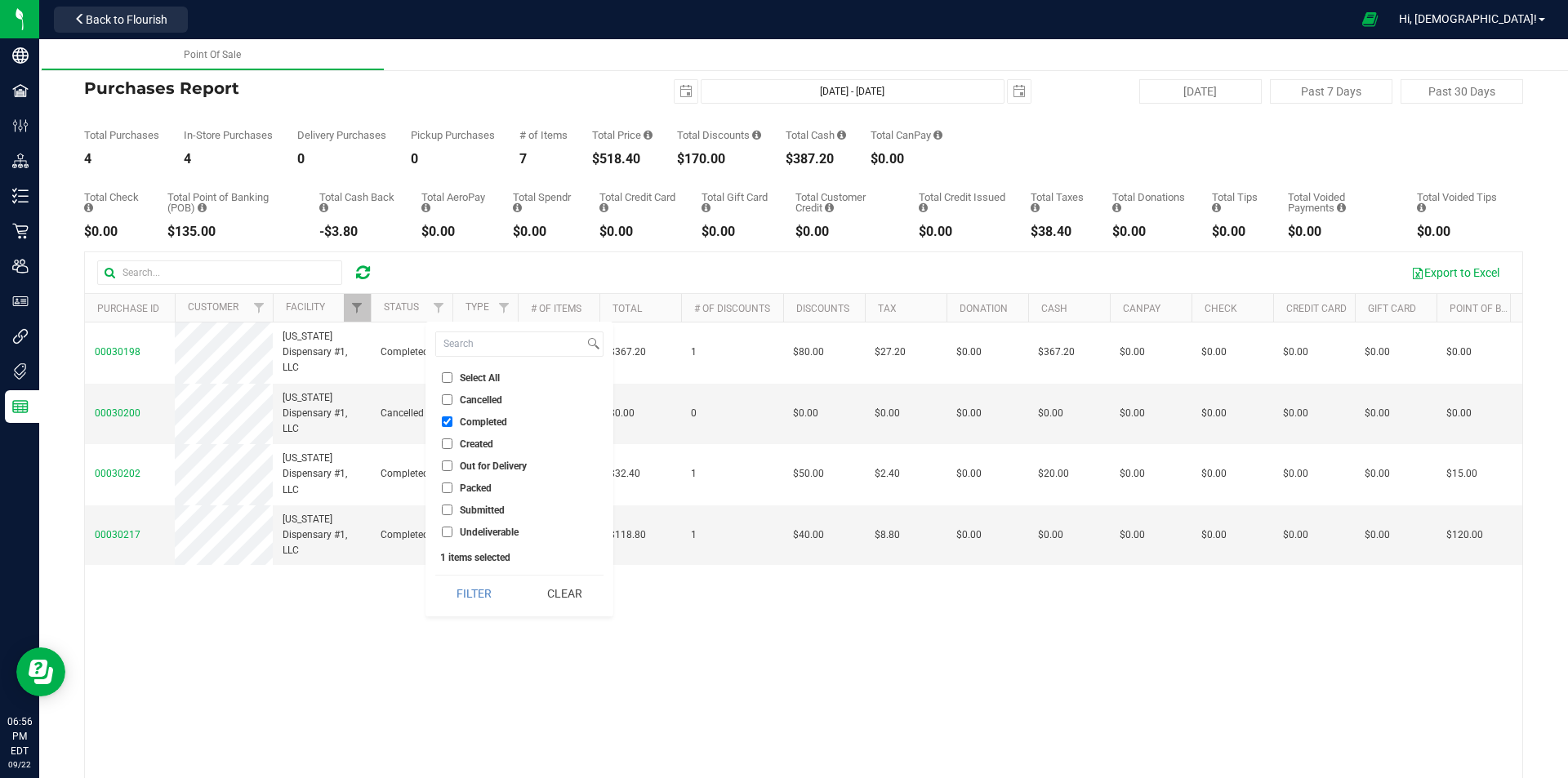
click at [466, 588] on button "Filter" at bounding box center [474, 593] width 78 height 36
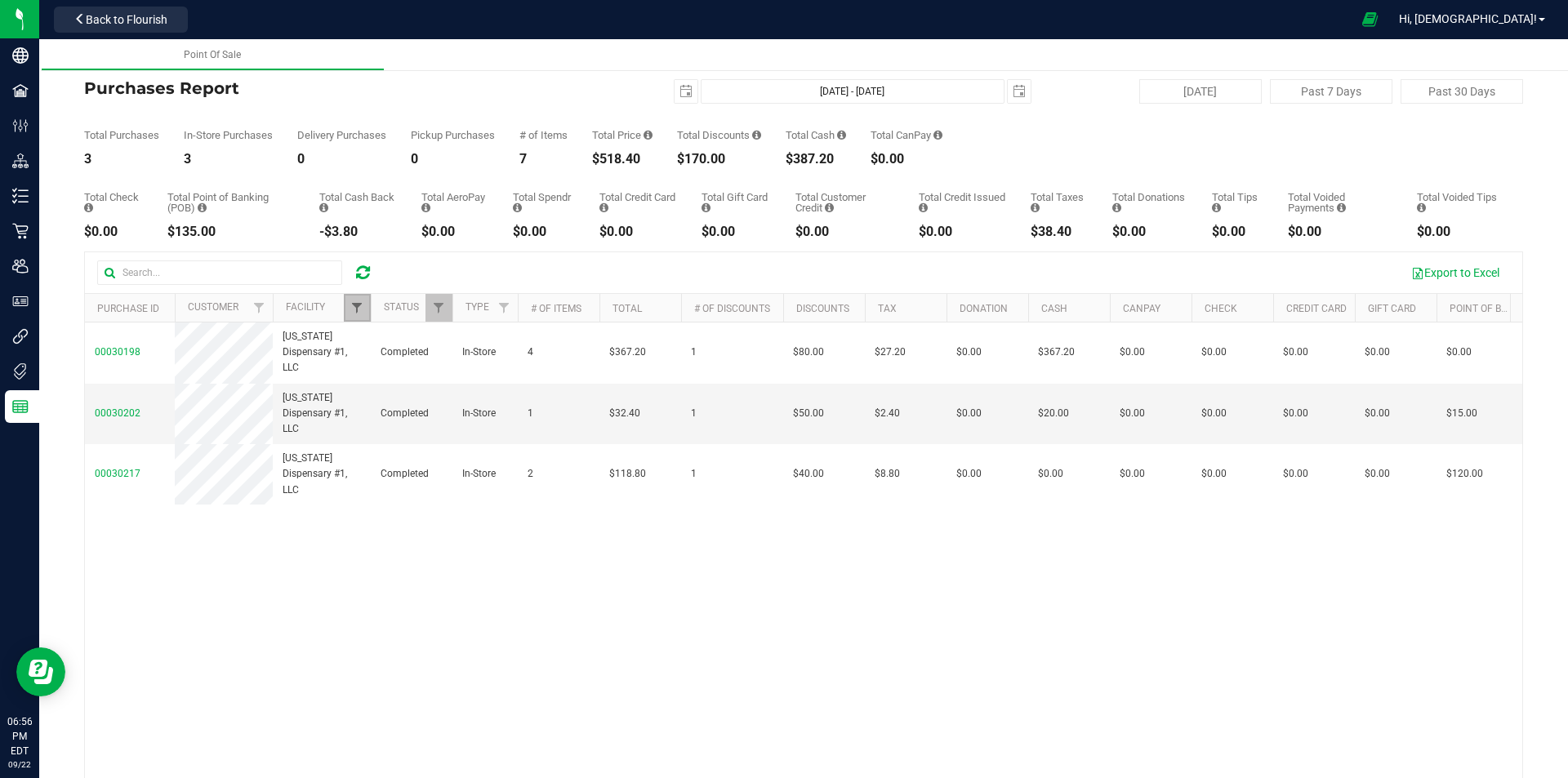
click at [354, 304] on span "Filter" at bounding box center [356, 307] width 13 height 13
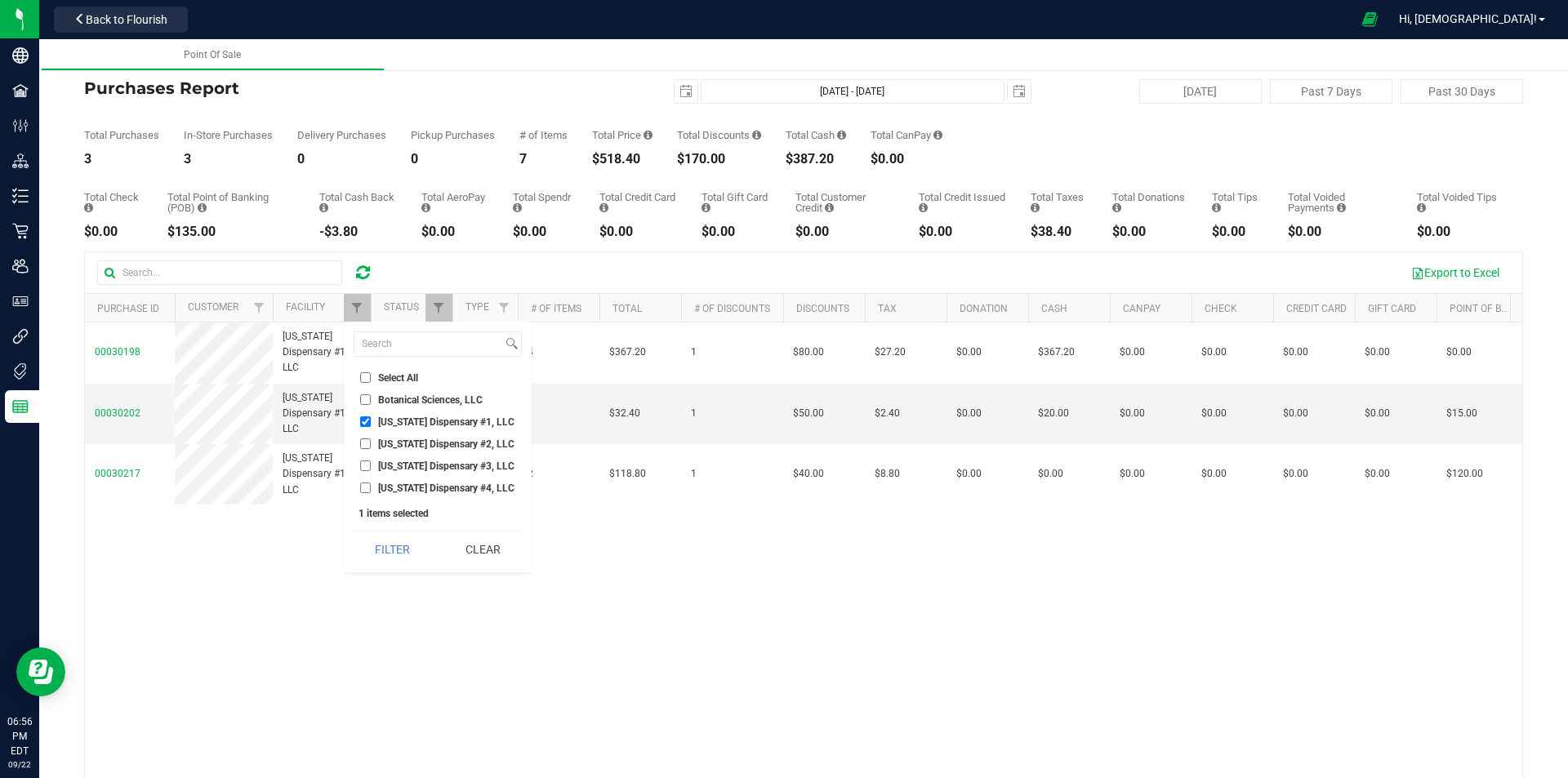
click at [366, 447] on input "Georgia Dispensary #2, LLC" at bounding box center [366, 444] width 10 height 10
checkbox input "true"
click at [361, 419] on input "Georgia Dispensary #1, LLC" at bounding box center [366, 422] width 10 height 10
checkbox input "false"
click at [380, 547] on button "Filter" at bounding box center [392, 549] width 78 height 36
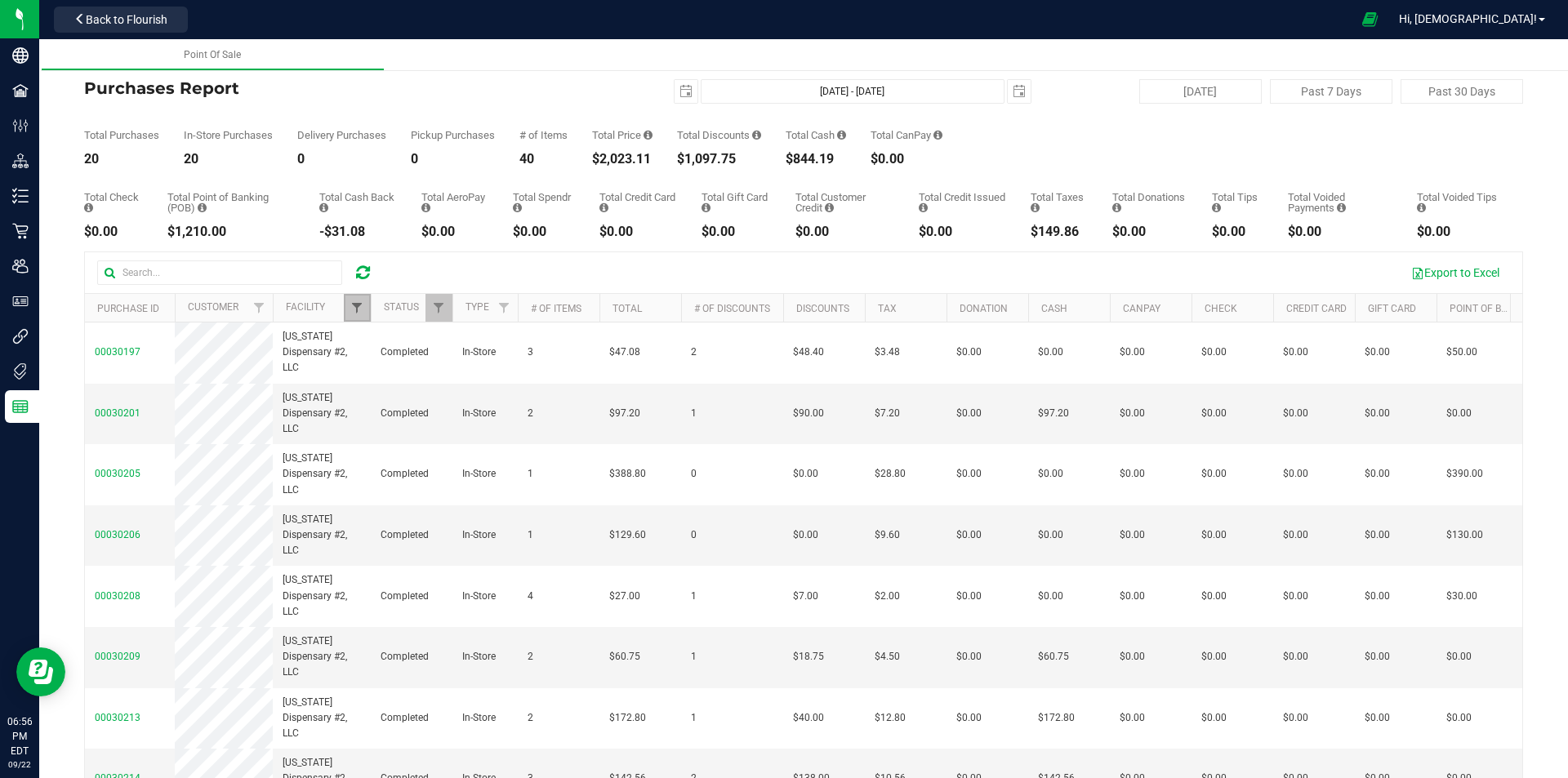
click at [358, 307] on span "Filter" at bounding box center [356, 307] width 13 height 13
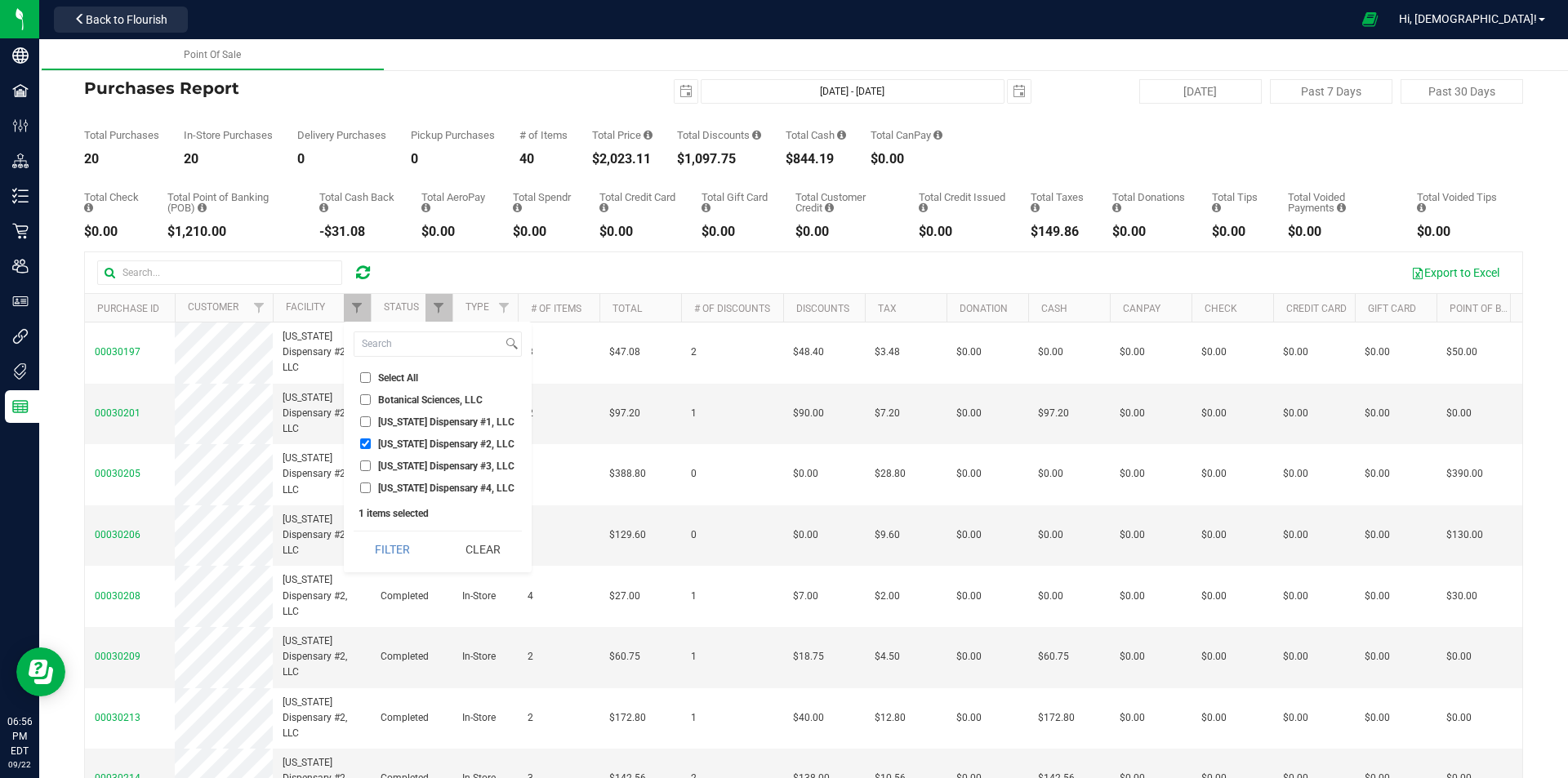
click at [364, 445] on input "Georgia Dispensary #2, LLC" at bounding box center [366, 444] width 10 height 10
checkbox input "false"
click at [366, 467] on input "Georgia Dispensary #3, LLC" at bounding box center [366, 465] width 10 height 10
click at [379, 547] on button "Filter" at bounding box center [392, 549] width 78 height 36
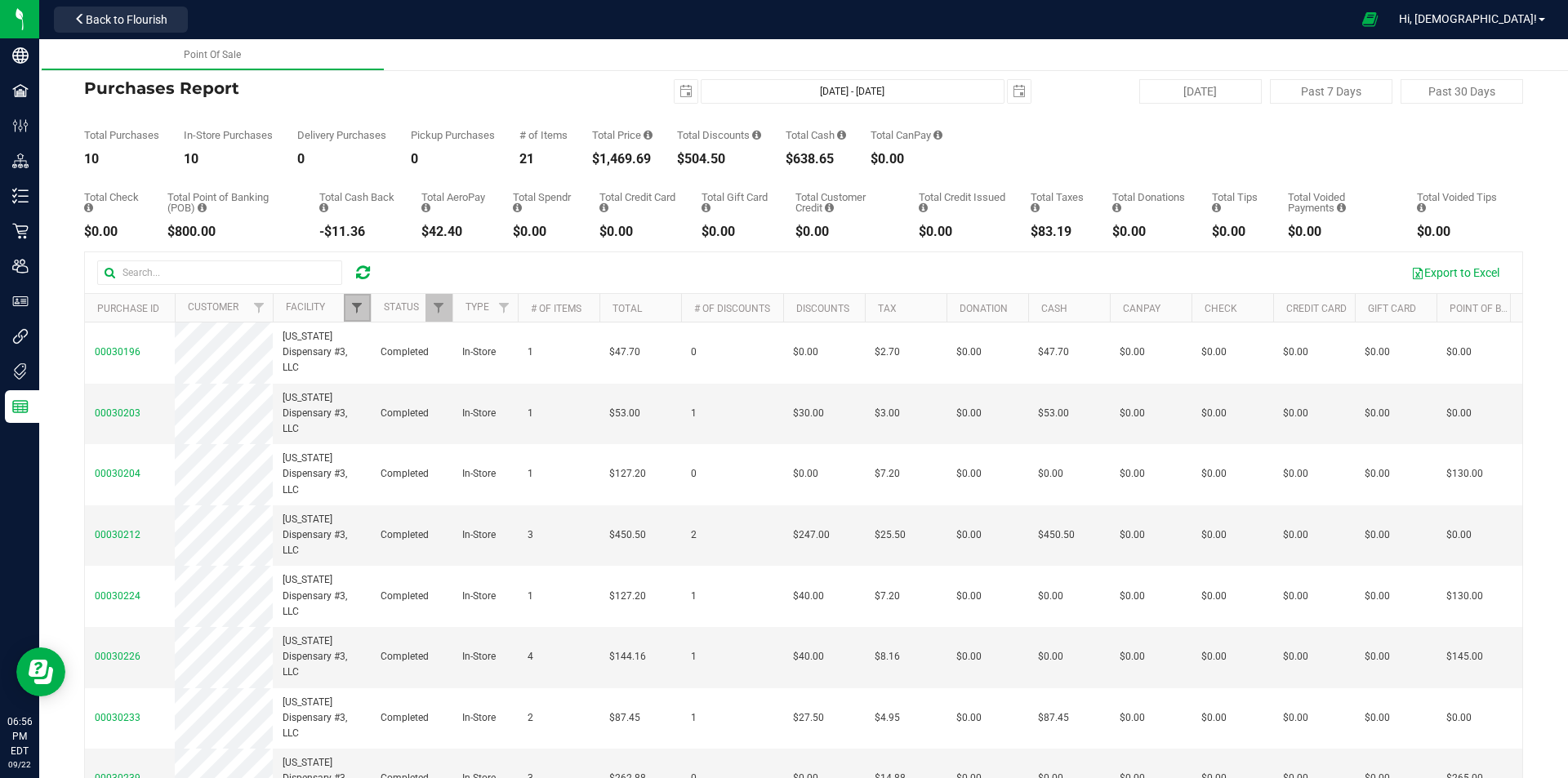
click at [354, 305] on span "Filter" at bounding box center [356, 307] width 13 height 13
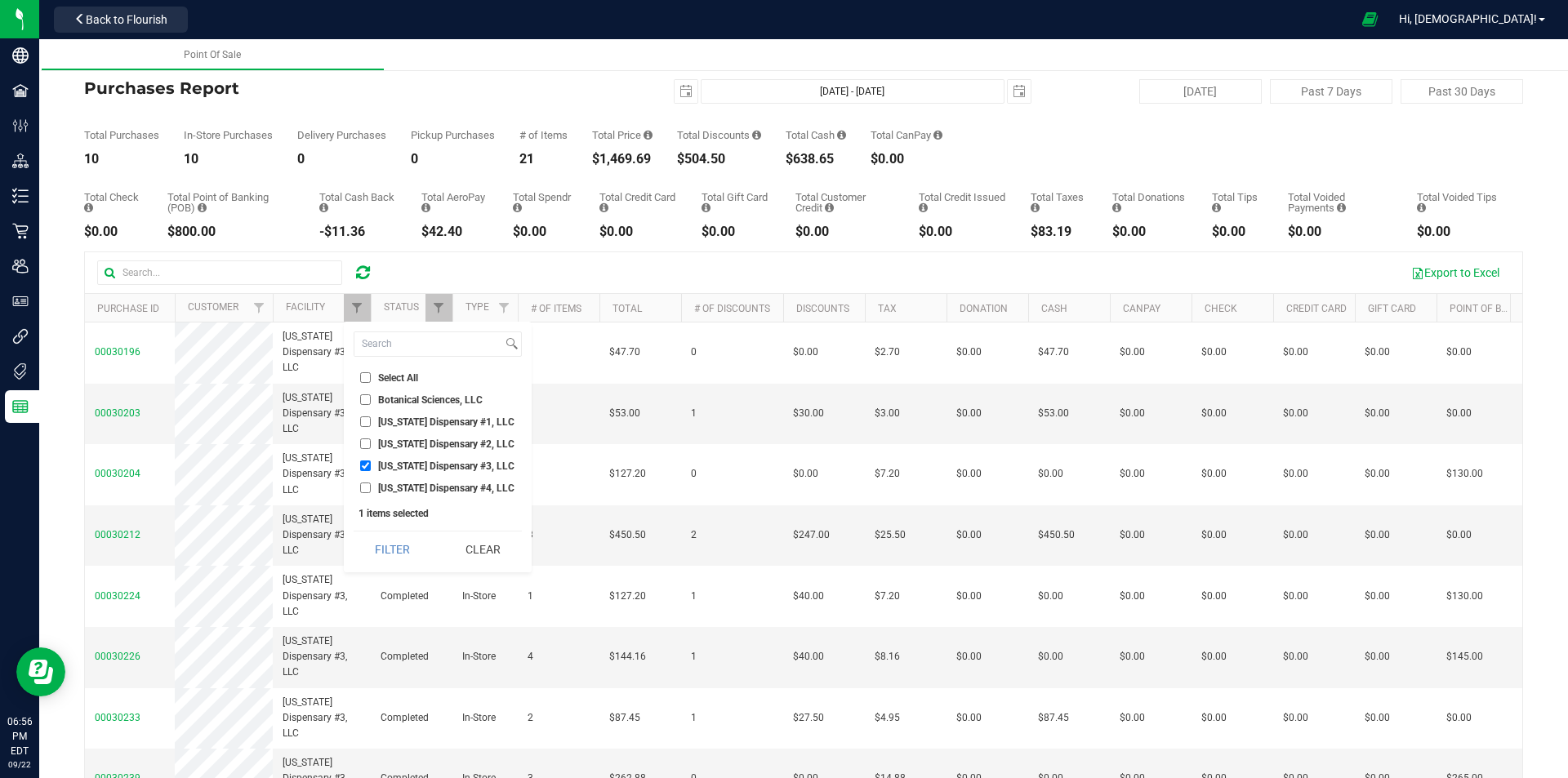
click at [367, 471] on input "Georgia Dispensary #3, LLC" at bounding box center [366, 465] width 10 height 10
checkbox input "false"
click at [369, 489] on input "Georgia Dispensary #4, LLC" at bounding box center [366, 488] width 10 height 10
checkbox input "true"
click at [379, 545] on button "Filter" at bounding box center [392, 549] width 78 height 36
